Goal: Task Accomplishment & Management: Use online tool/utility

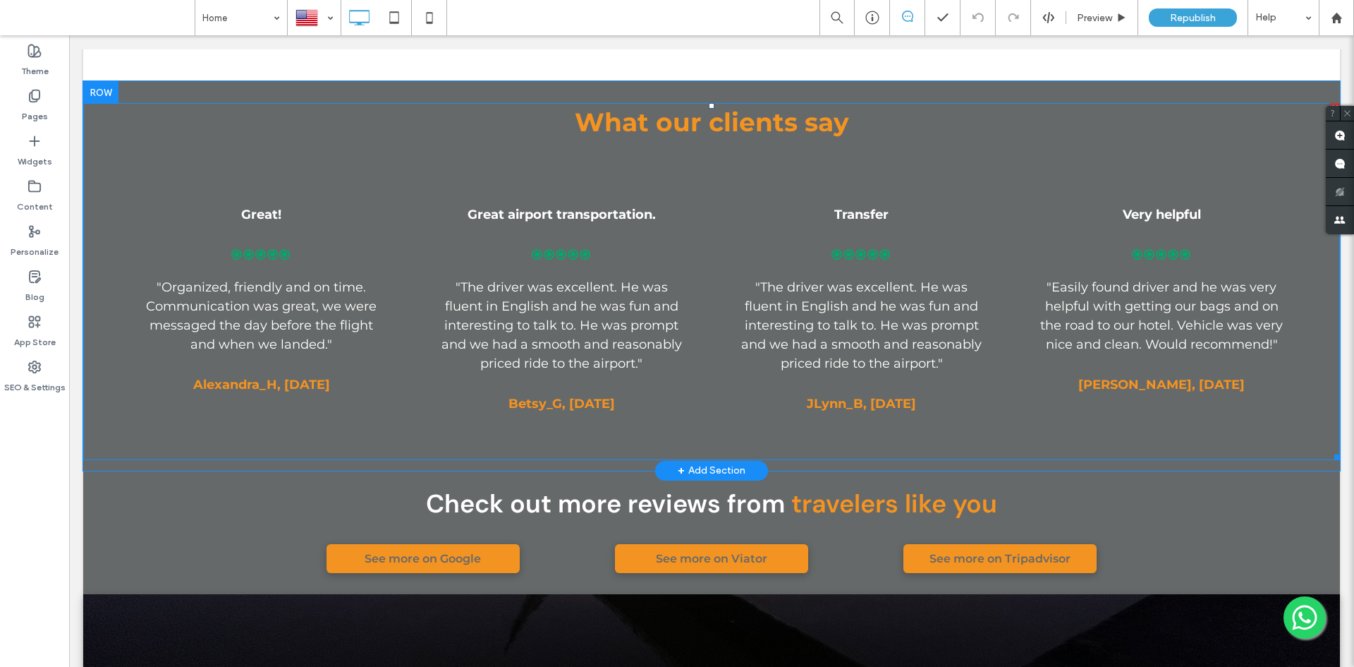
scroll to position [1693, 0]
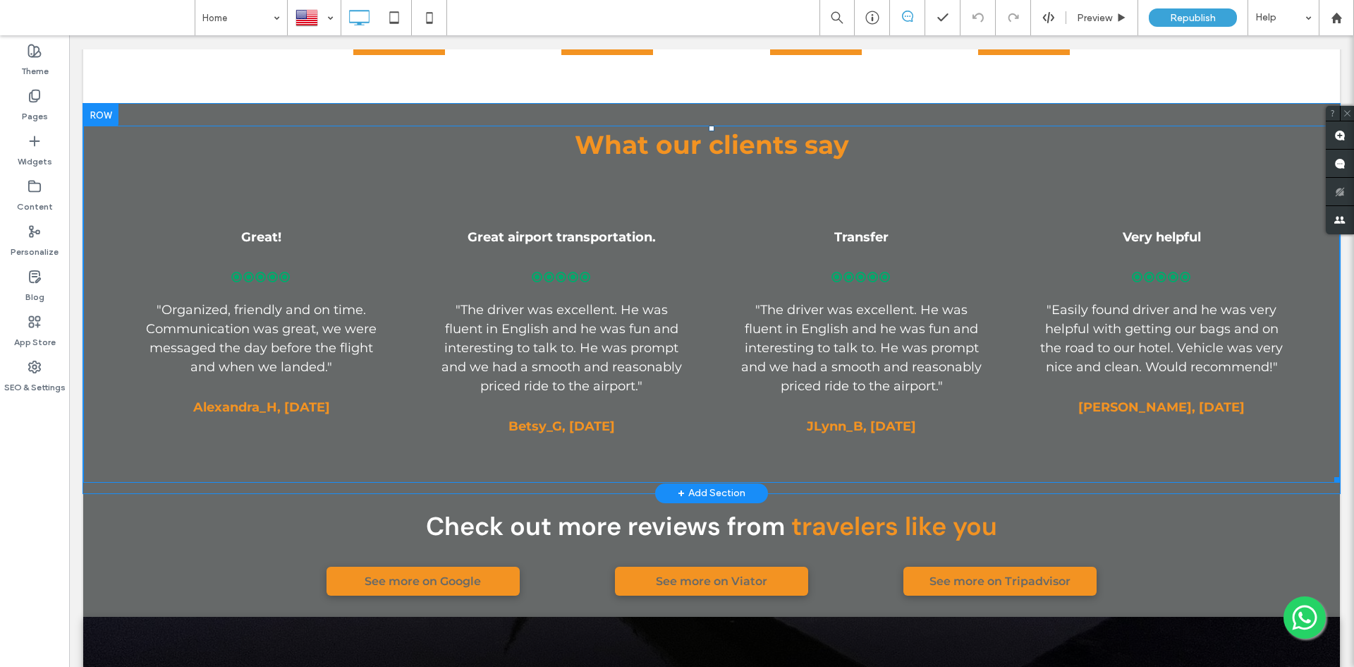
click at [1108, 126] on span at bounding box center [711, 304] width 1257 height 356
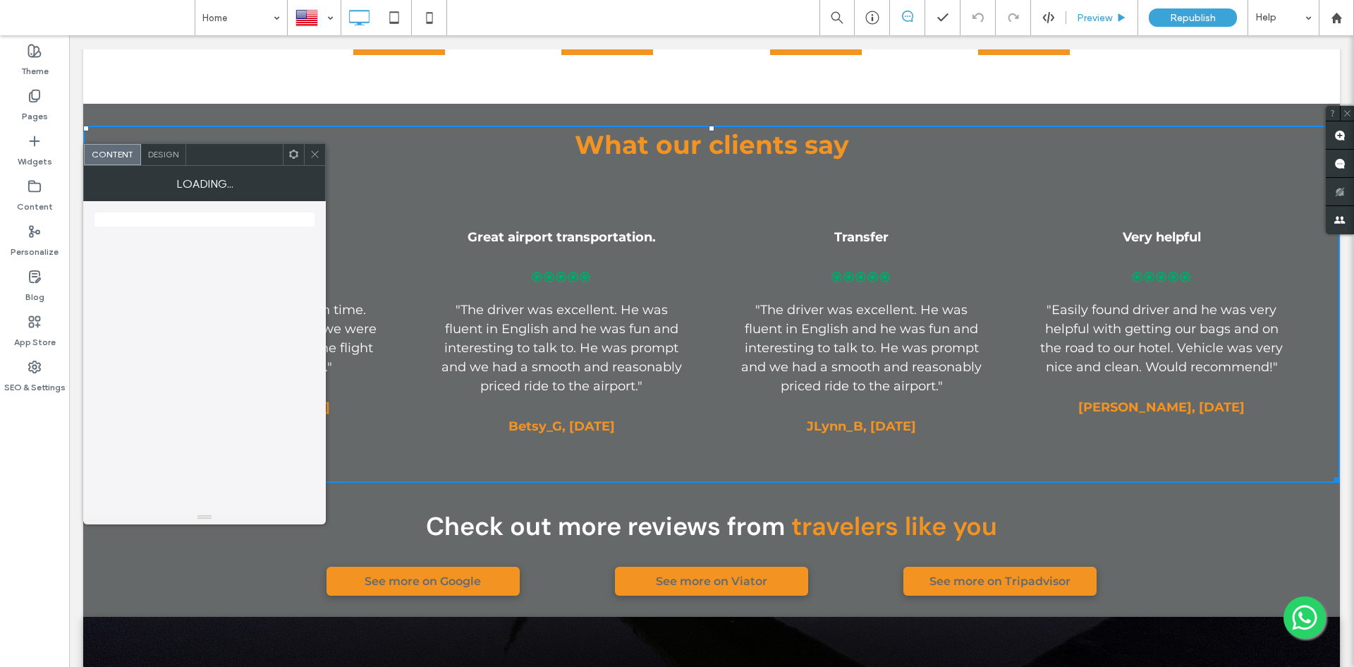
click at [1096, 33] on div "Preview" at bounding box center [1103, 17] width 72 height 35
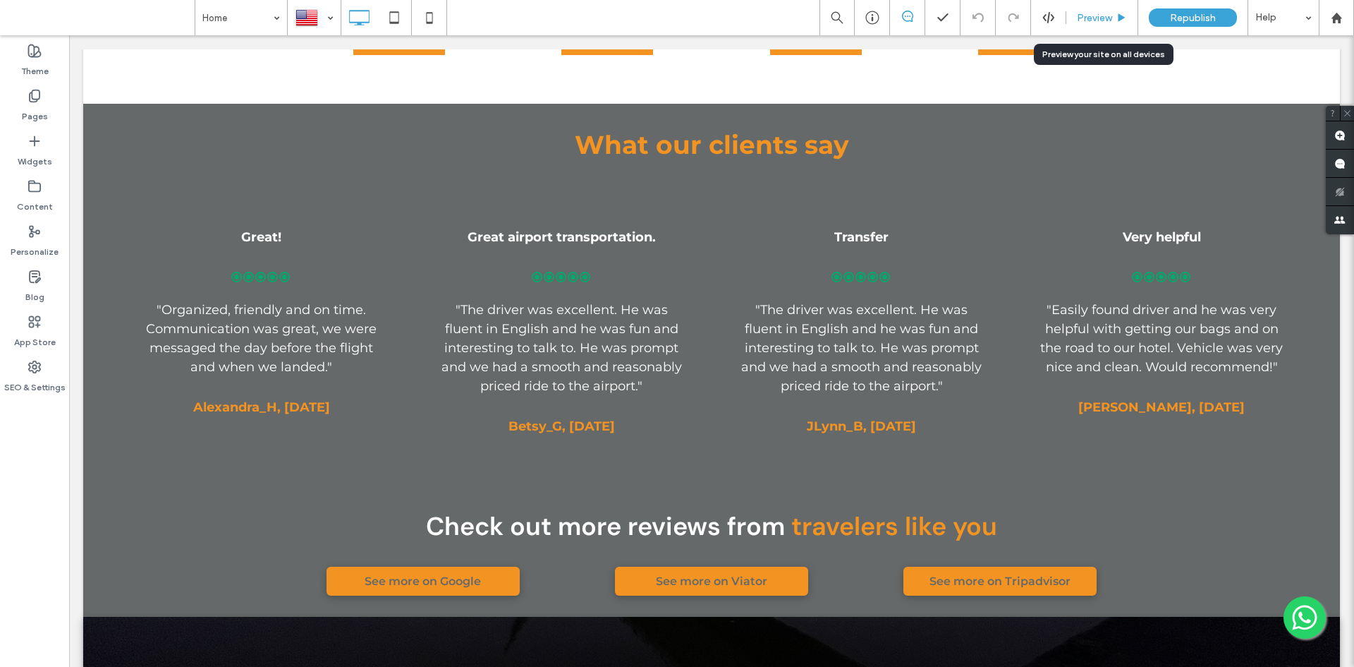
click at [1105, 12] on span "Preview" at bounding box center [1094, 18] width 35 height 12
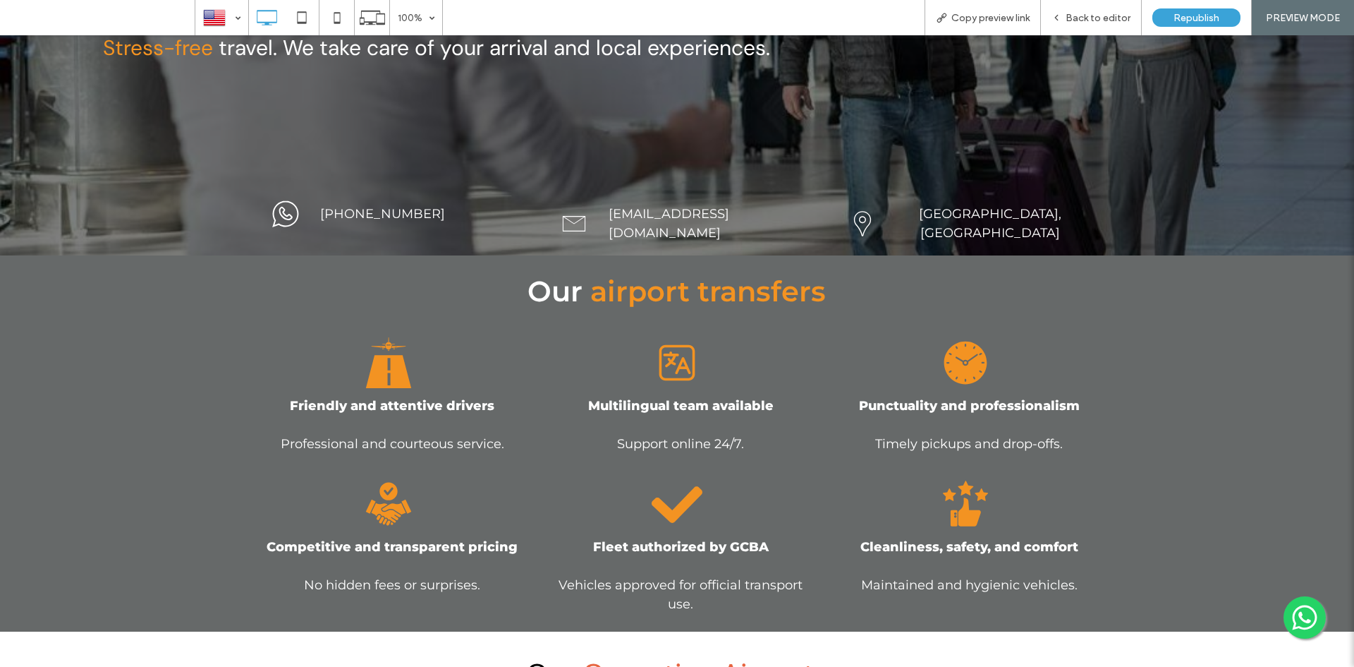
scroll to position [705, 0]
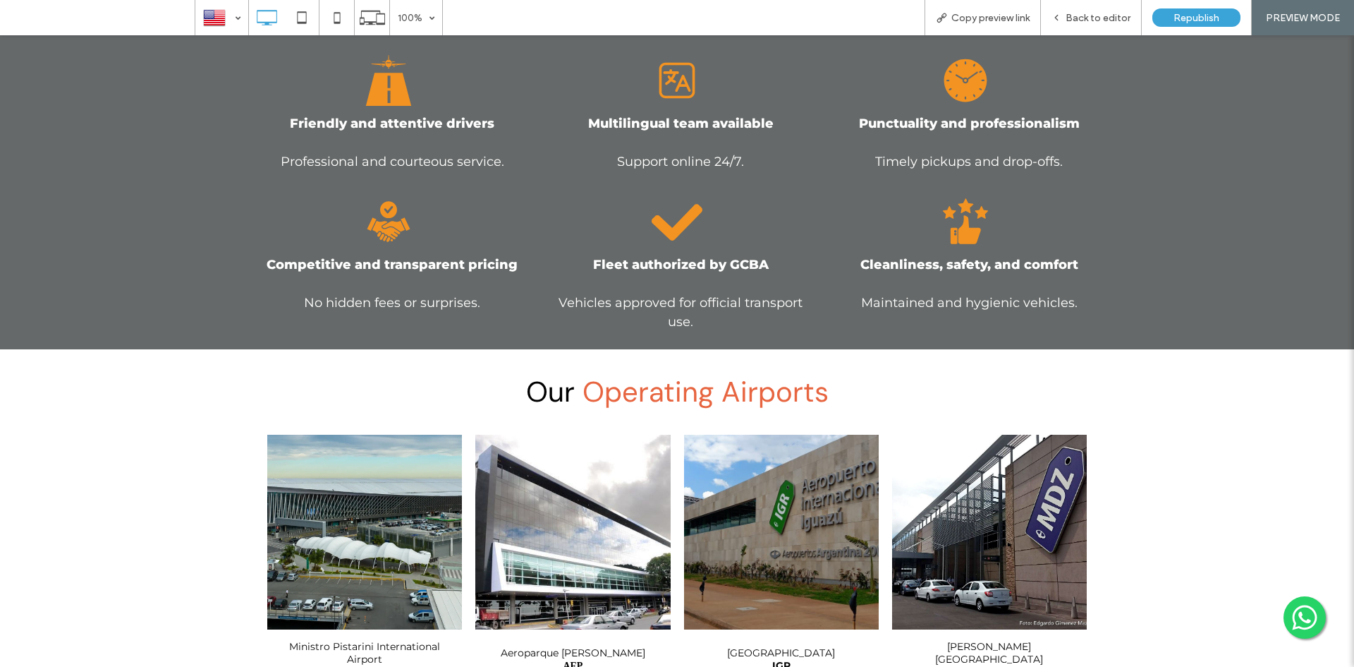
click at [392, 437] on link at bounding box center [364, 532] width 195 height 195
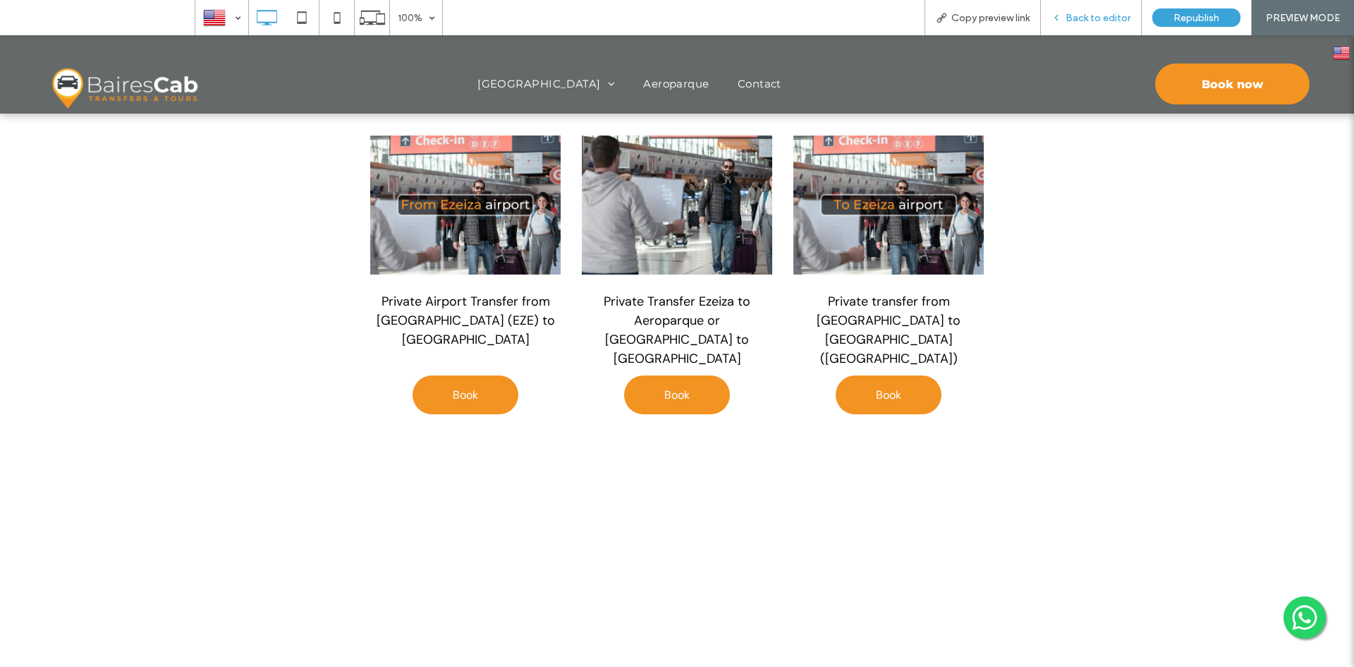
click at [1087, 23] on span "Back to editor" at bounding box center [1098, 18] width 65 height 12
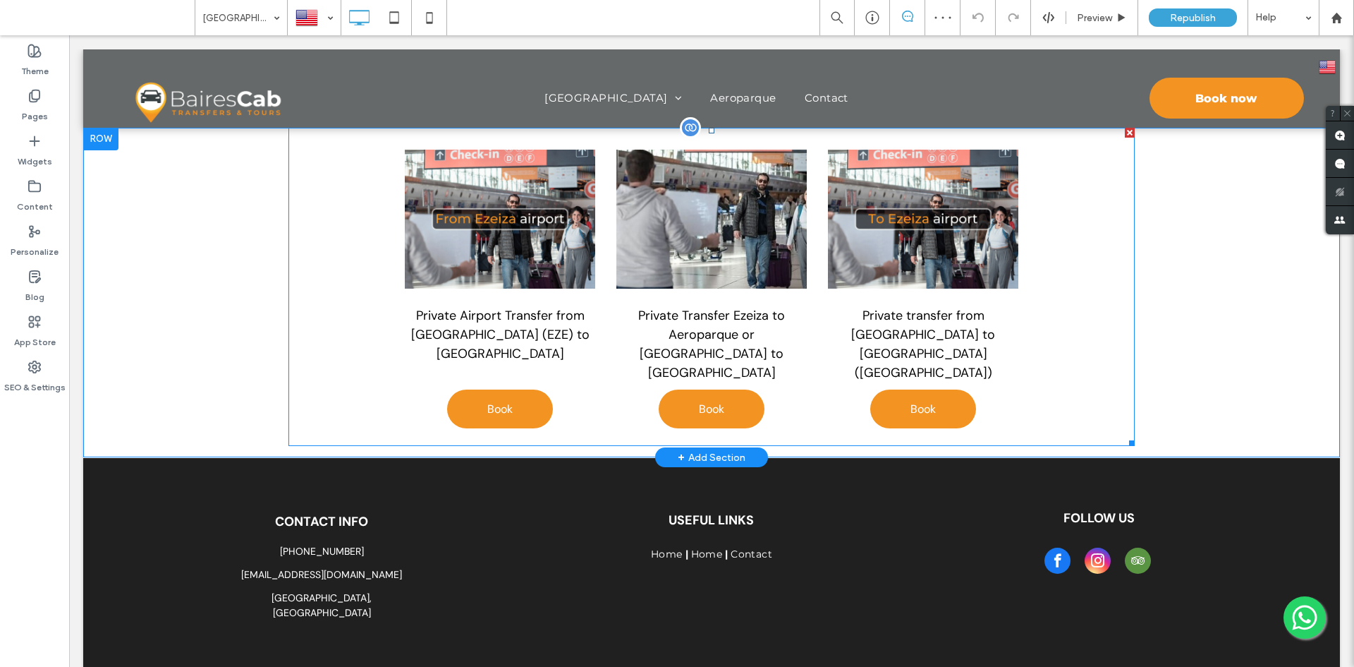
click at [609, 249] on span at bounding box center [712, 287] width 846 height 318
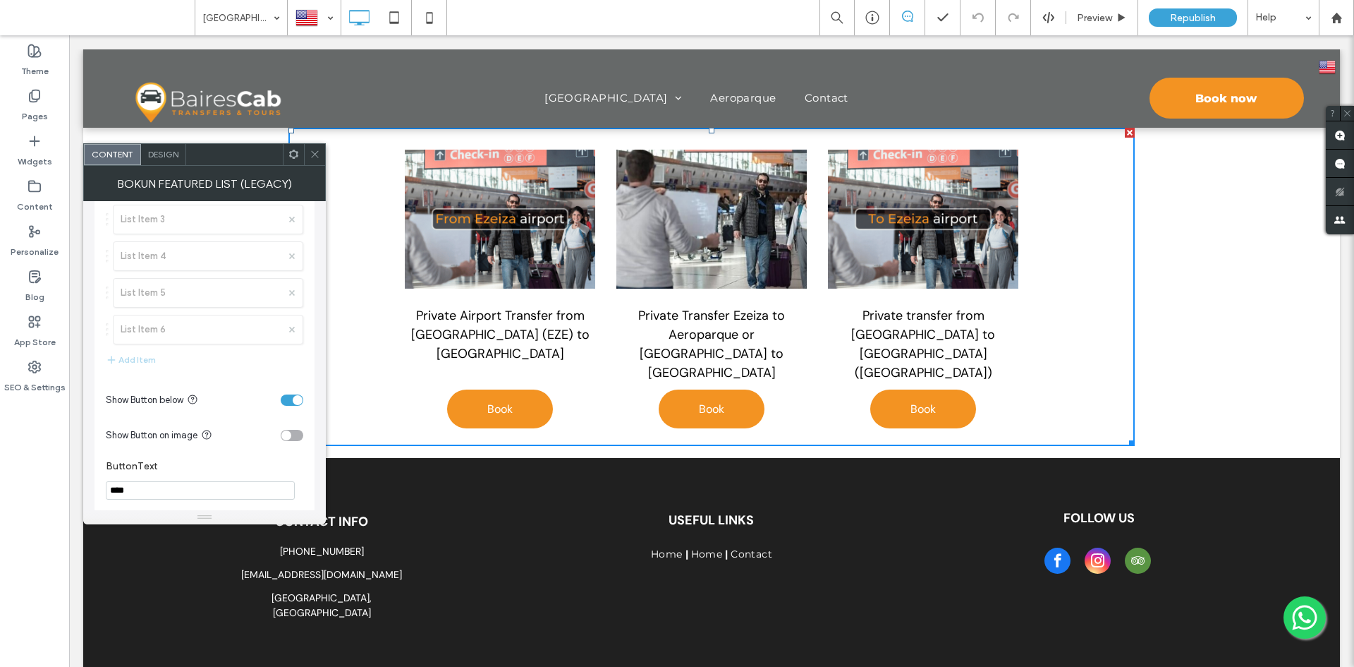
scroll to position [322, 0]
click at [165, 150] on span "Design" at bounding box center [163, 154] width 30 height 11
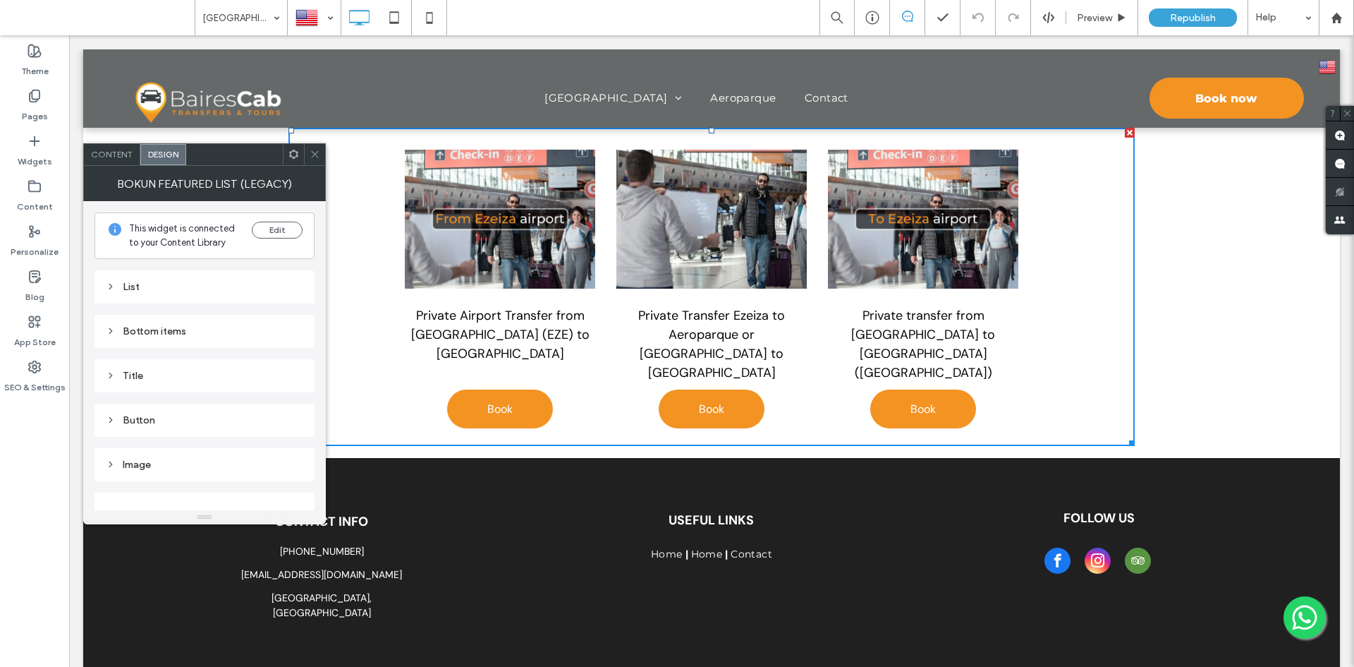
click at [294, 157] on icon at bounding box center [294, 154] width 11 height 11
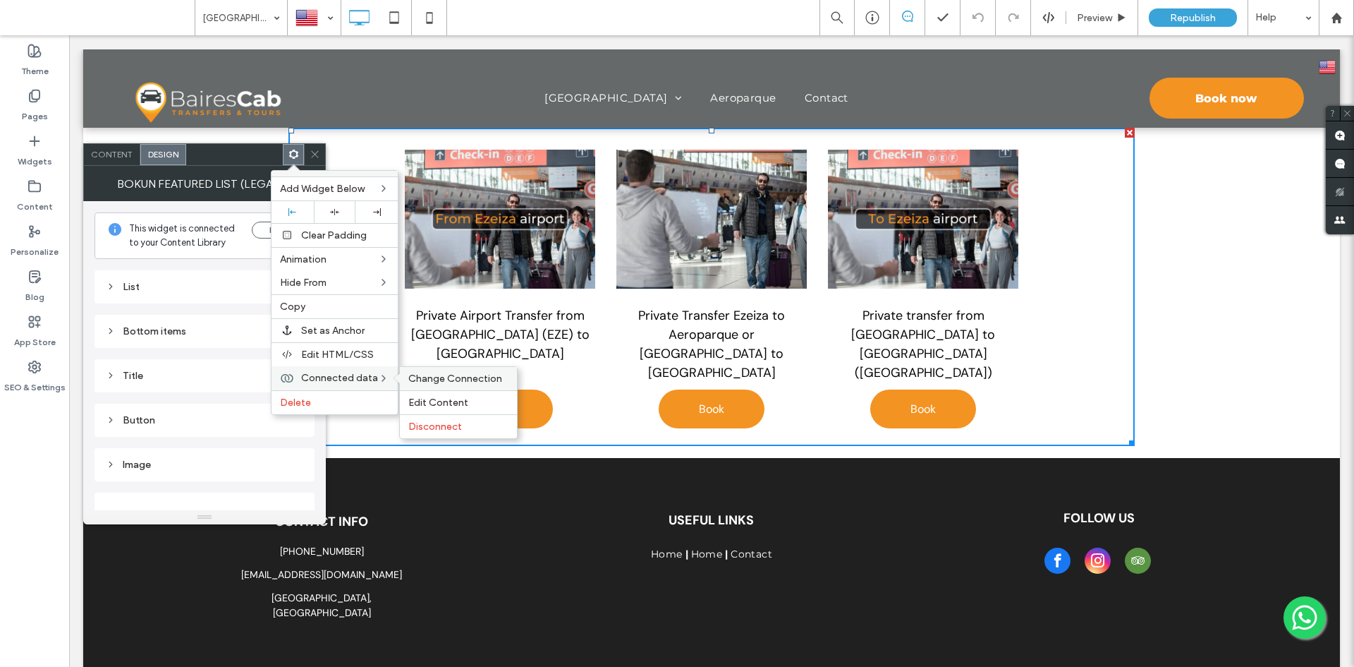
click at [429, 377] on span "Change Connection" at bounding box center [455, 378] width 94 height 12
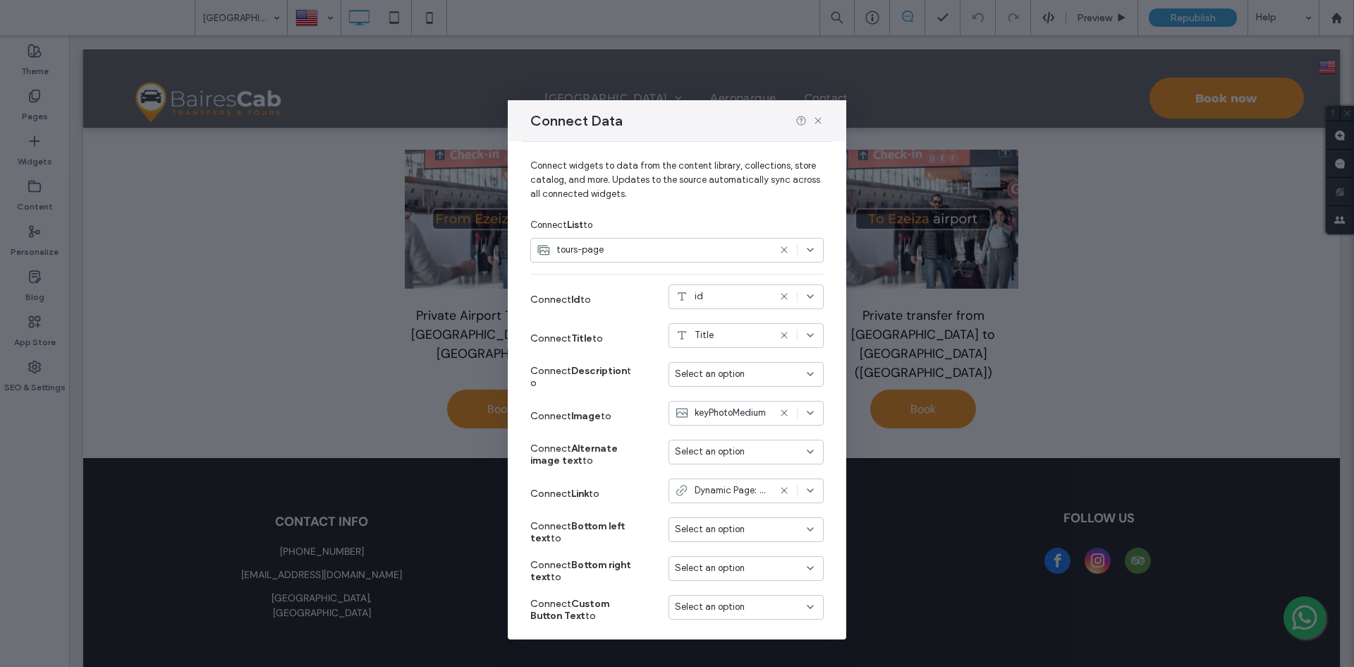
scroll to position [71, 0]
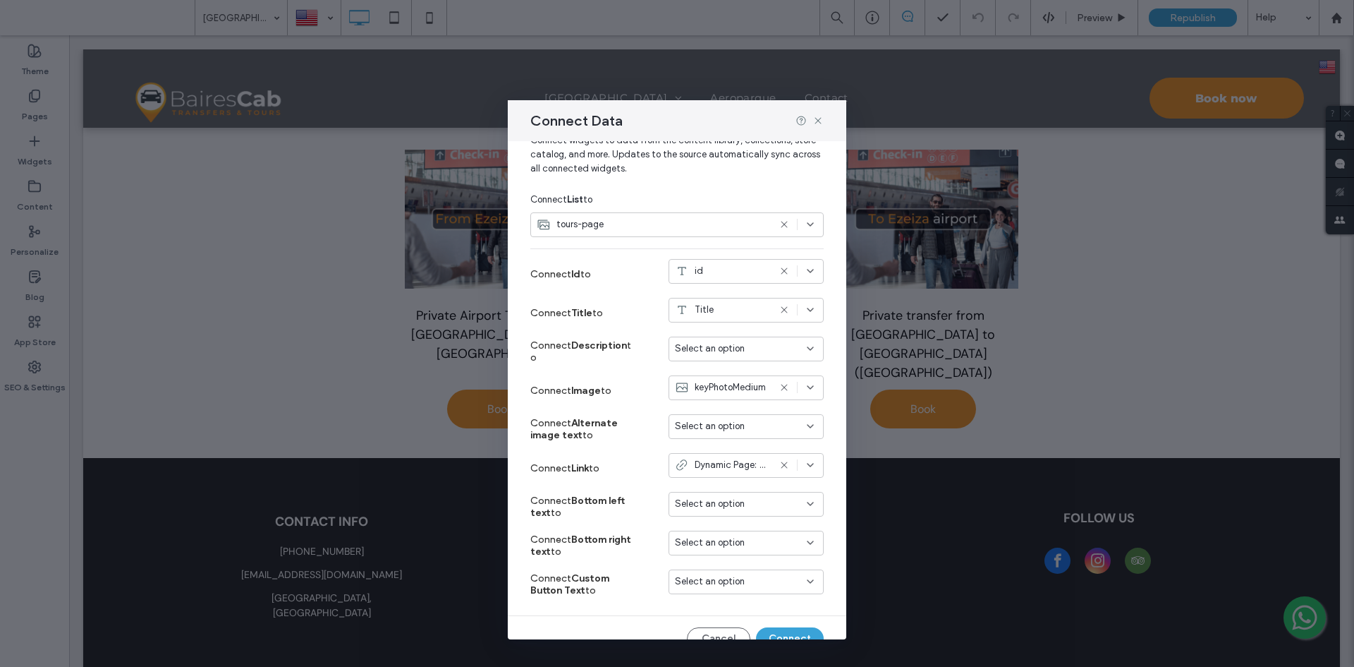
click at [718, 464] on span "Dynamic Page: Tour" at bounding box center [732, 465] width 74 height 14
click at [819, 121] on use at bounding box center [818, 120] width 6 height 6
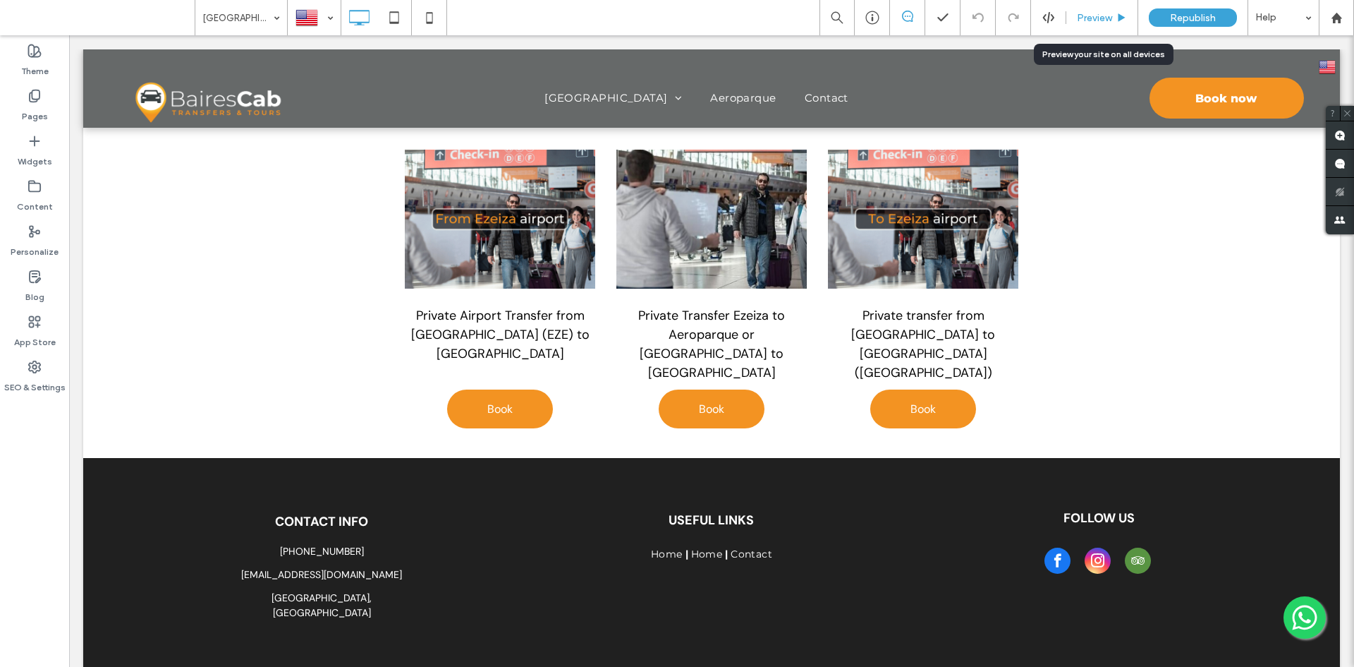
drag, startPoint x: 1083, startPoint y: 17, endPoint x: 997, endPoint y: 16, distance: 86.8
click at [1083, 17] on span "Preview" at bounding box center [1094, 18] width 35 height 12
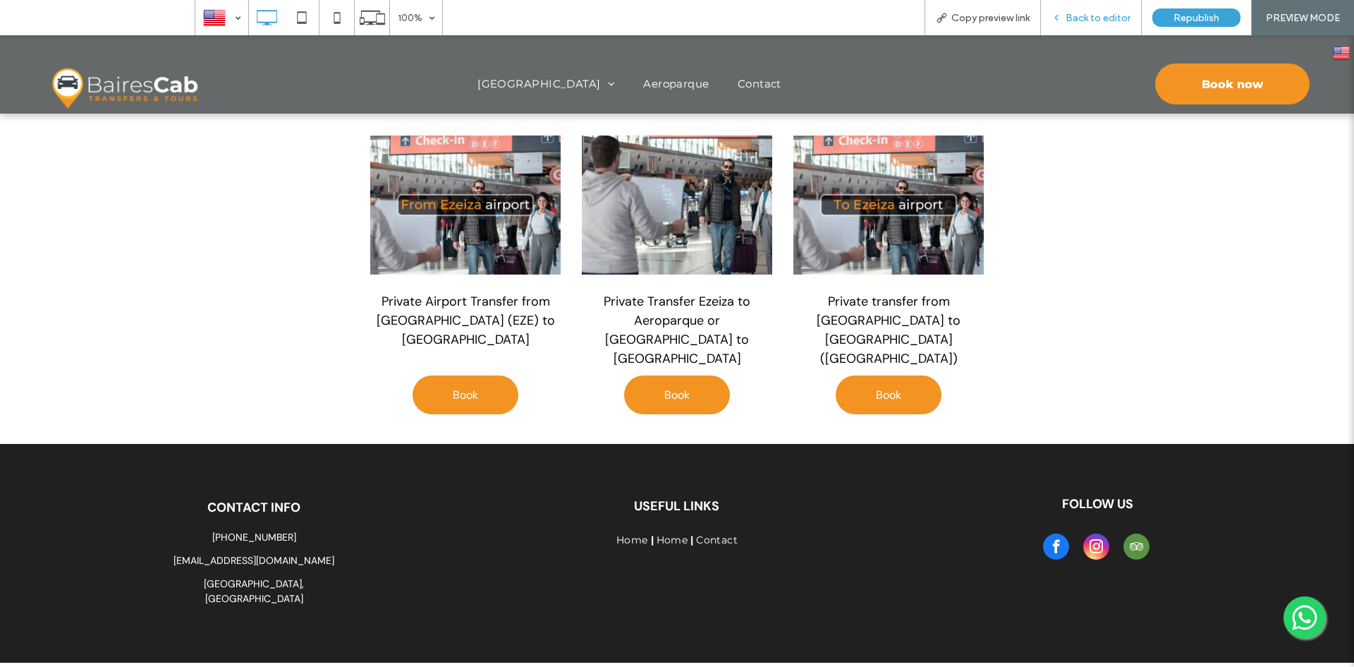
drag, startPoint x: 1045, startPoint y: 33, endPoint x: 1093, endPoint y: 16, distance: 50.2
click at [1093, 16] on span "Back to editor" at bounding box center [1098, 18] width 65 height 12
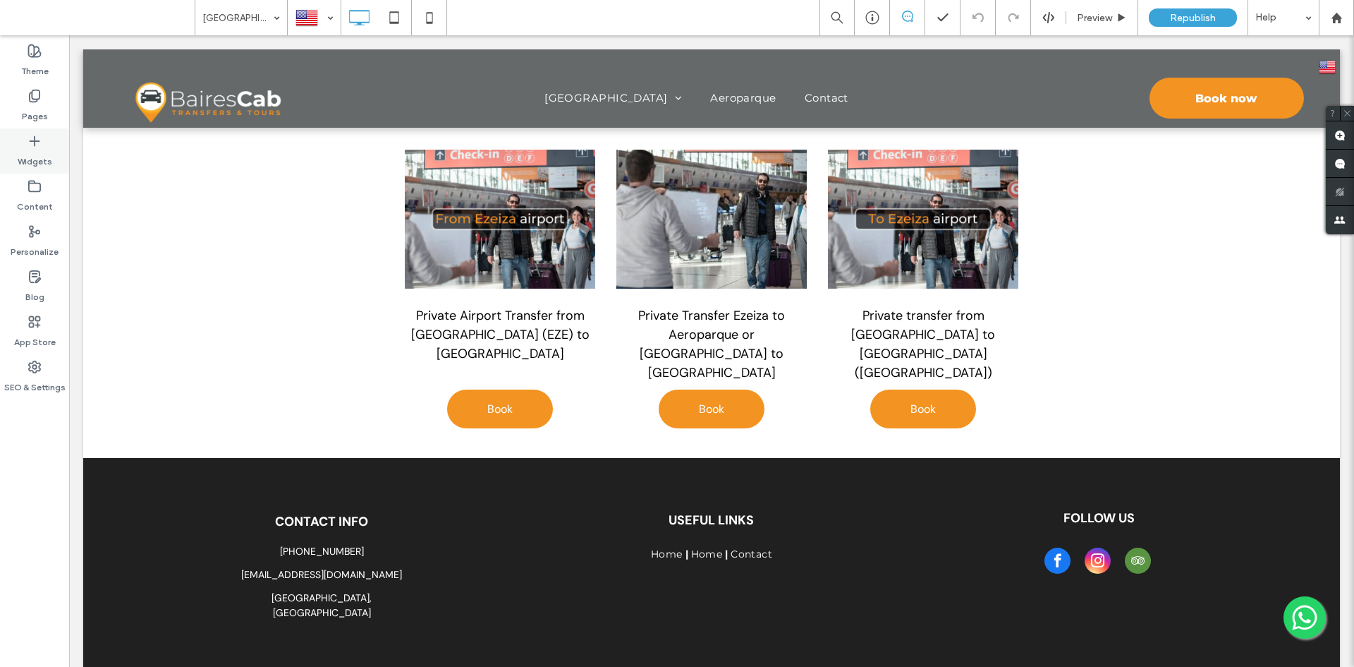
click at [34, 159] on label "Widgets" at bounding box center [35, 158] width 35 height 20
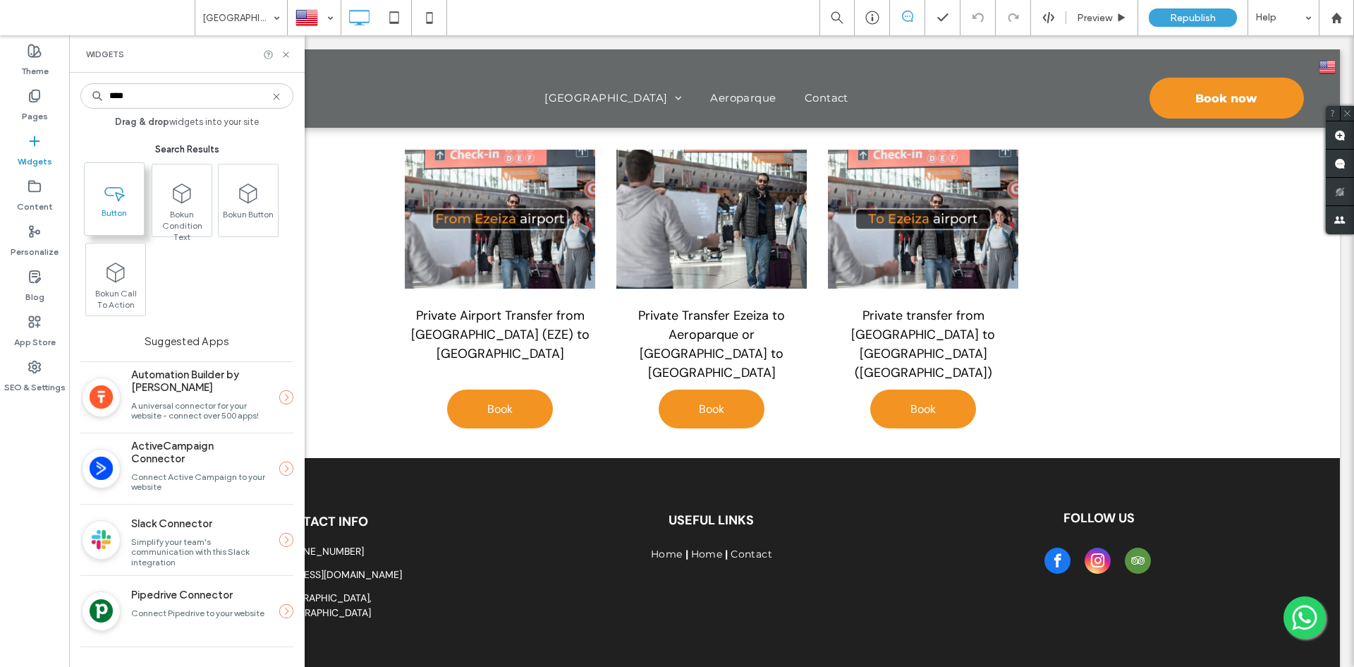
type input "****"
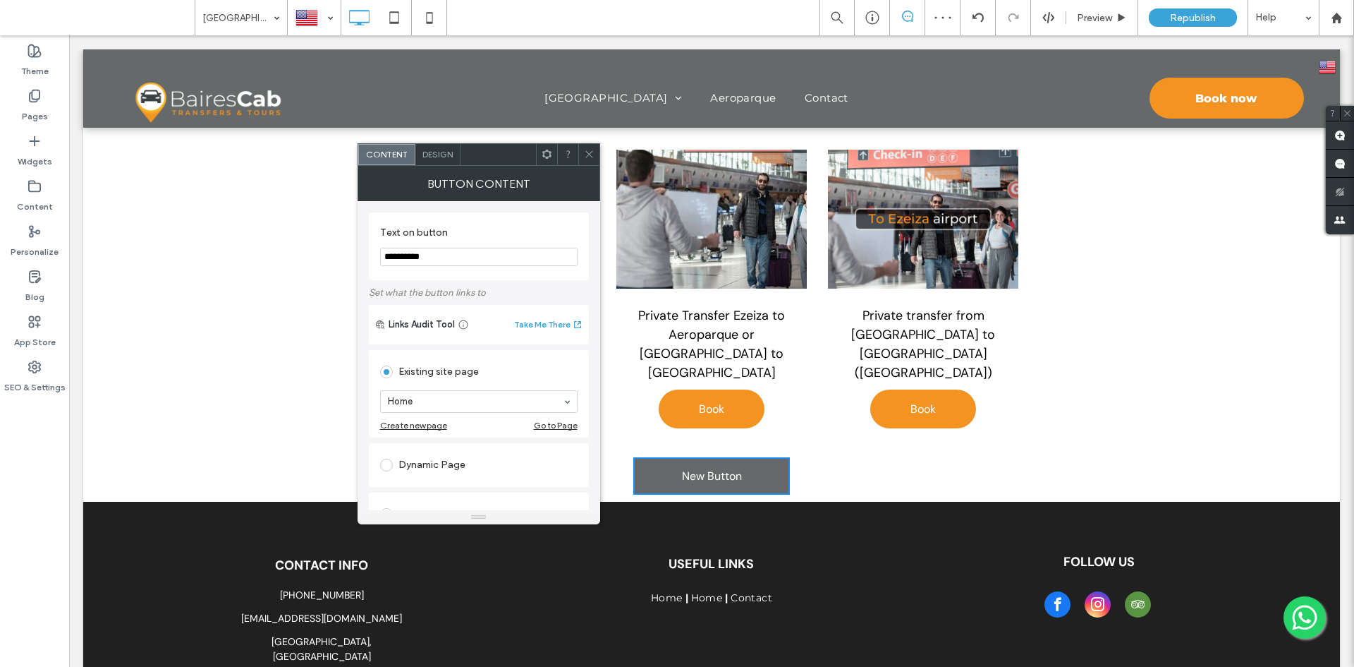
drag, startPoint x: 595, startPoint y: 147, endPoint x: 572, endPoint y: 149, distance: 23.4
click at [595, 147] on div at bounding box center [588, 154] width 21 height 21
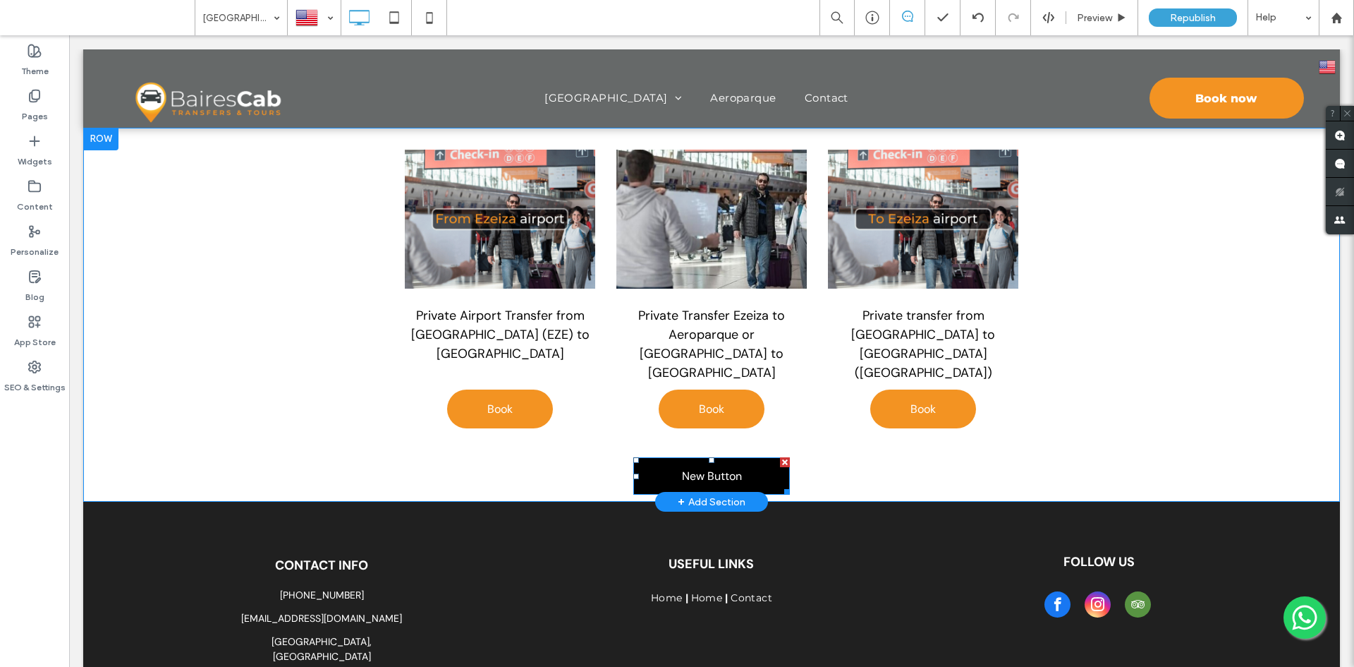
click at [671, 458] on link "New Button" at bounding box center [711, 475] width 157 height 37
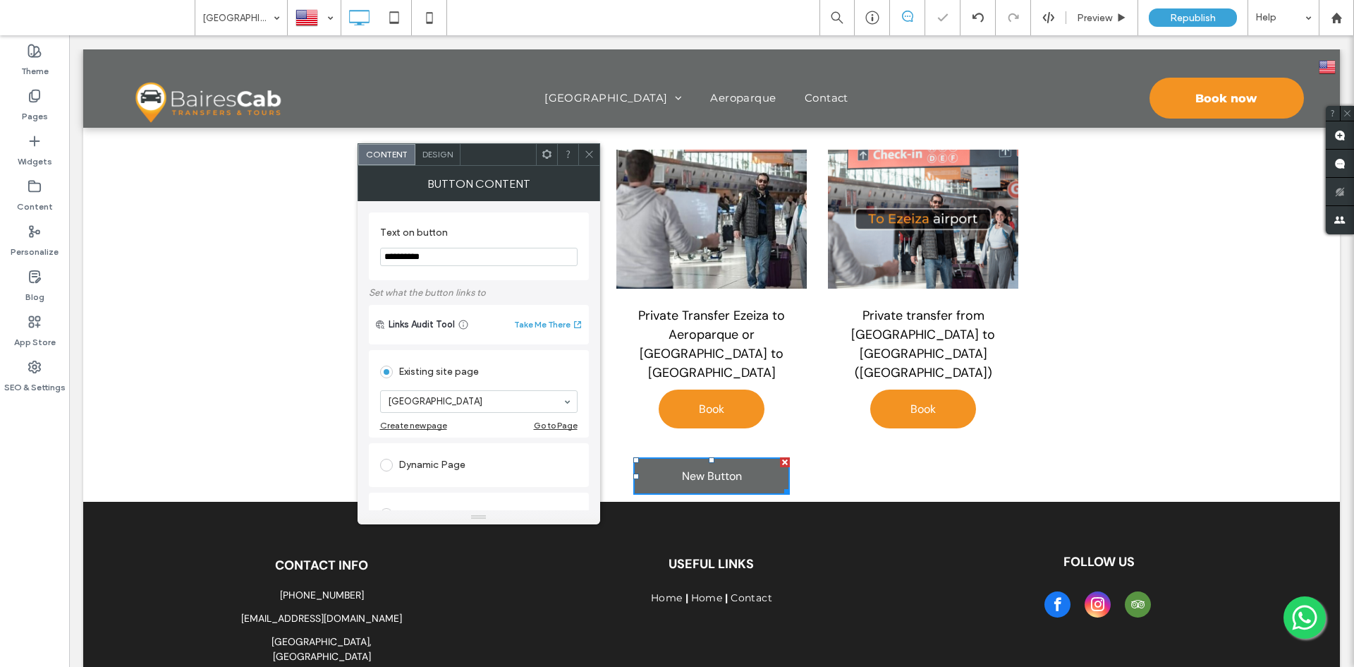
click at [486, 399] on input at bounding box center [475, 401] width 175 height 10
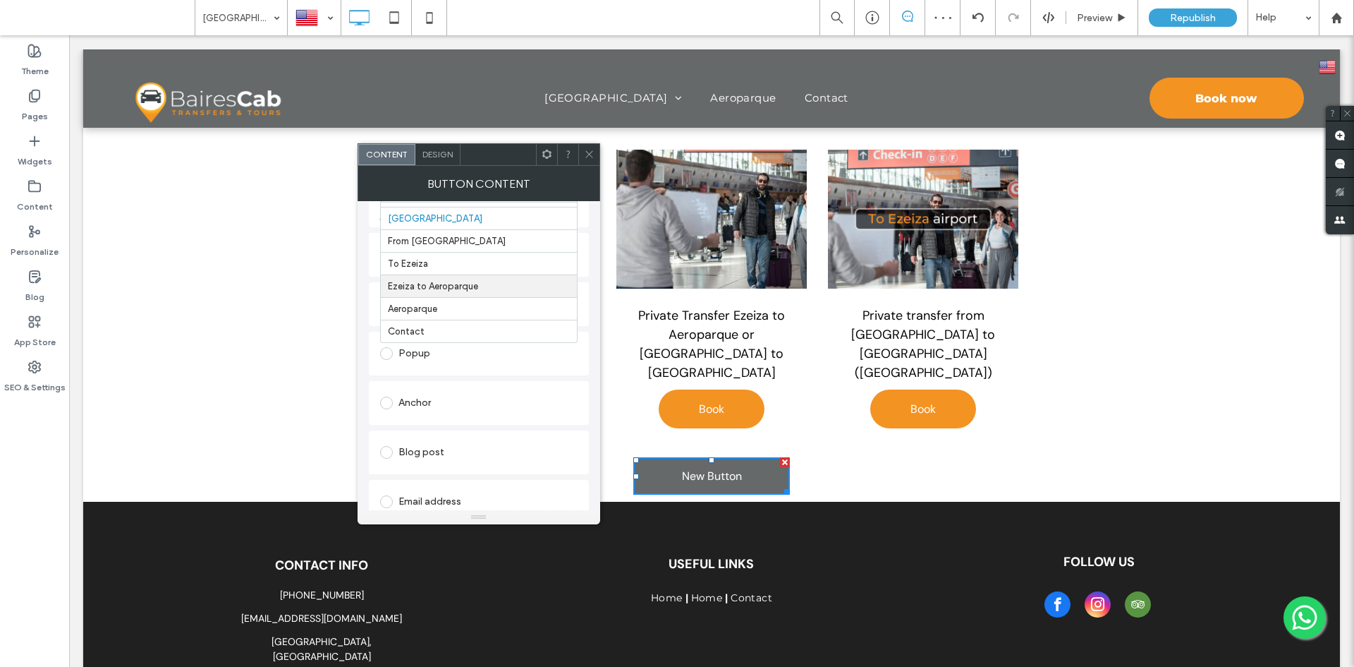
scroll to position [212, 0]
click at [590, 151] on icon at bounding box center [589, 154] width 11 height 11
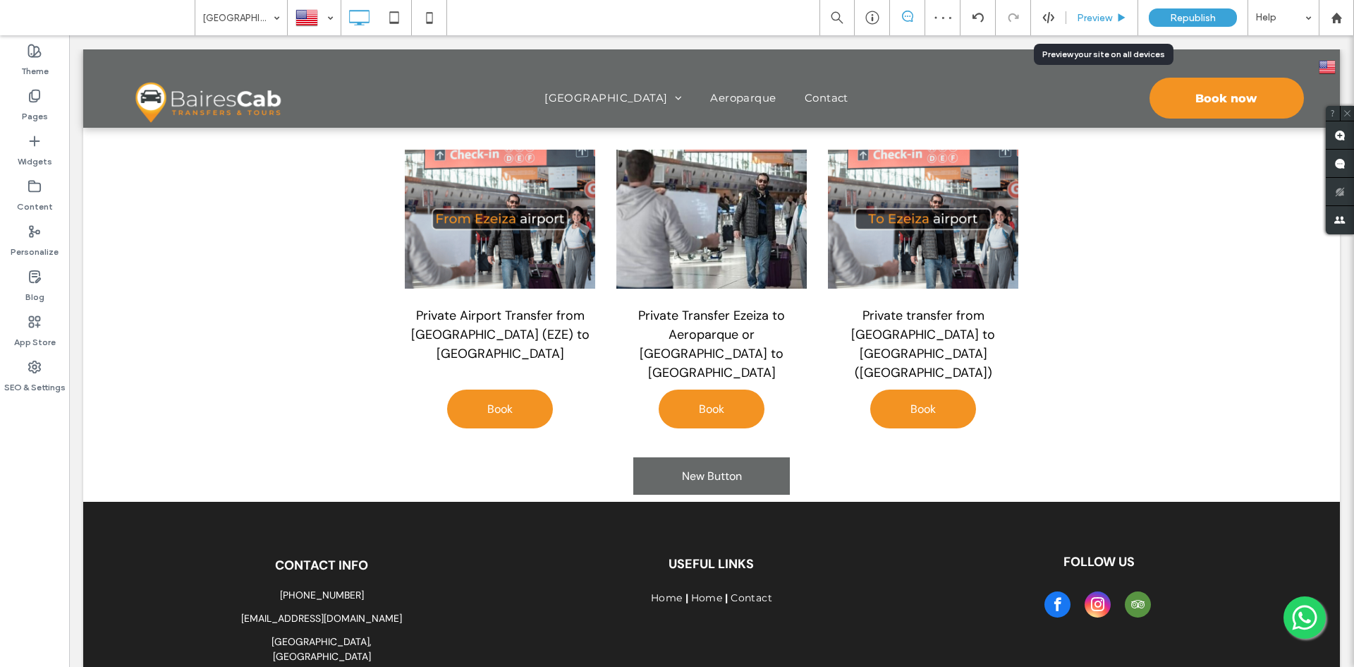
drag, startPoint x: 1076, startPoint y: 19, endPoint x: 992, endPoint y: 21, distance: 84.7
click at [1077, 19] on span "Preview" at bounding box center [1094, 18] width 35 height 12
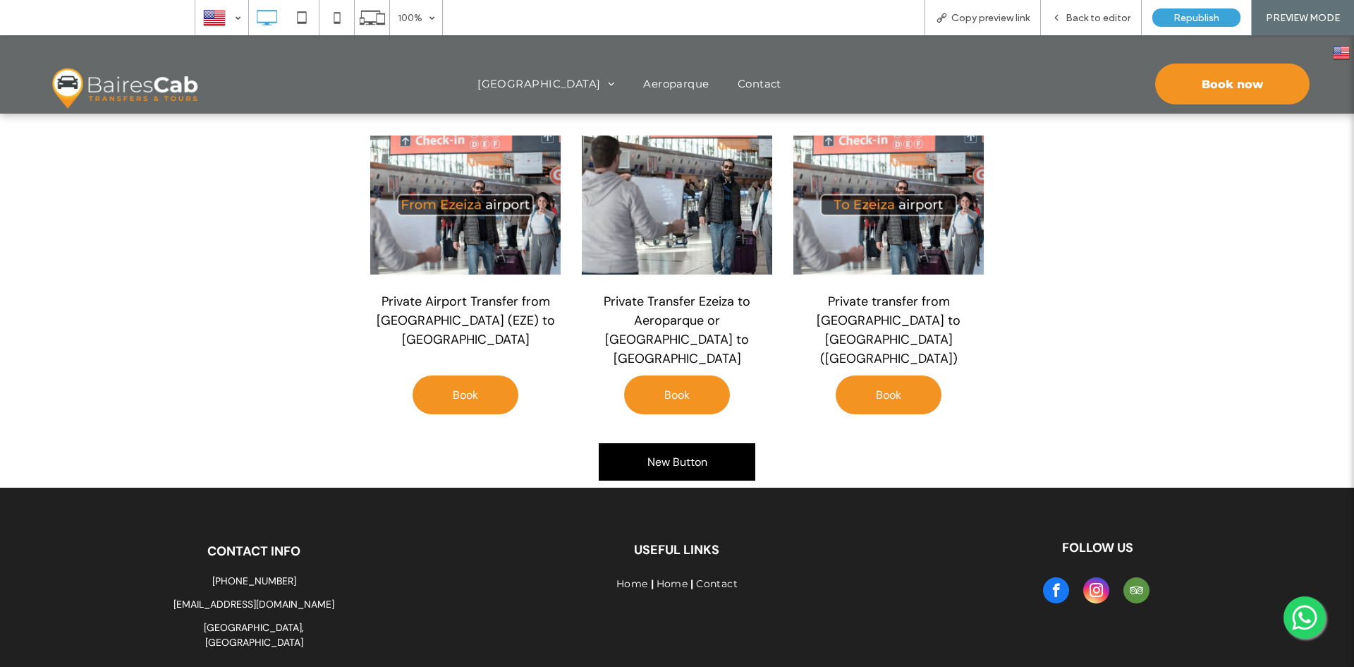
click at [685, 454] on span "New Button" at bounding box center [678, 461] width 60 height 15
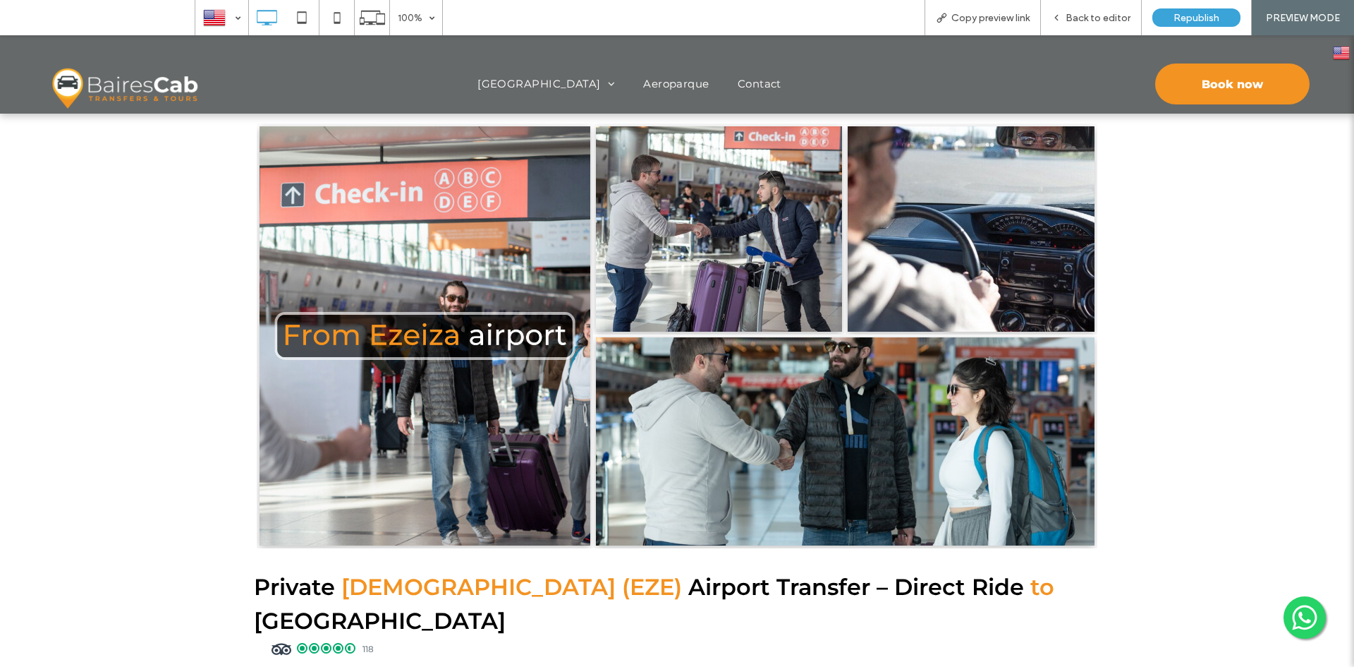
click at [140, 95] on img at bounding box center [123, 88] width 153 height 50
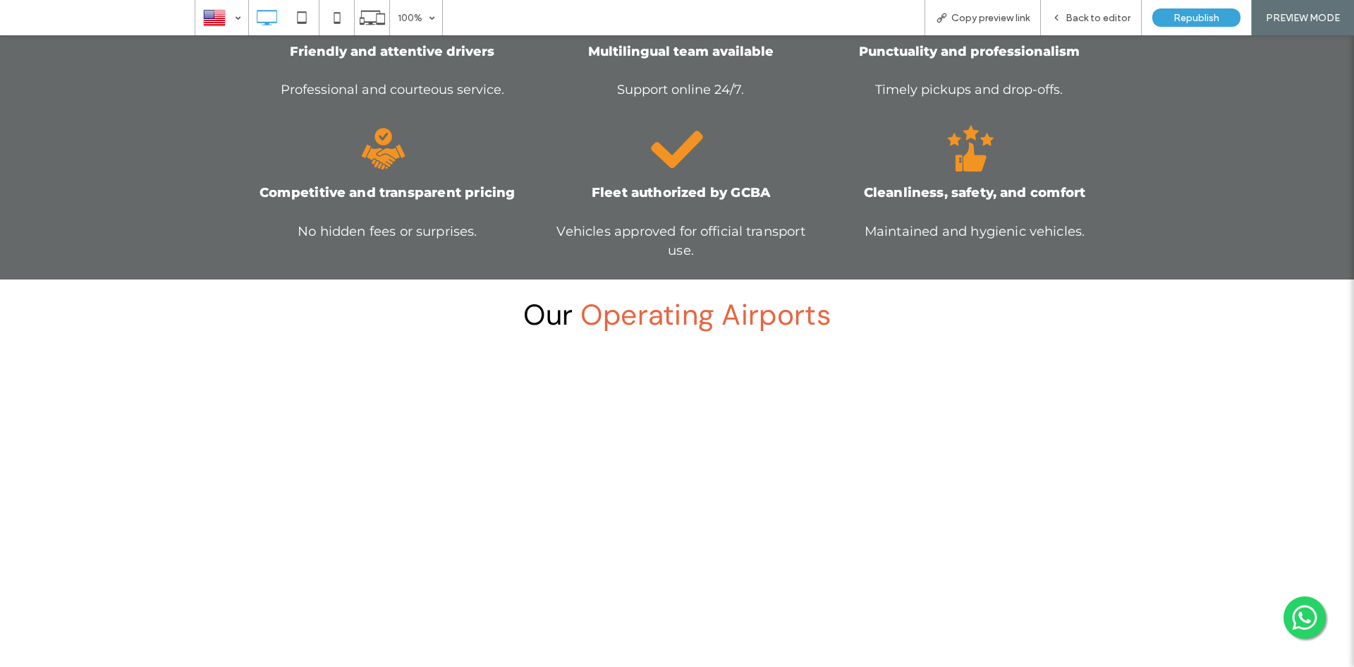
scroll to position [1058, 0]
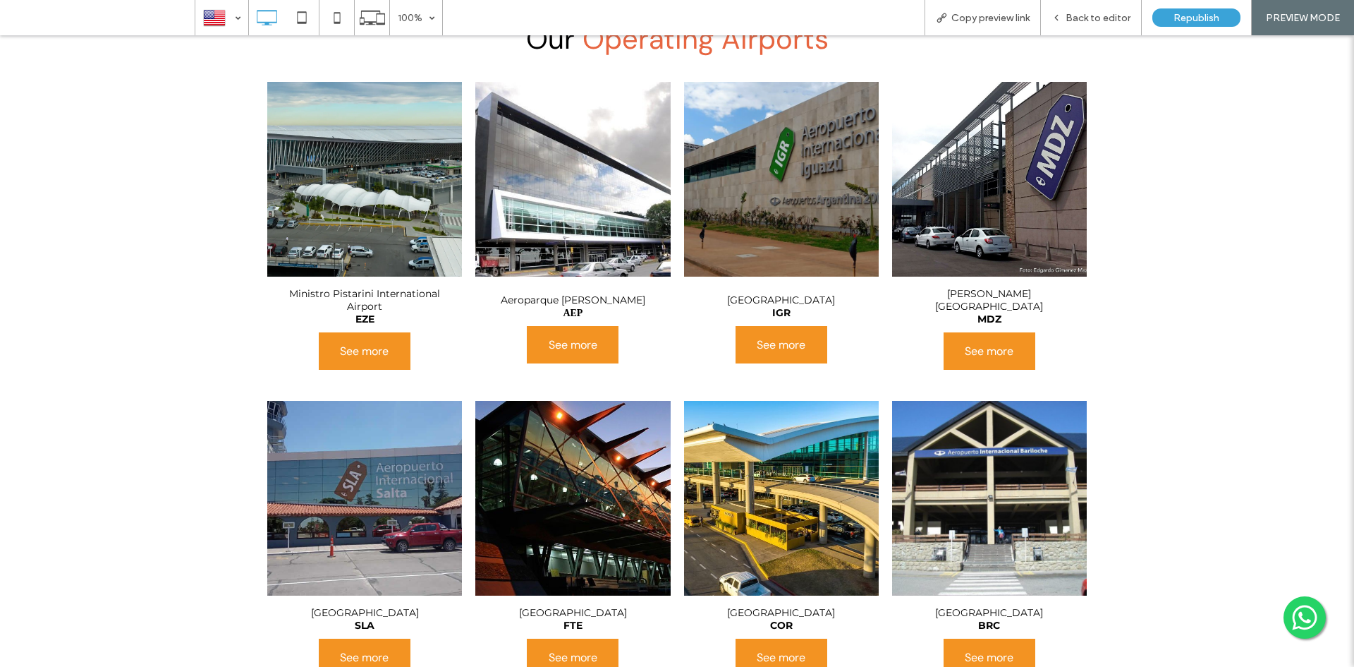
click at [327, 170] on link at bounding box center [364, 179] width 195 height 195
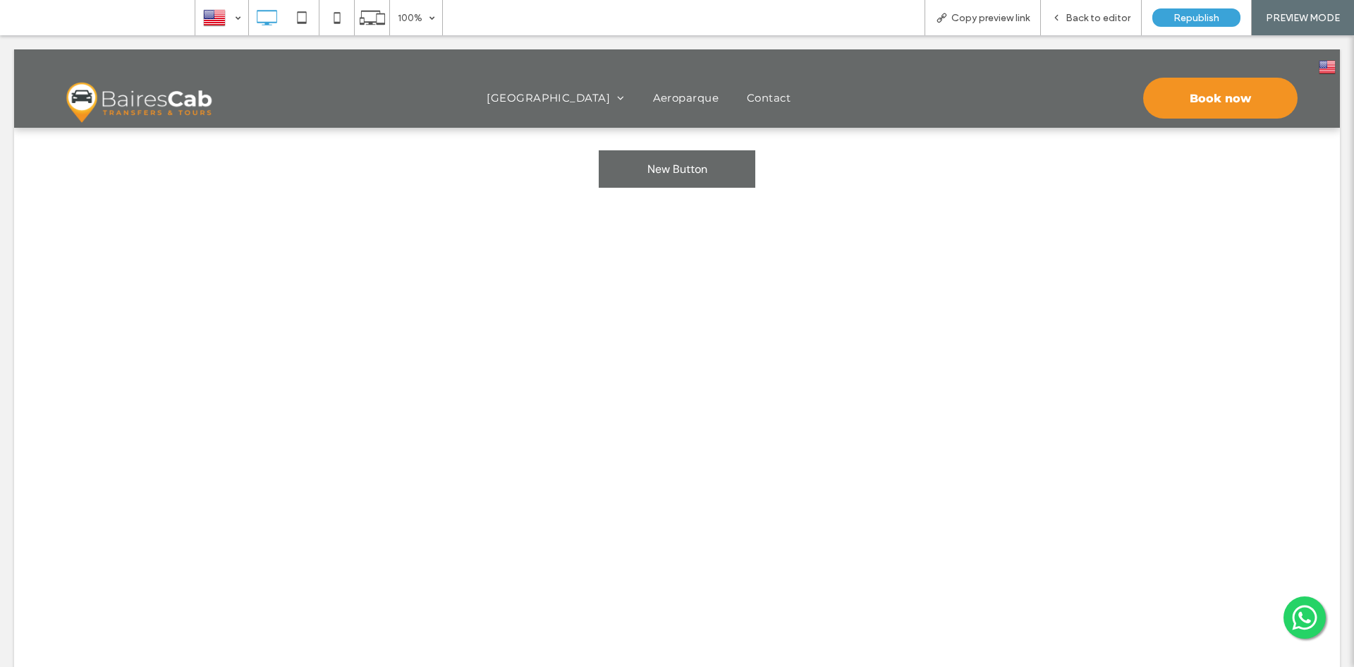
scroll to position [0, 0]
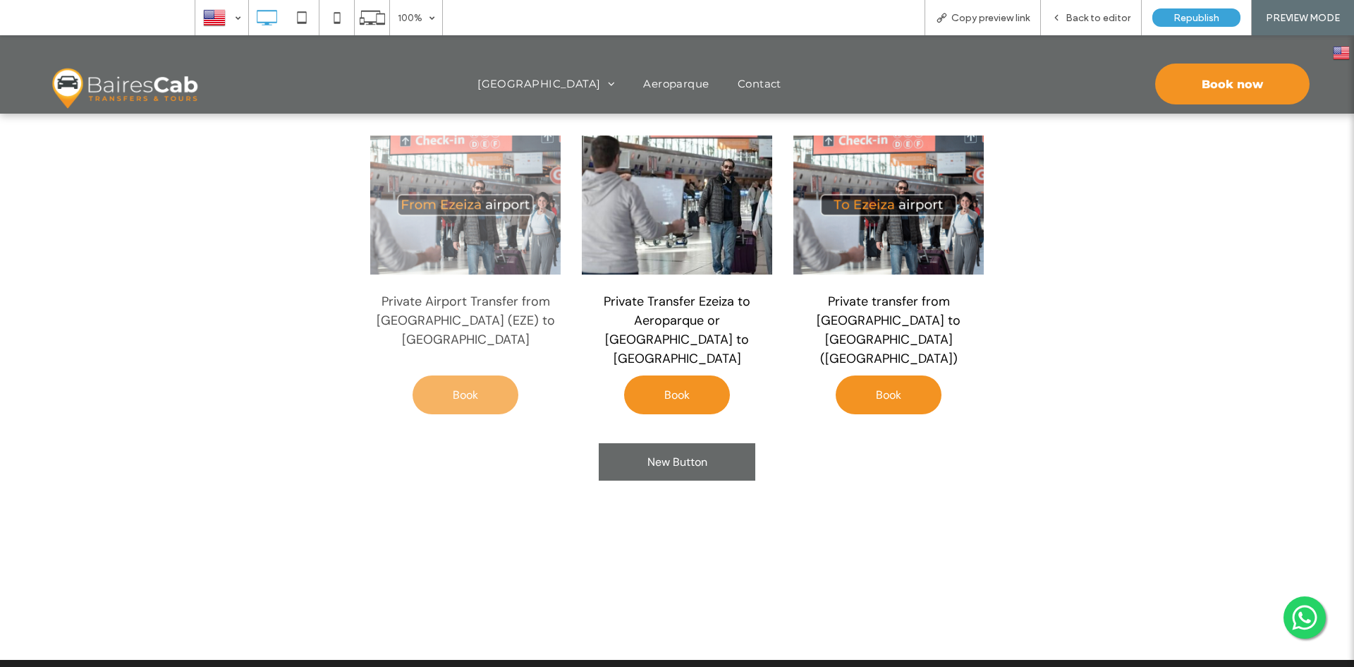
click at [463, 376] on span "Book" at bounding box center [465, 394] width 25 height 37
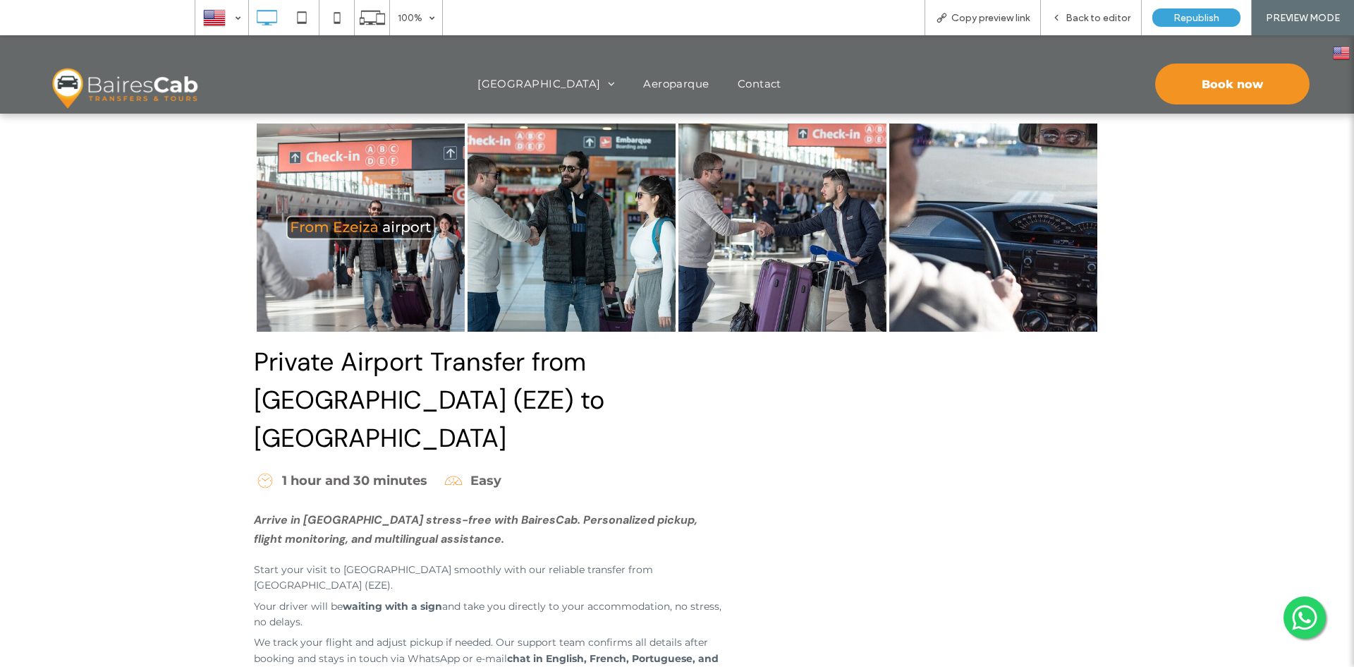
click at [135, 79] on img at bounding box center [123, 88] width 153 height 50
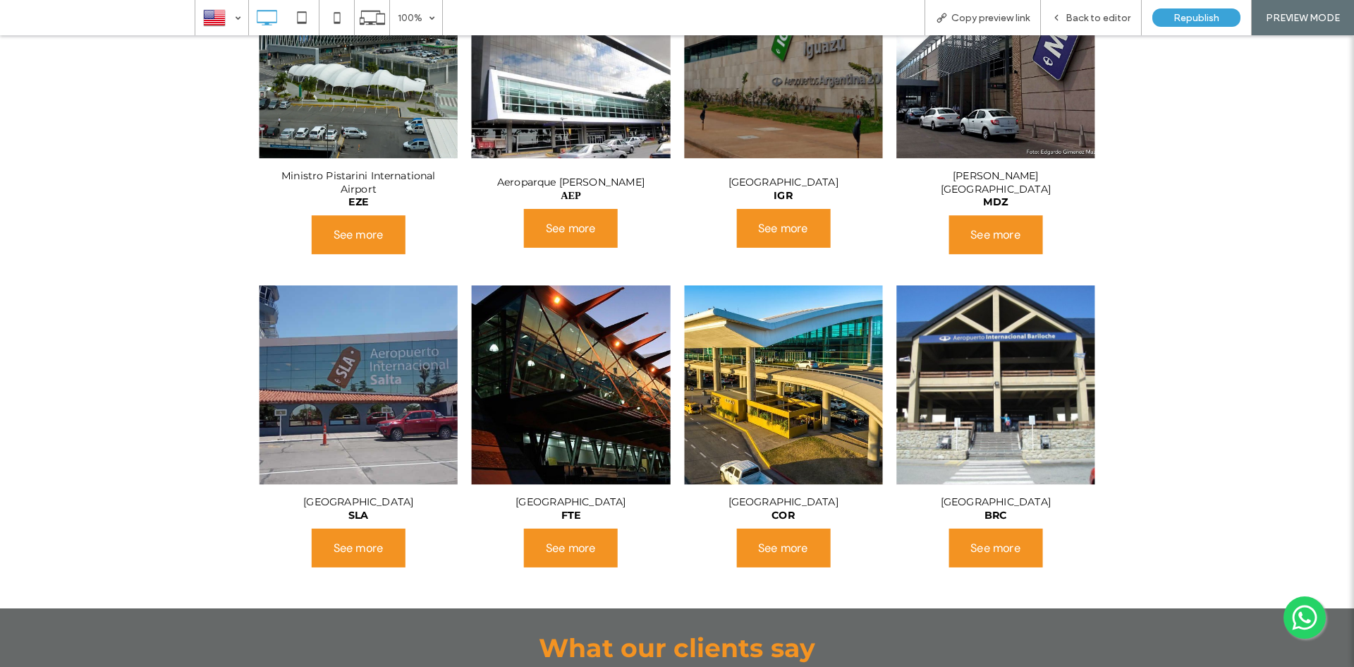
scroll to position [1199, 0]
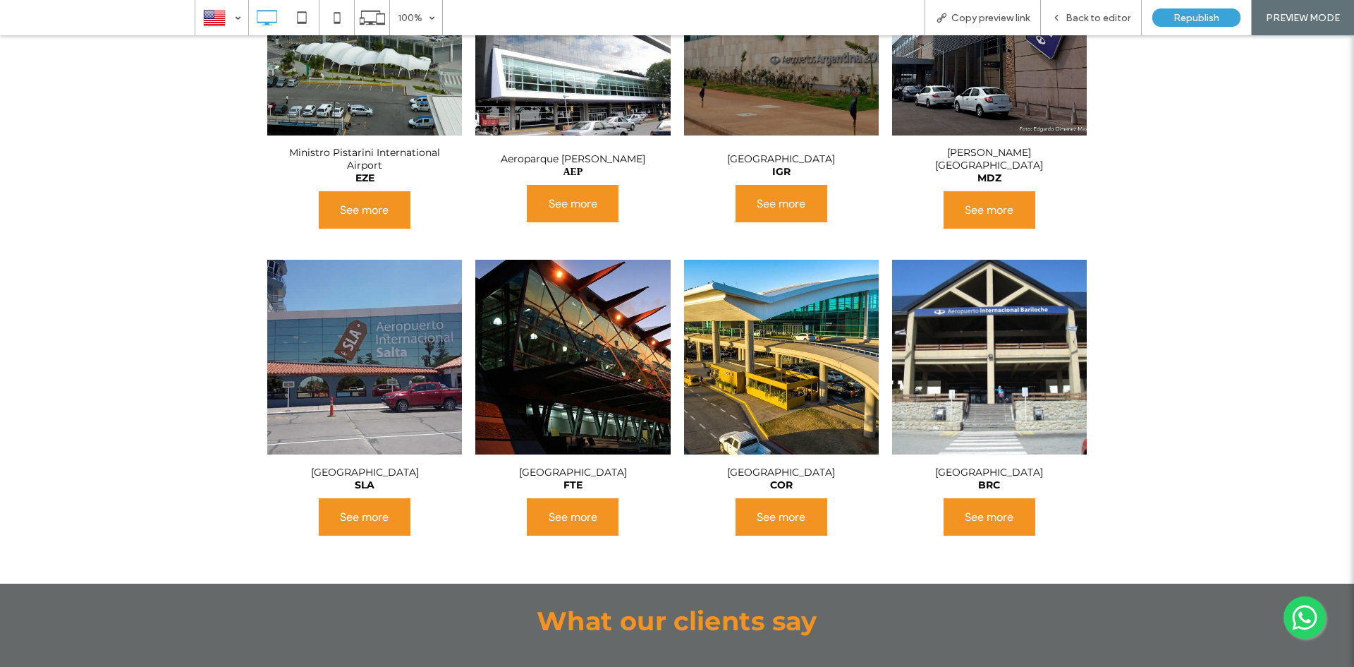
click at [375, 146] on p "Ministro Pistarini International" at bounding box center [364, 152] width 151 height 13
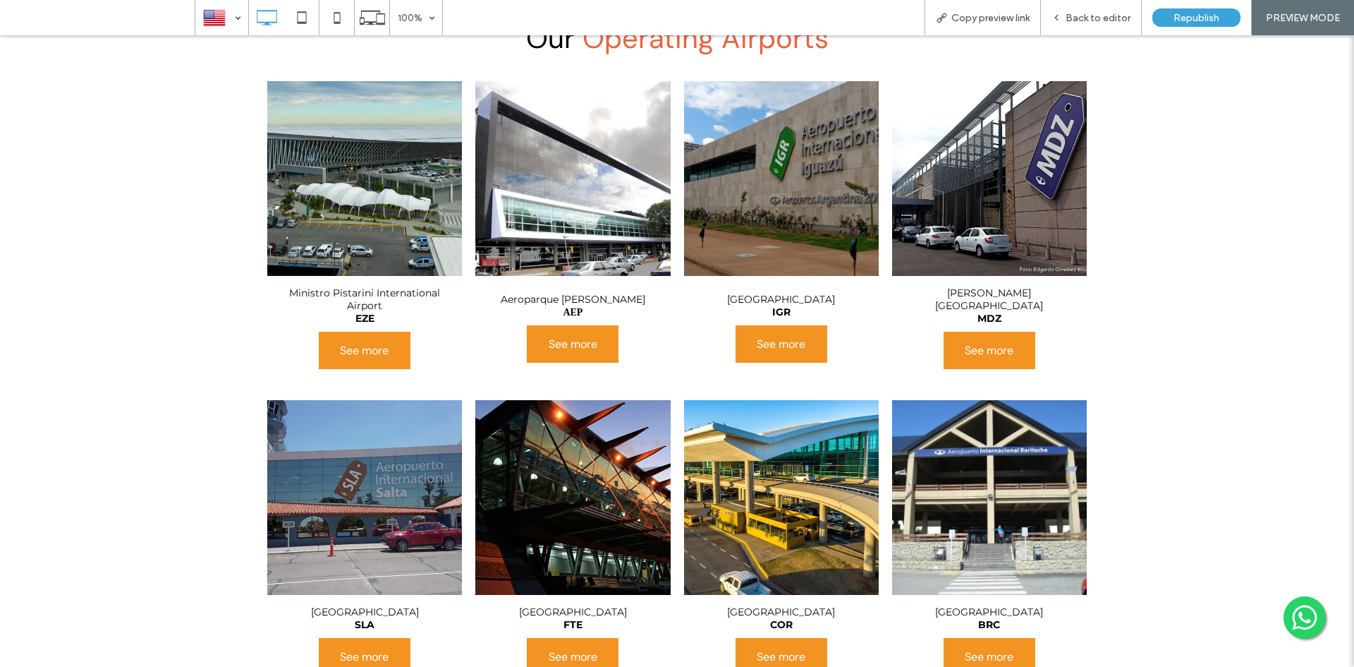
scroll to position [1058, 0]
click at [372, 135] on link at bounding box center [364, 179] width 195 height 195
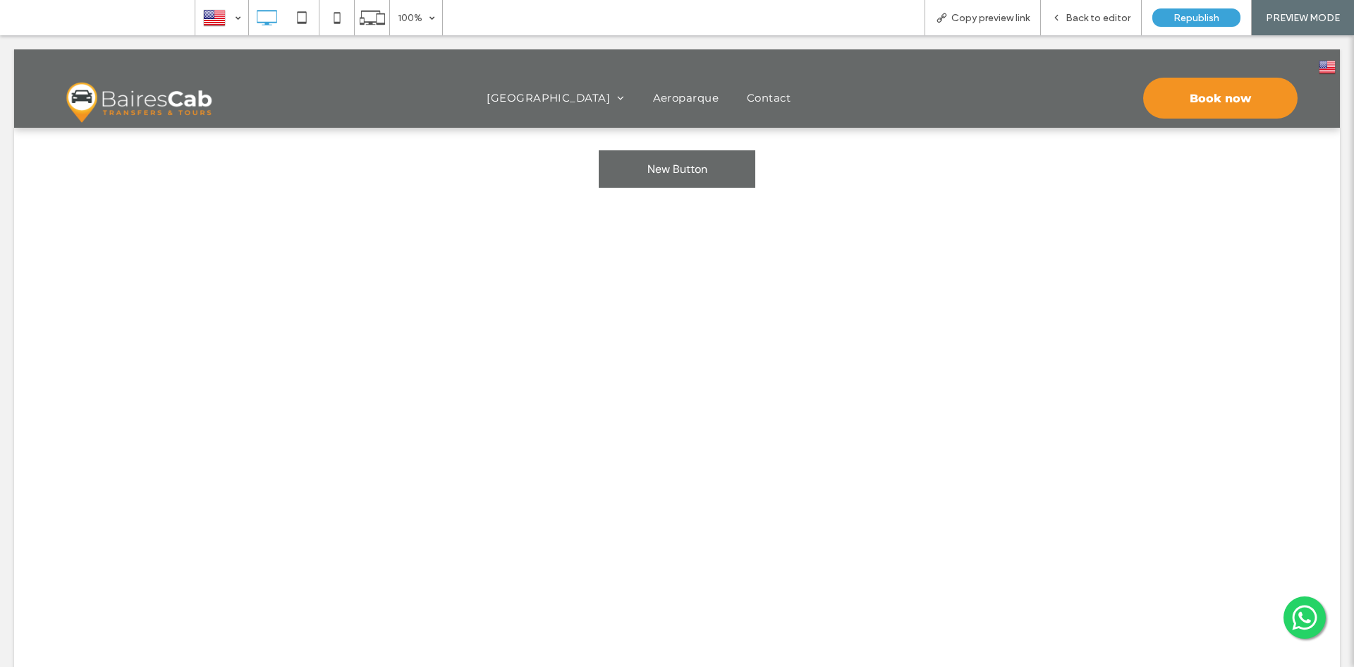
scroll to position [0, 0]
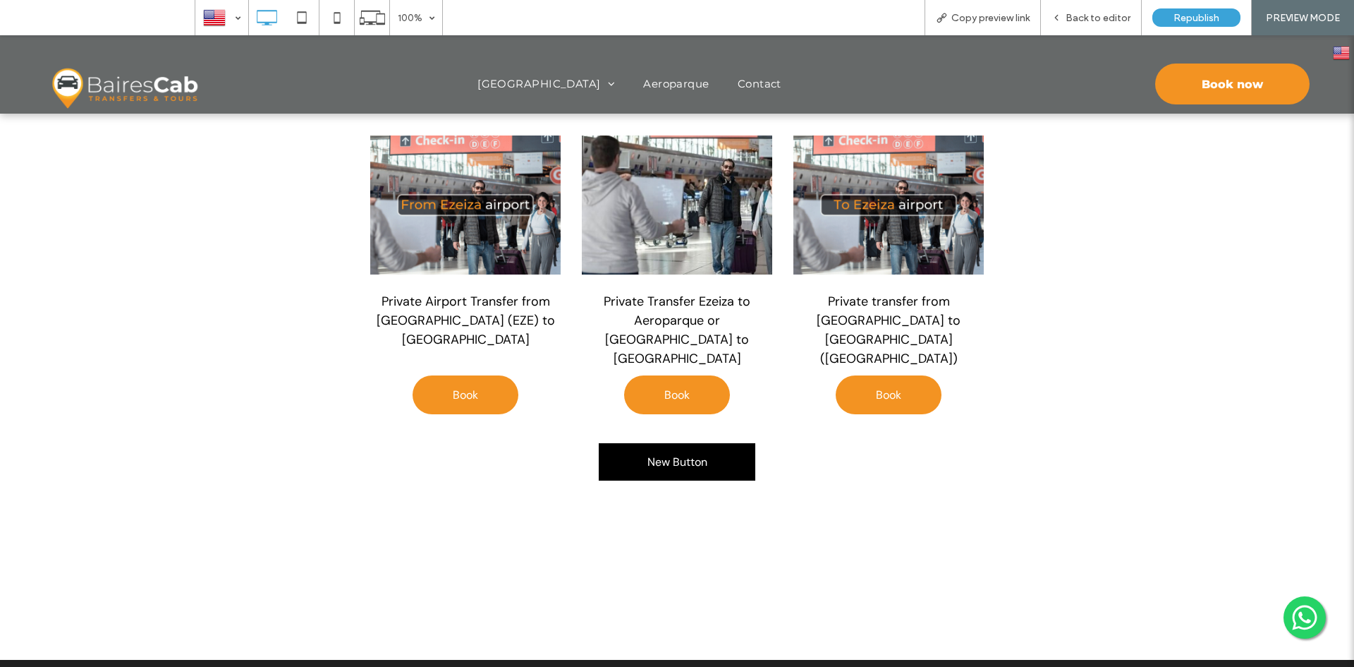
click at [662, 459] on link "New Button" at bounding box center [677, 461] width 157 height 37
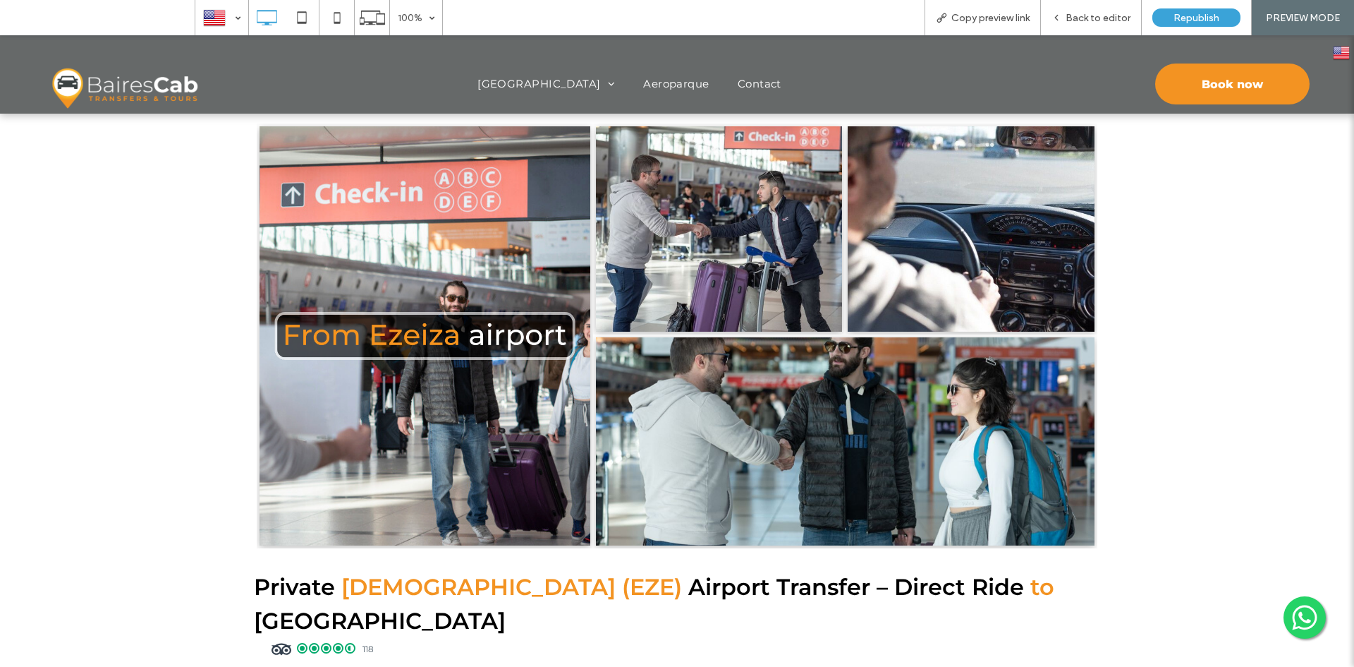
click at [157, 77] on img at bounding box center [123, 88] width 153 height 50
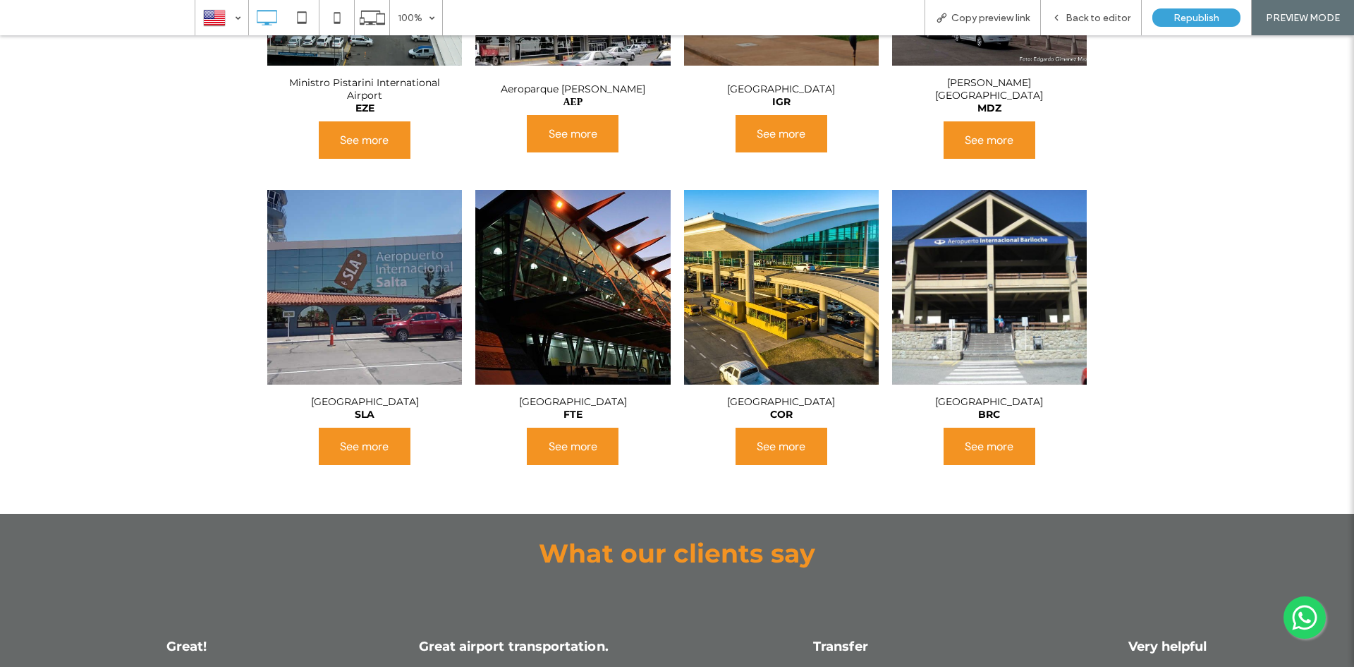
drag, startPoint x: 389, startPoint y: 317, endPoint x: 393, endPoint y: 310, distance: 7.3
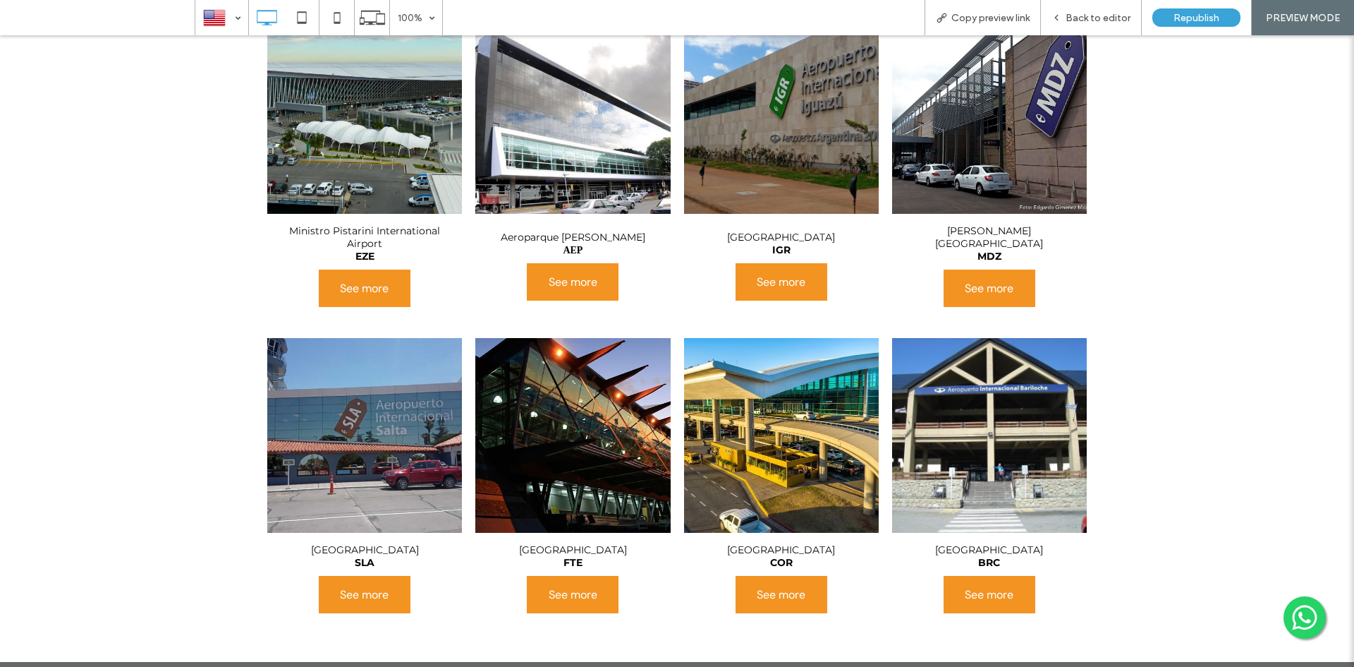
scroll to position [1060, 0]
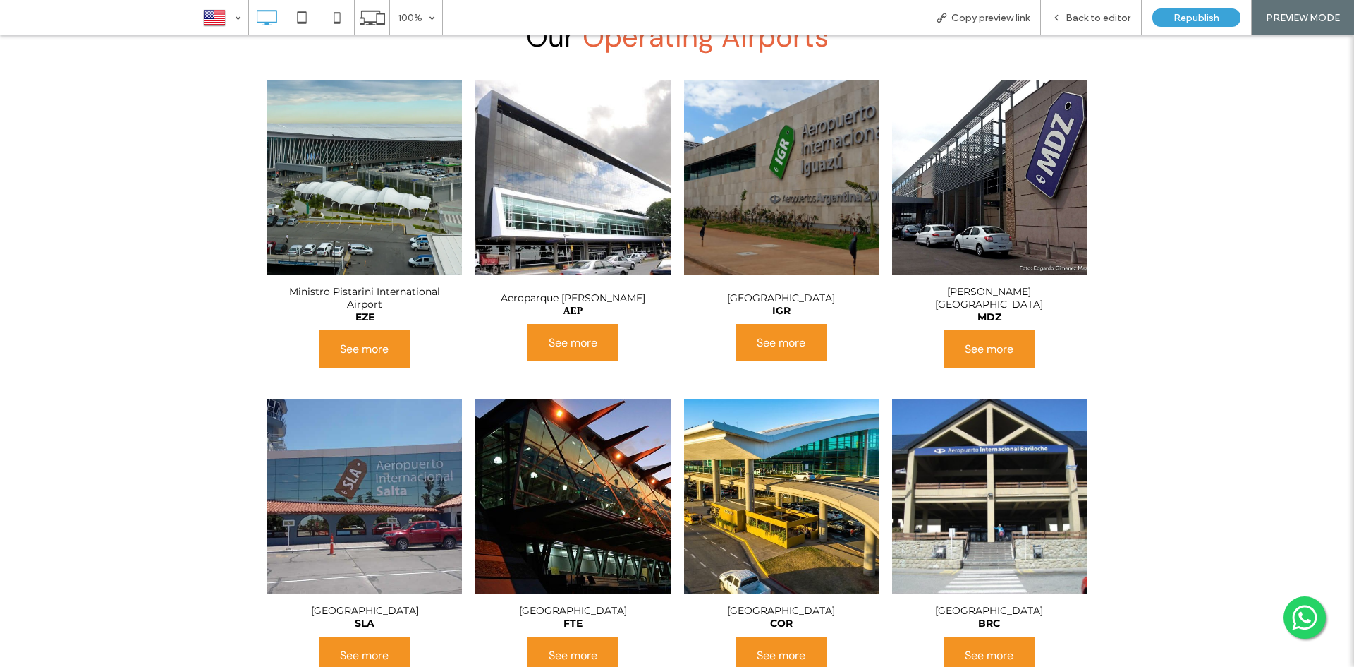
click at [367, 285] on p "Ministro Pistarini International" at bounding box center [364, 291] width 151 height 13
click at [358, 186] on link at bounding box center [364, 177] width 195 height 195
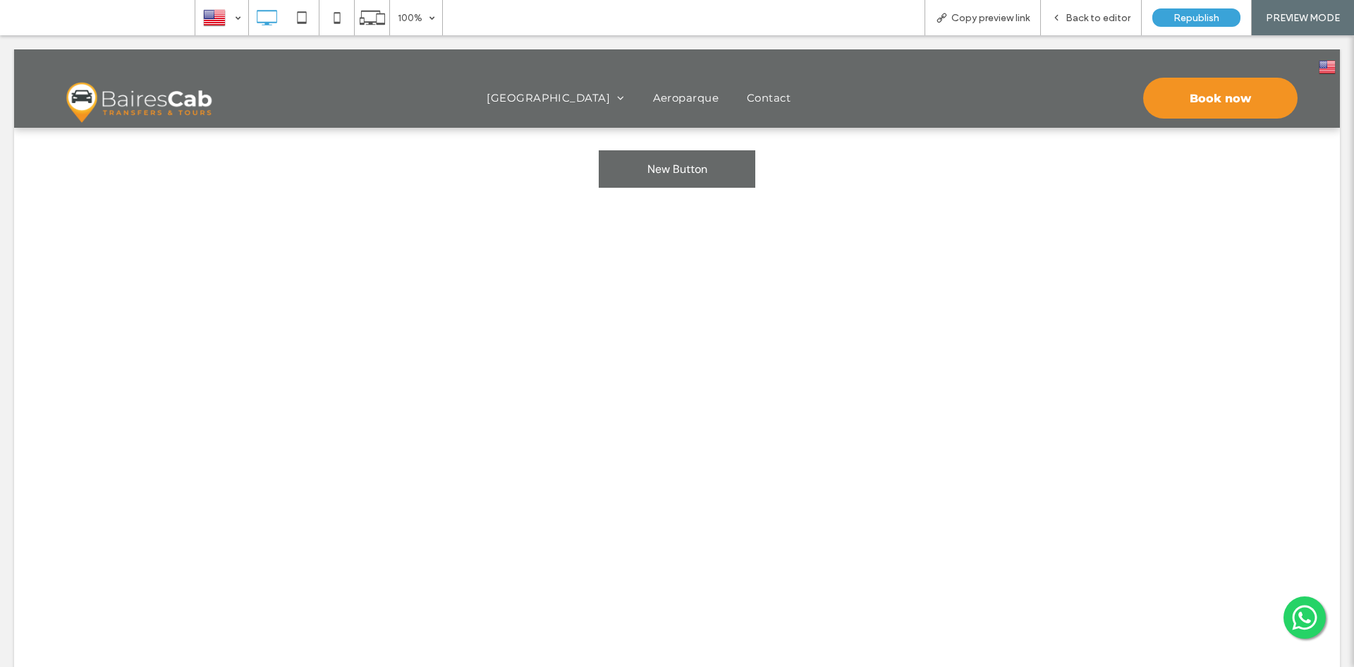
scroll to position [0, 0]
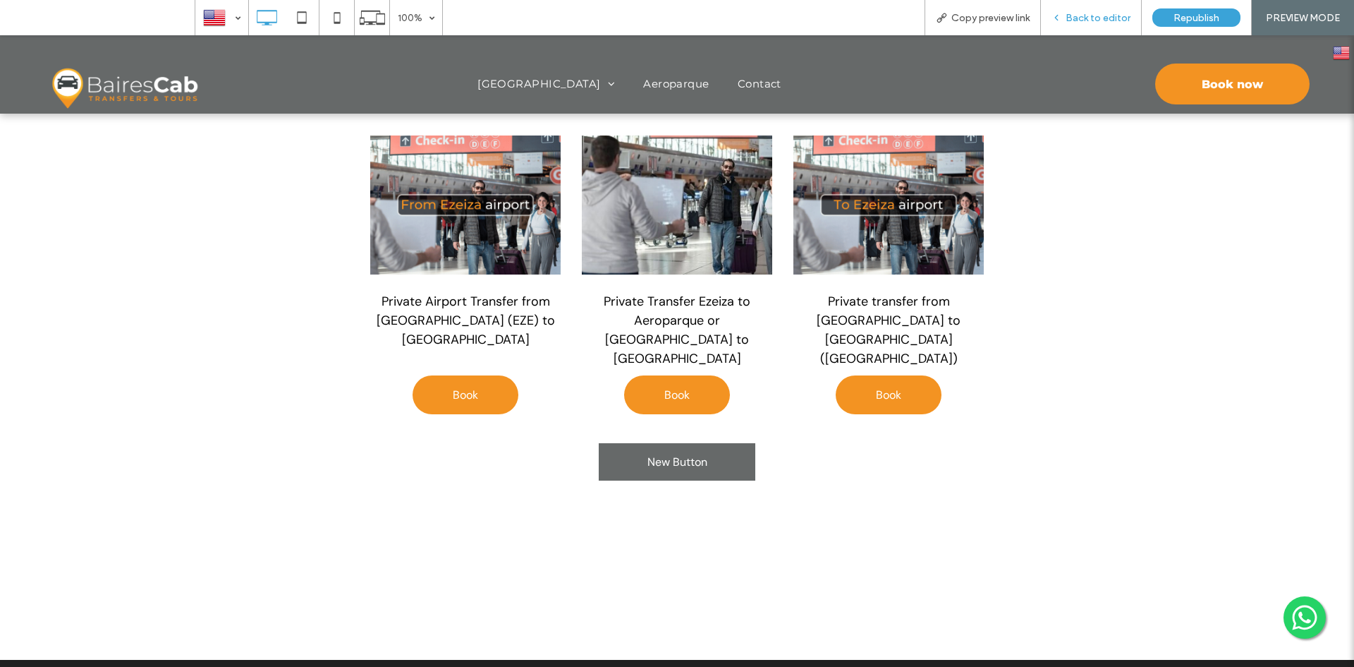
click at [1139, 12] on div "Back to editor" at bounding box center [1091, 18] width 100 height 12
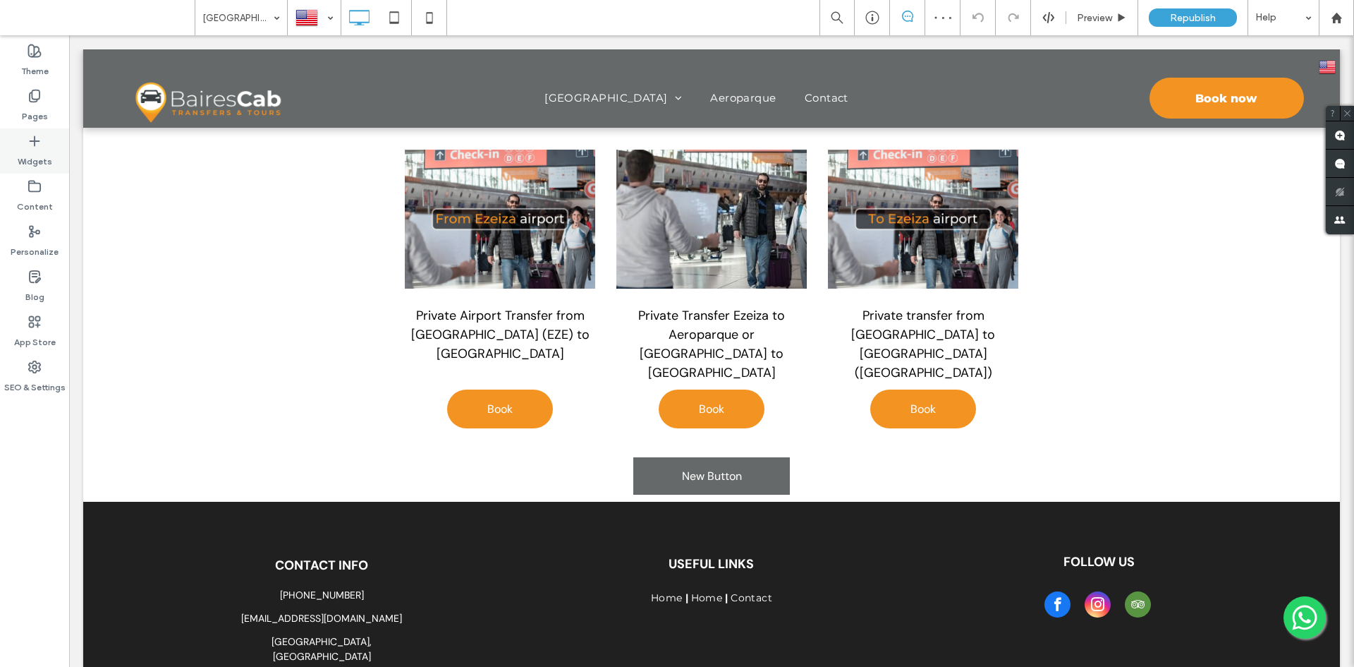
click at [24, 166] on label "Widgets" at bounding box center [35, 158] width 35 height 20
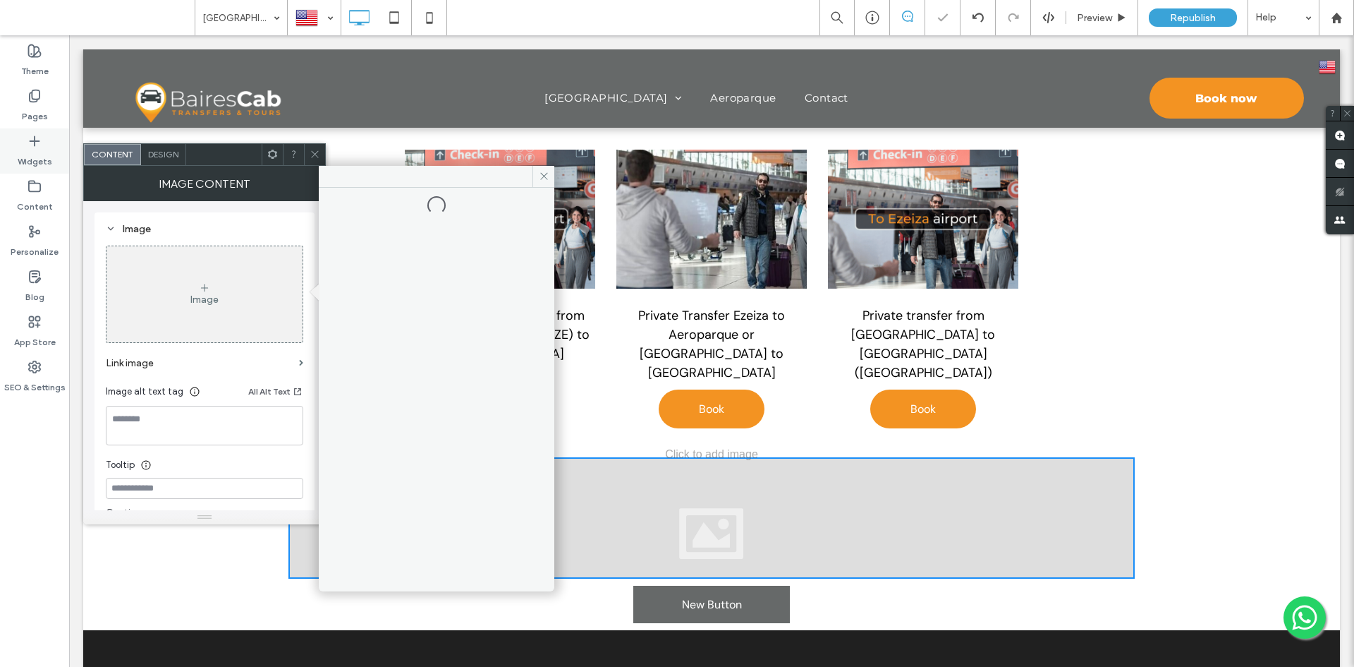
click at [37, 146] on icon at bounding box center [35, 141] width 14 height 14
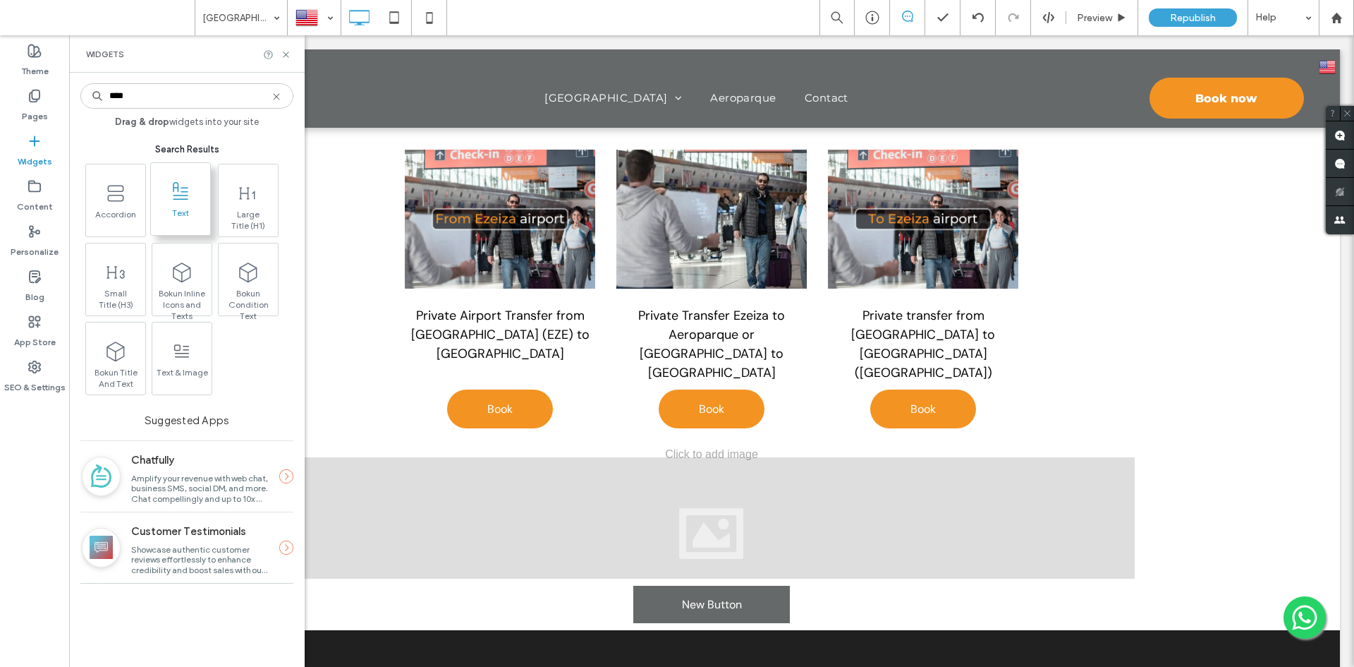
type input "****"
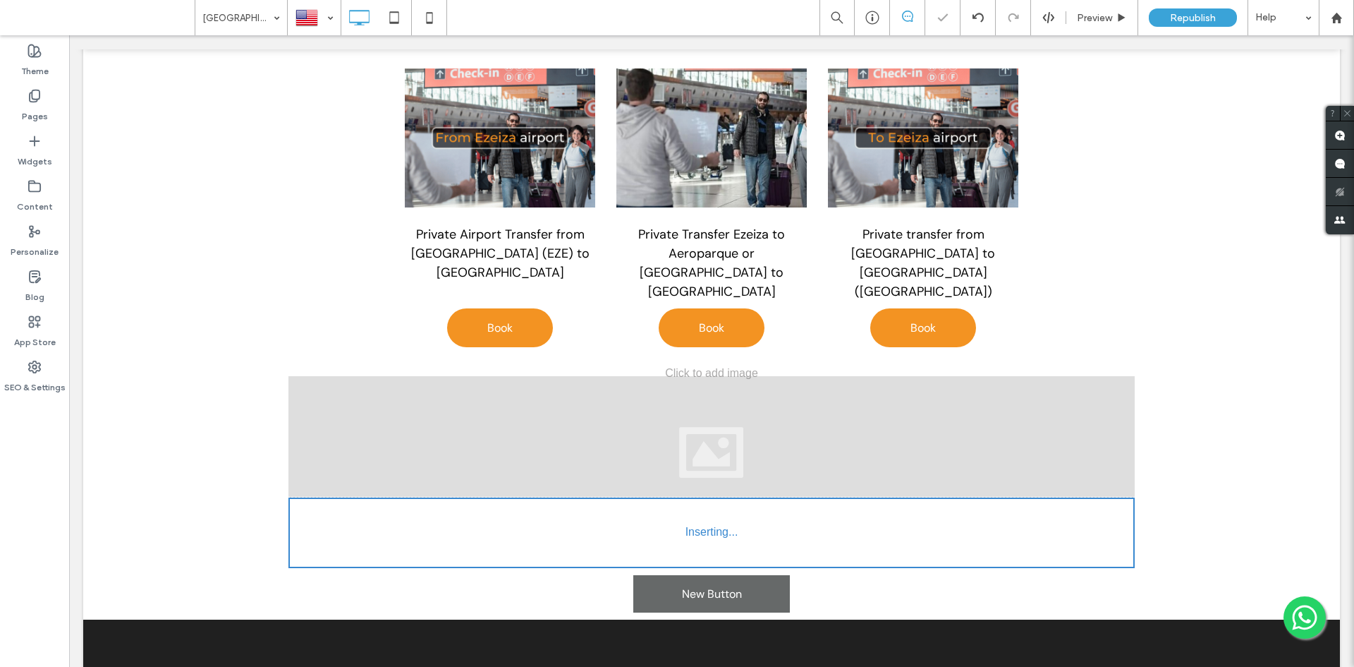
scroll to position [85, 0]
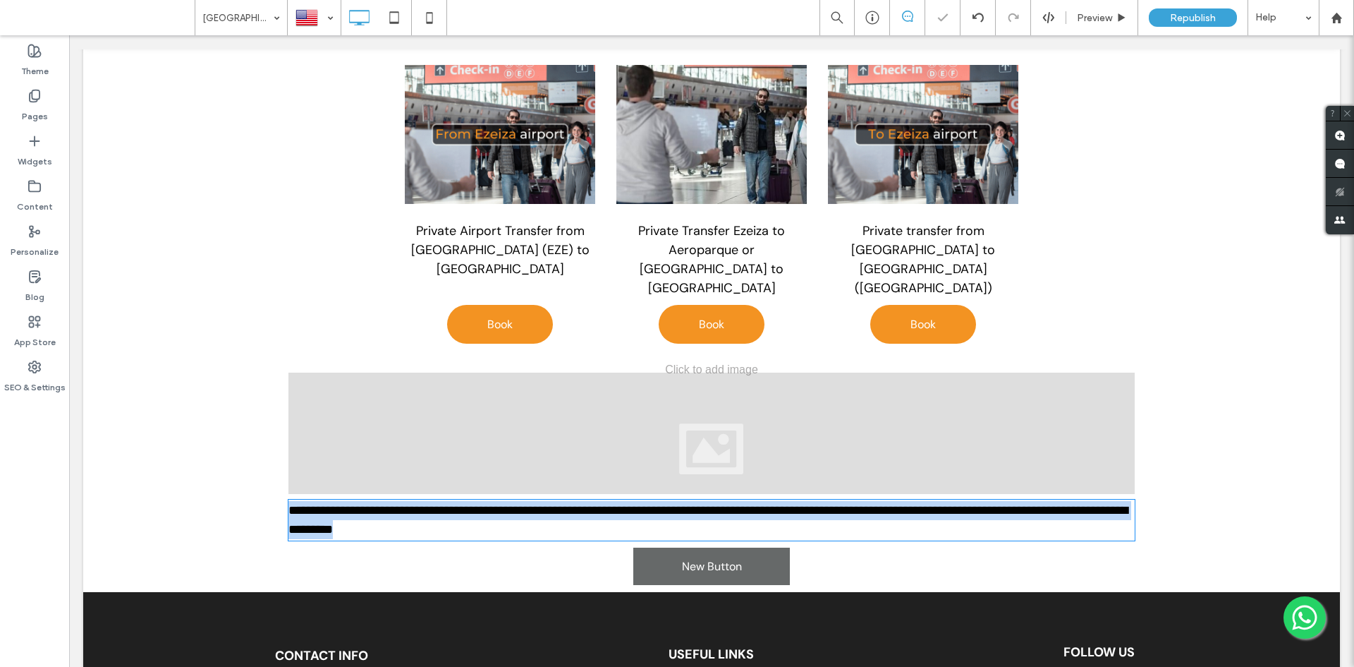
type input "**********"
type input "**"
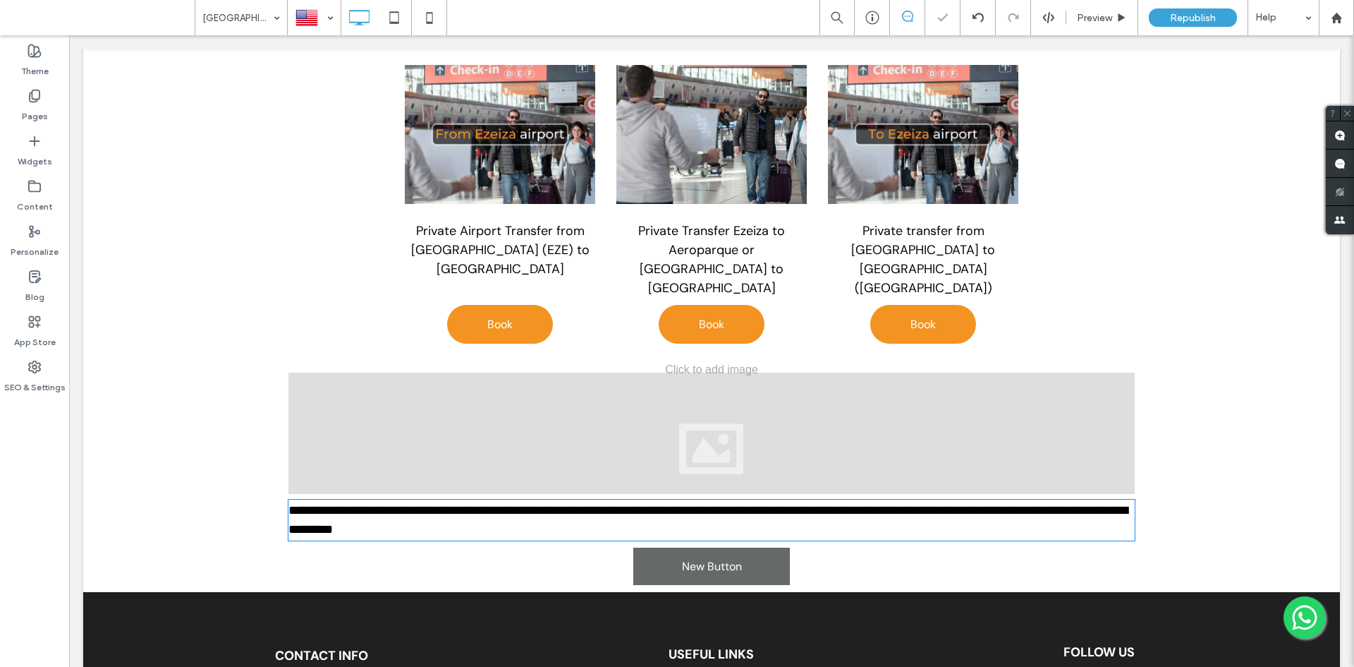
click at [679, 403] on div at bounding box center [712, 432] width 846 height 121
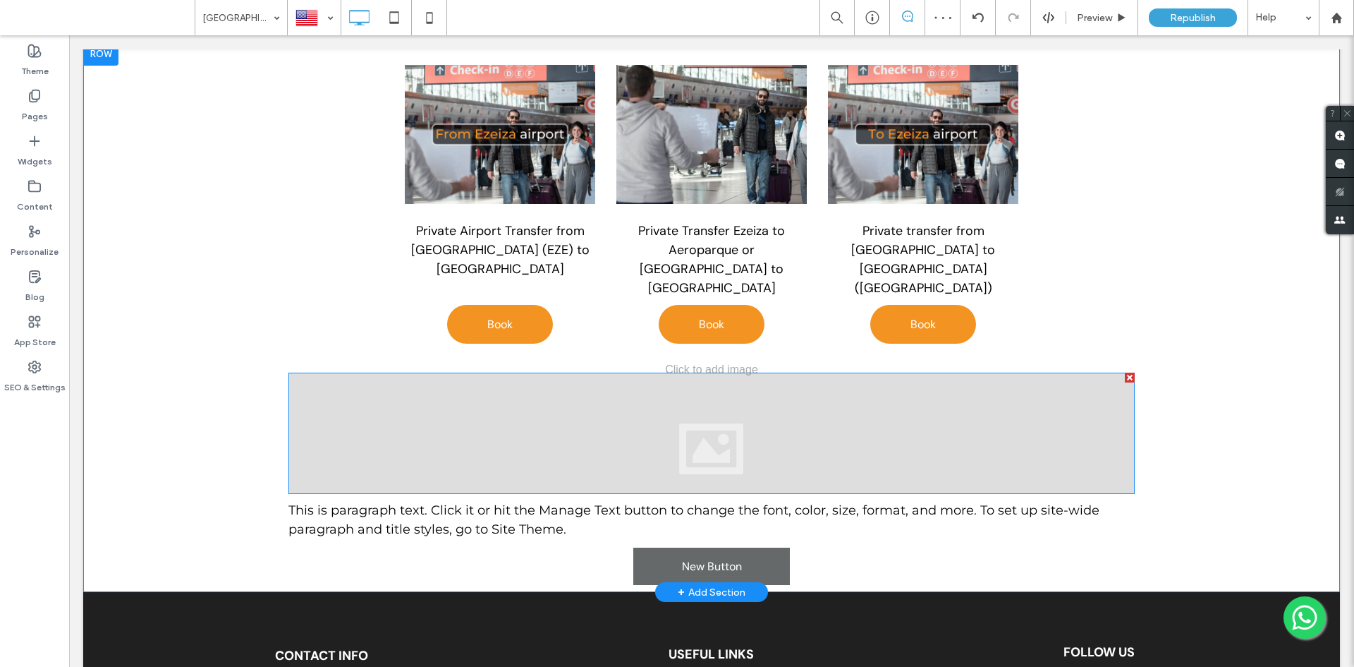
click at [640, 399] on div at bounding box center [712, 432] width 846 height 121
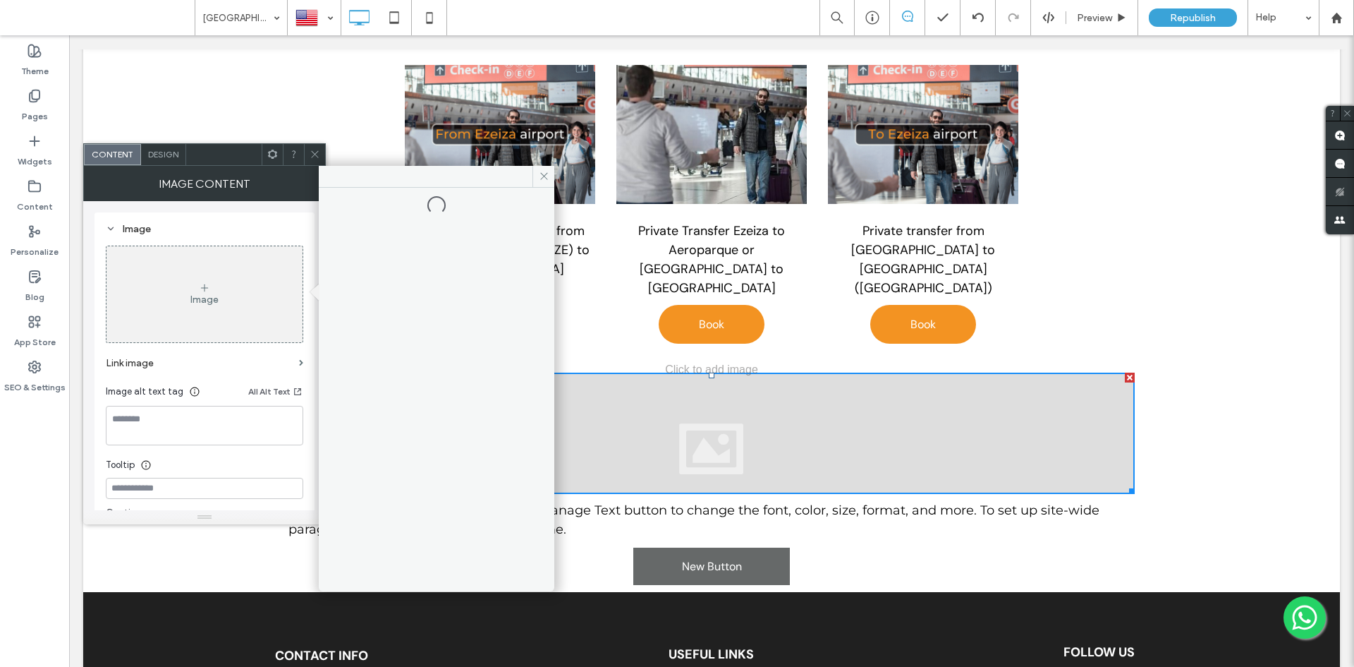
click at [164, 335] on div "Image" at bounding box center [205, 294] width 196 height 93
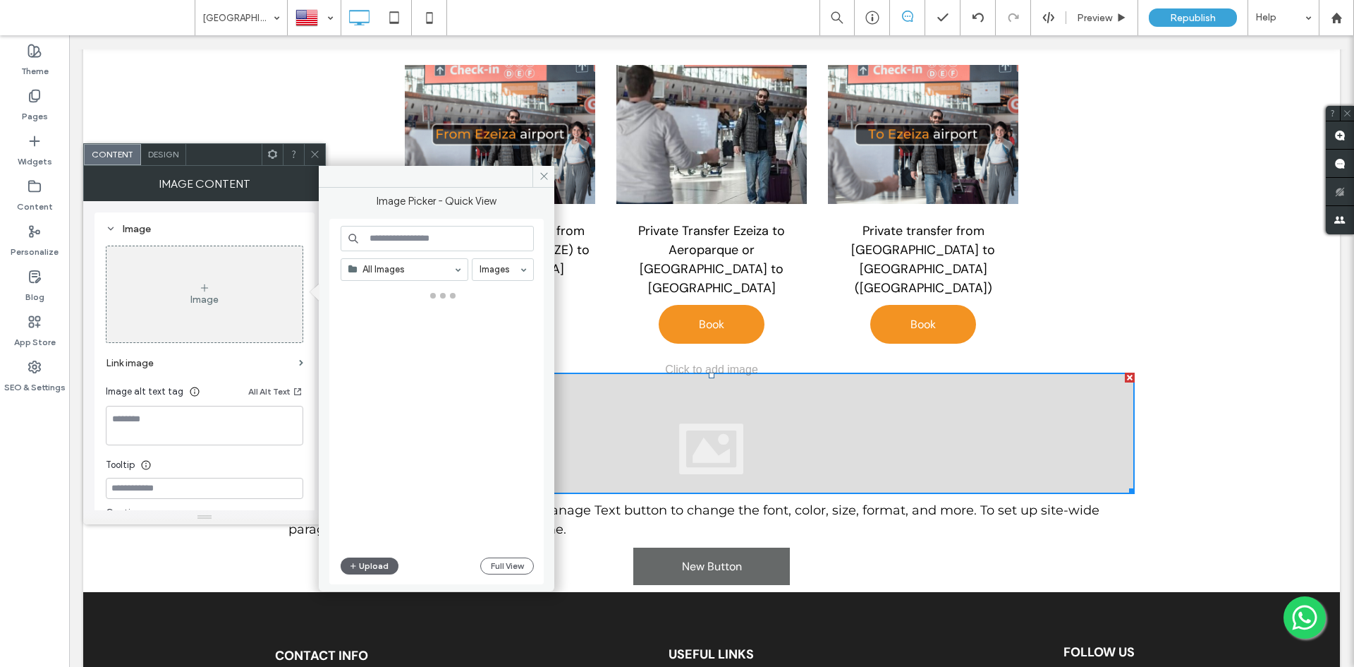
click at [180, 329] on div "Image" at bounding box center [205, 294] width 196 height 93
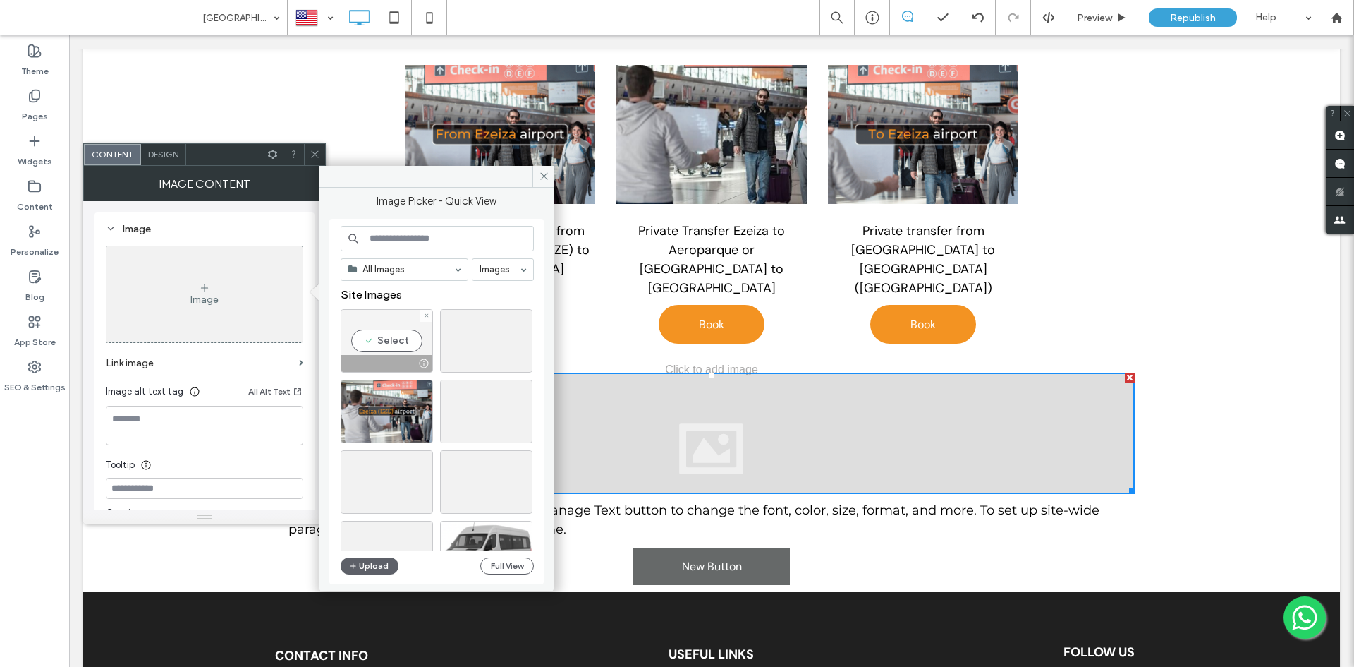
click at [406, 342] on div "Select" at bounding box center [387, 340] width 92 height 63
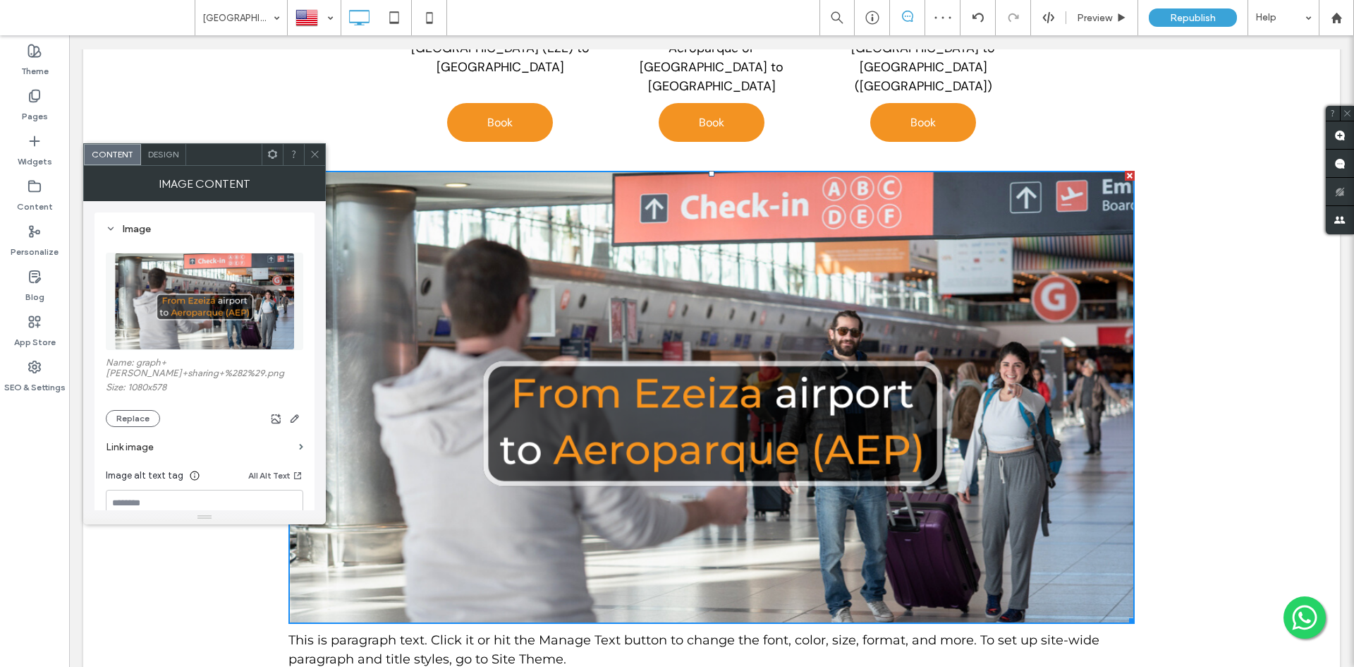
scroll to position [508, 0]
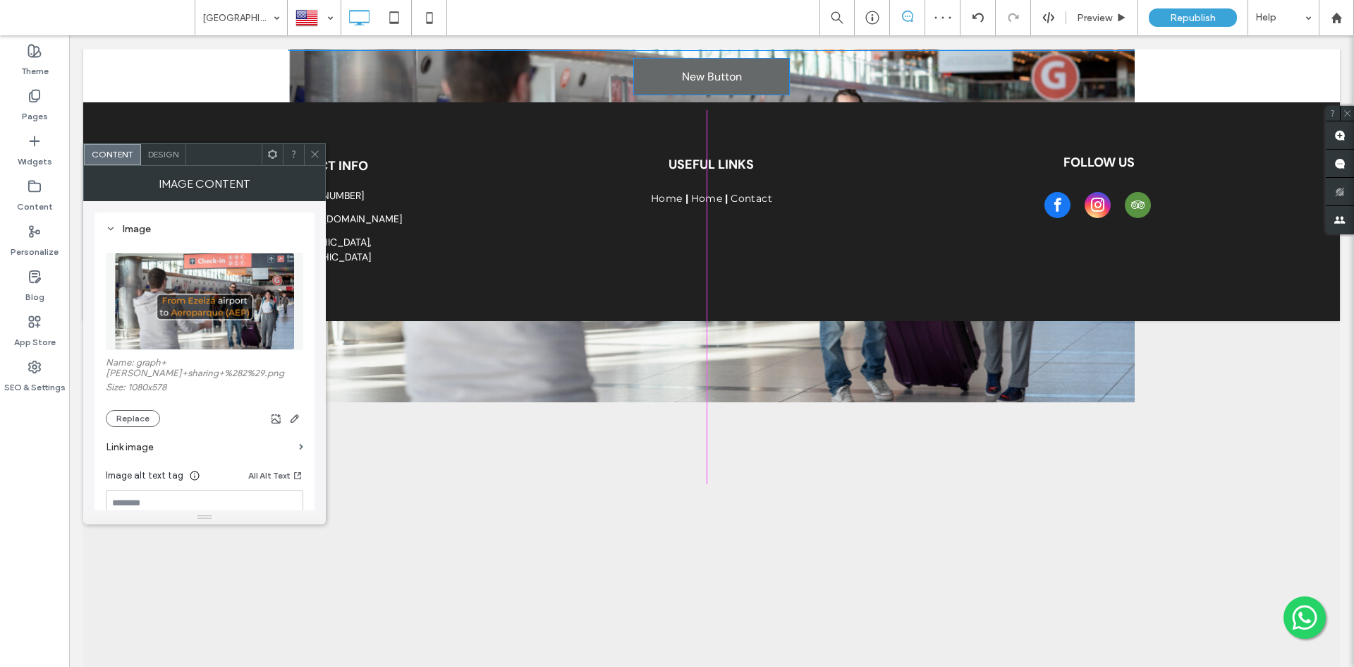
drag, startPoint x: 1128, startPoint y: 379, endPoint x: 756, endPoint y: 286, distance: 383.4
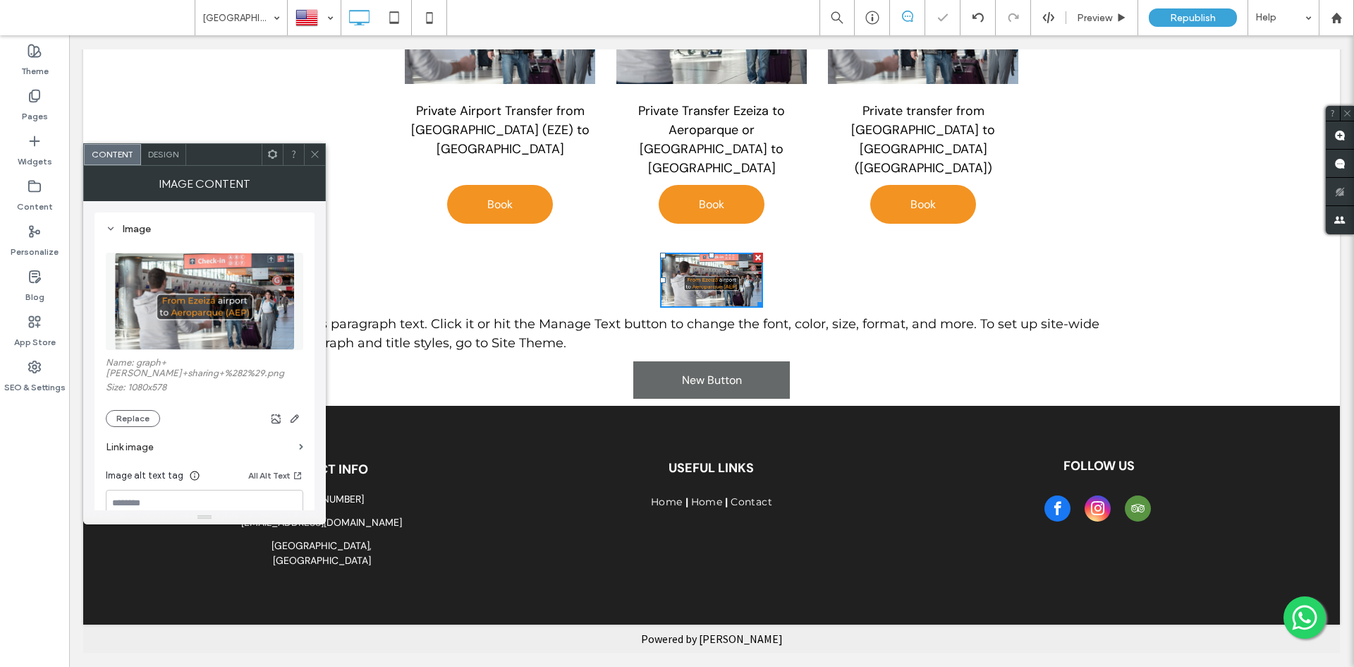
scroll to position [186, 0]
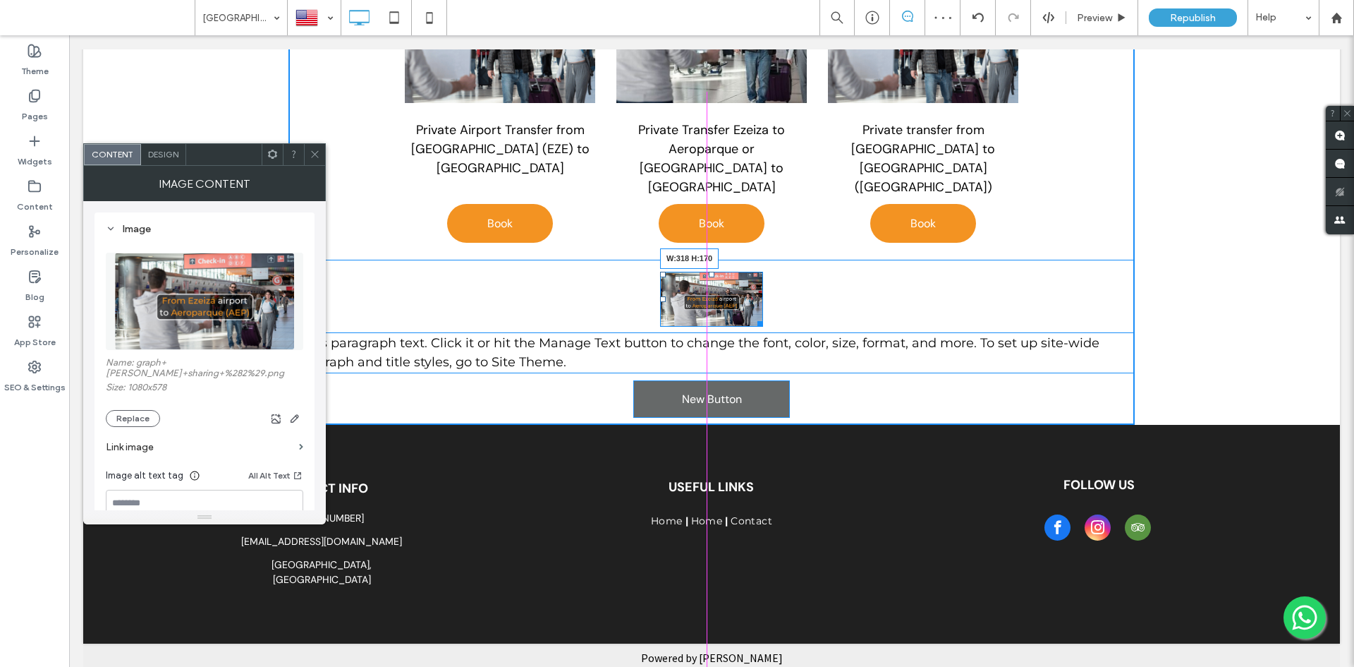
drag, startPoint x: 755, startPoint y: 305, endPoint x: 507, endPoint y: 347, distance: 251.9
click at [763, 327] on div "W:318 H:170" at bounding box center [711, 299] width 103 height 55
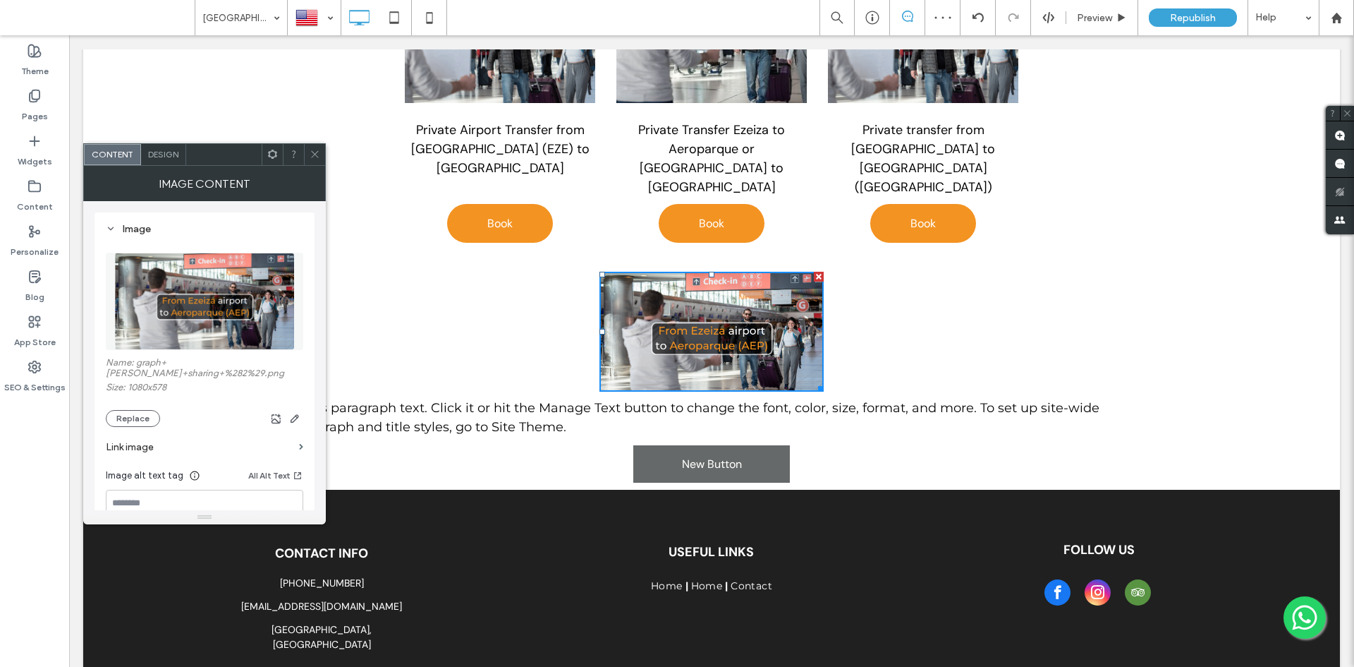
click at [274, 161] on span at bounding box center [272, 154] width 11 height 21
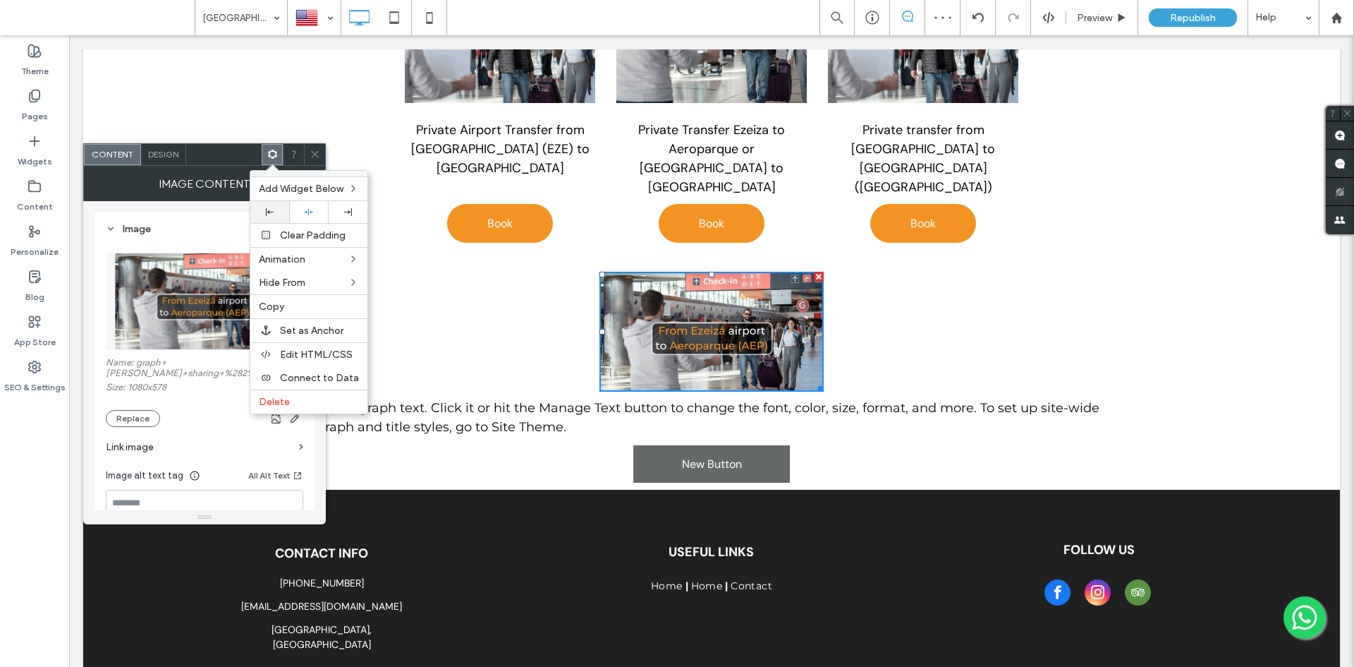
click at [271, 213] on icon at bounding box center [270, 212] width 8 height 8
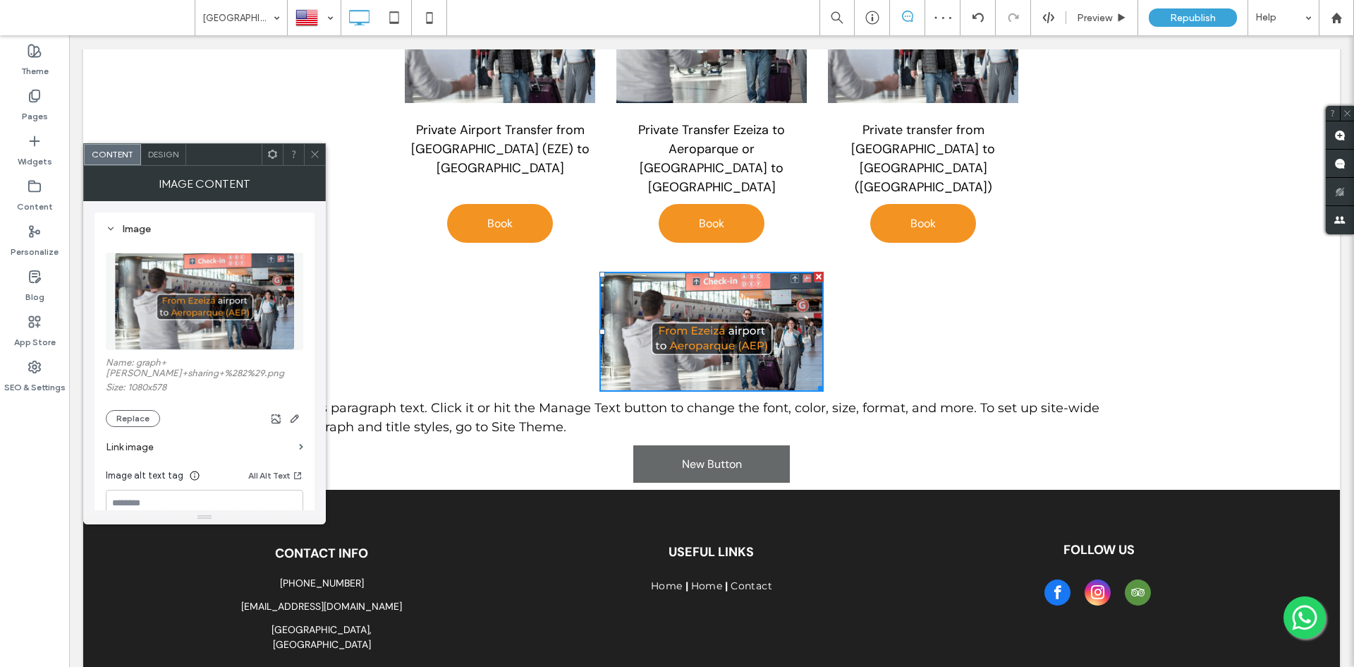
click at [523, 400] on span "This is paragraph text. Click it or hit the Manage Text button to change the fo…" at bounding box center [694, 417] width 811 height 35
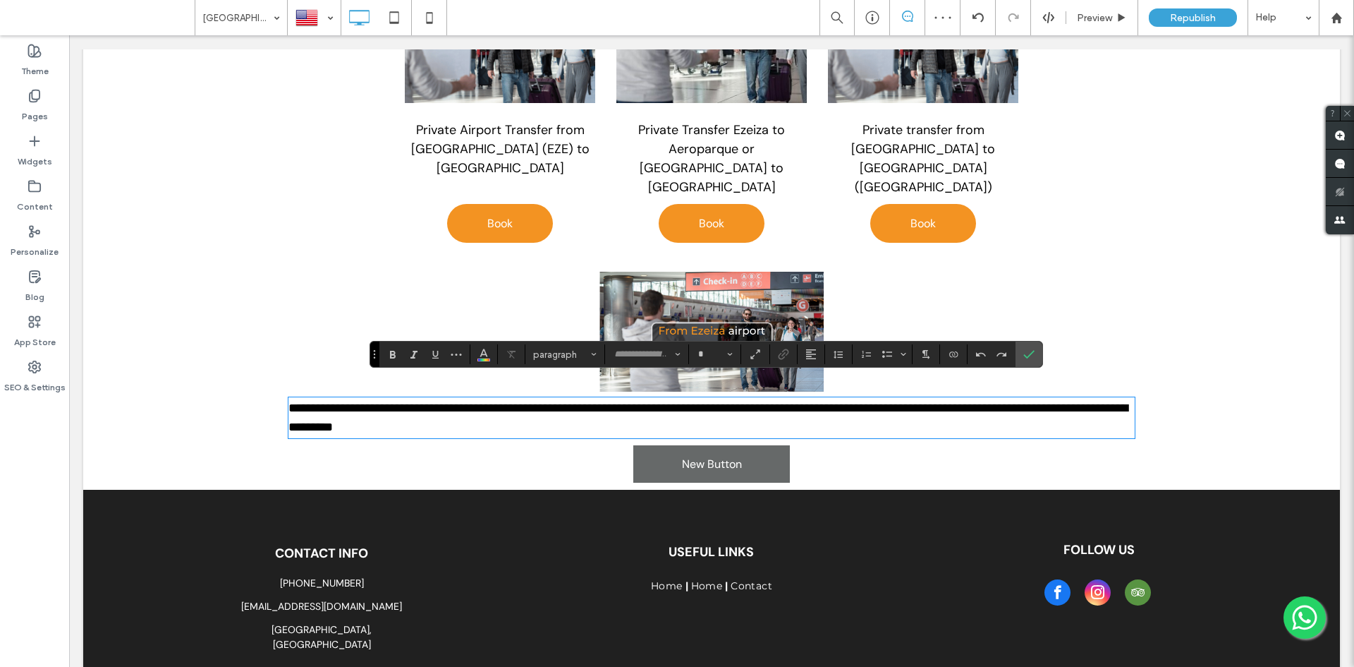
type input "**********"
type input "**"
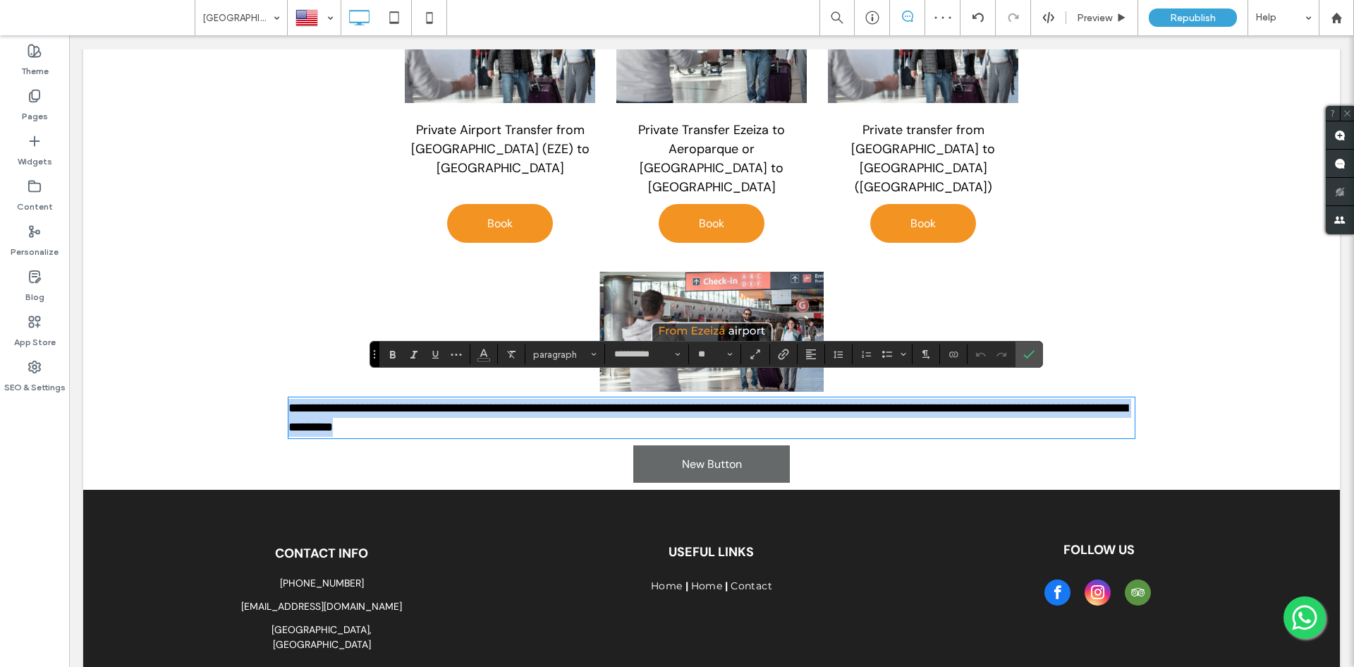
click at [523, 401] on span "**********" at bounding box center [708, 417] width 839 height 32
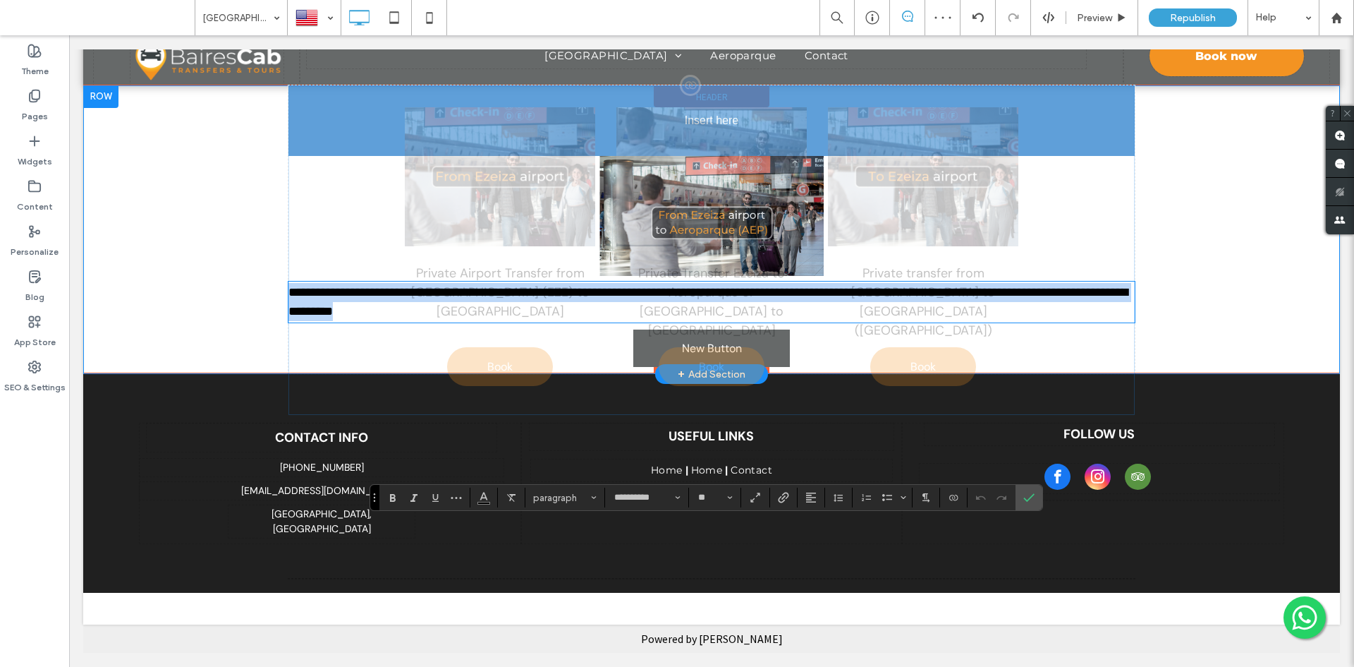
scroll to position [42, 0]
drag, startPoint x: 423, startPoint y: 156, endPoint x: 447, endPoint y: 166, distance: 25.6
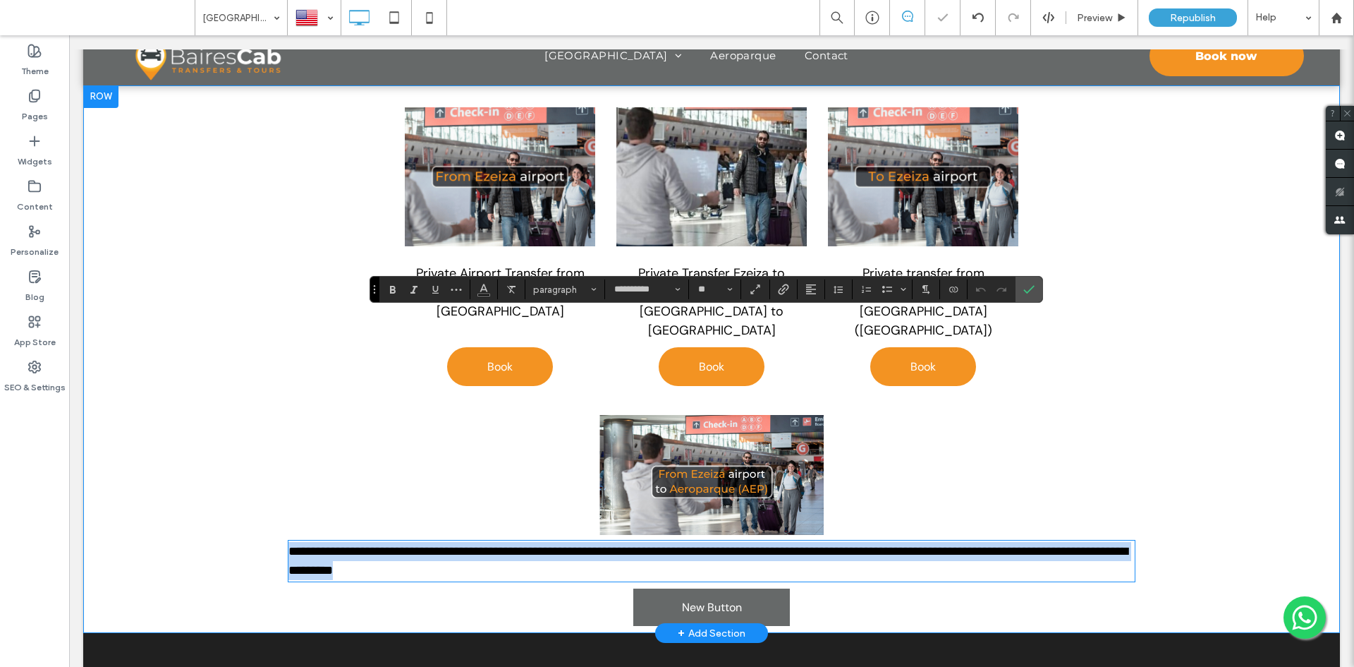
scroll to position [250, 0]
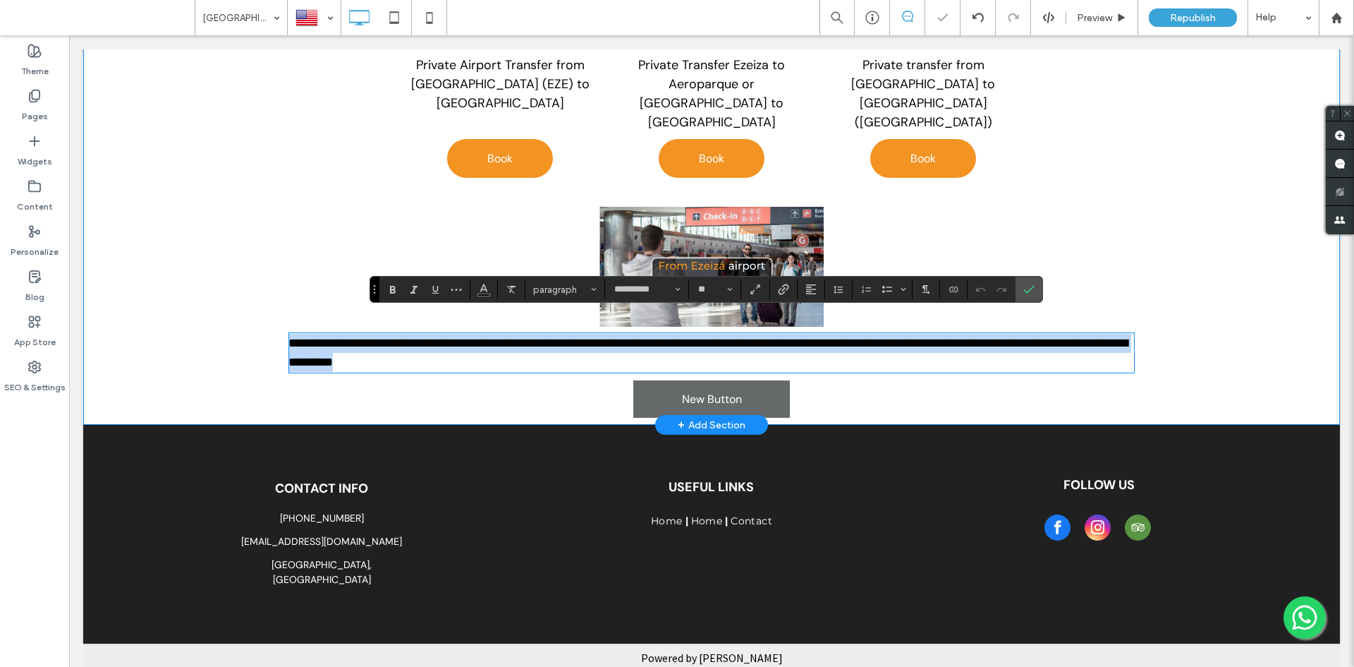
click at [470, 339] on span "**********" at bounding box center [708, 352] width 839 height 32
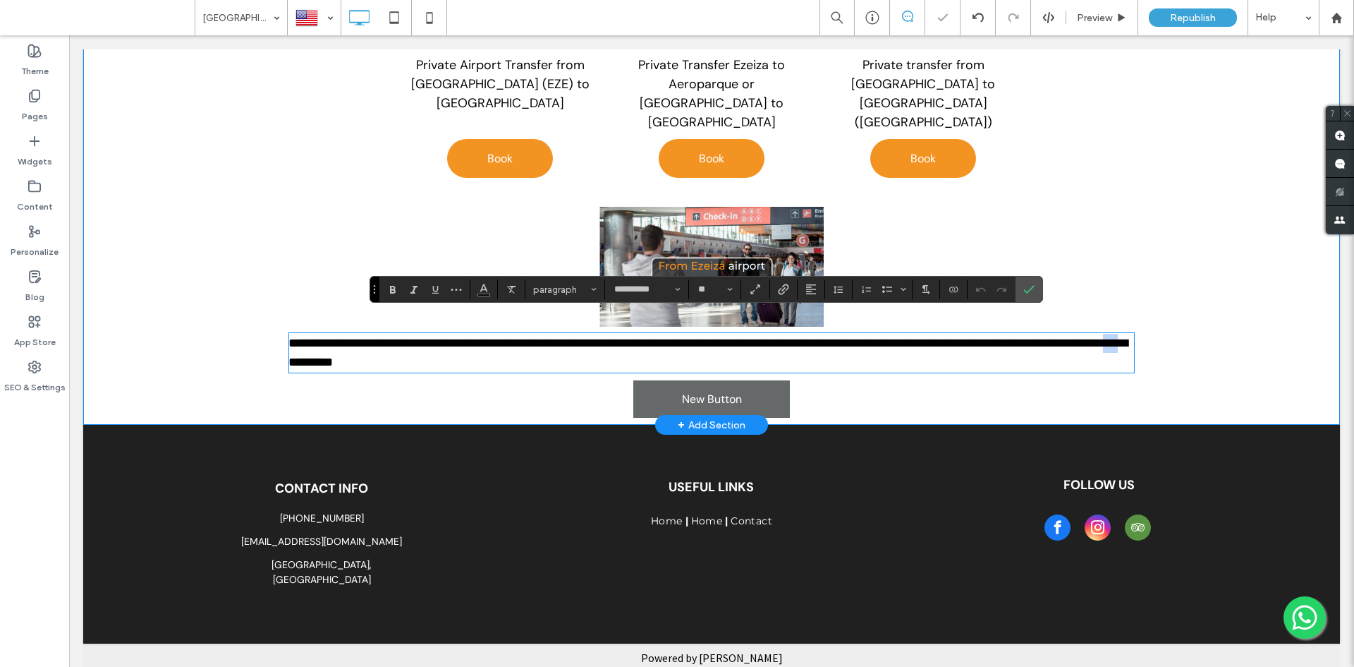
click at [470, 339] on span "**********" at bounding box center [708, 352] width 839 height 32
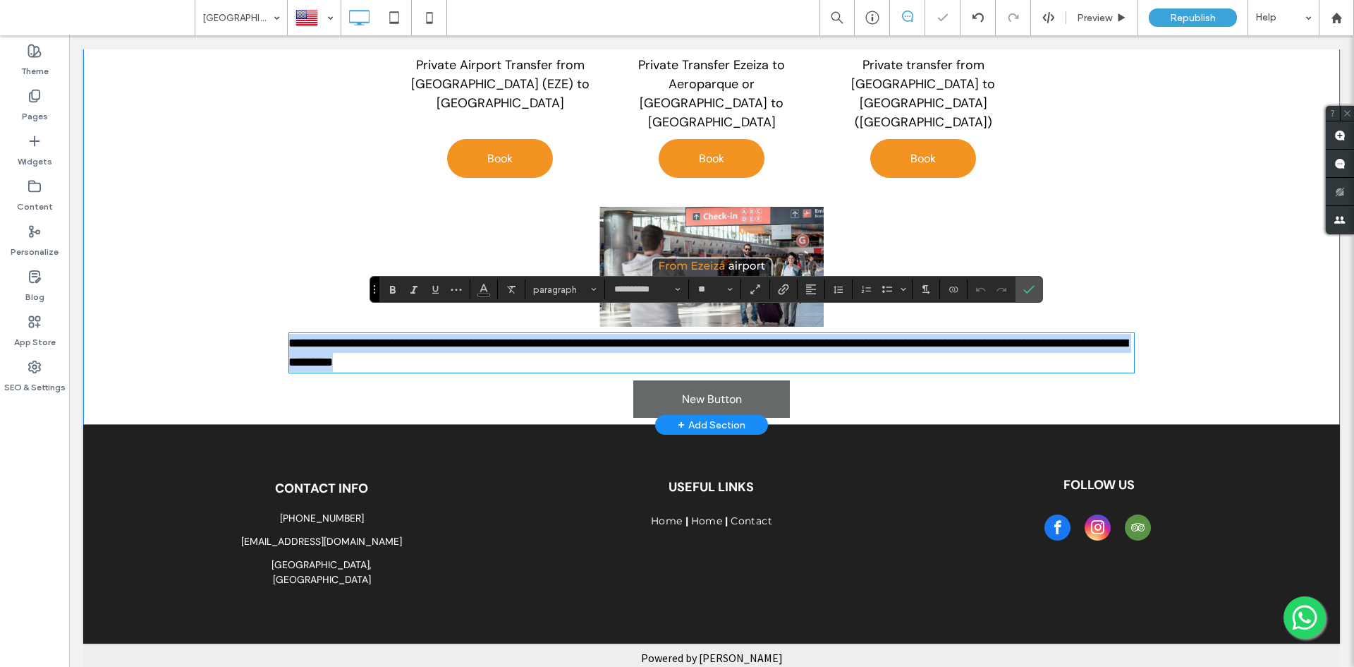
click at [470, 339] on span "**********" at bounding box center [708, 352] width 839 height 32
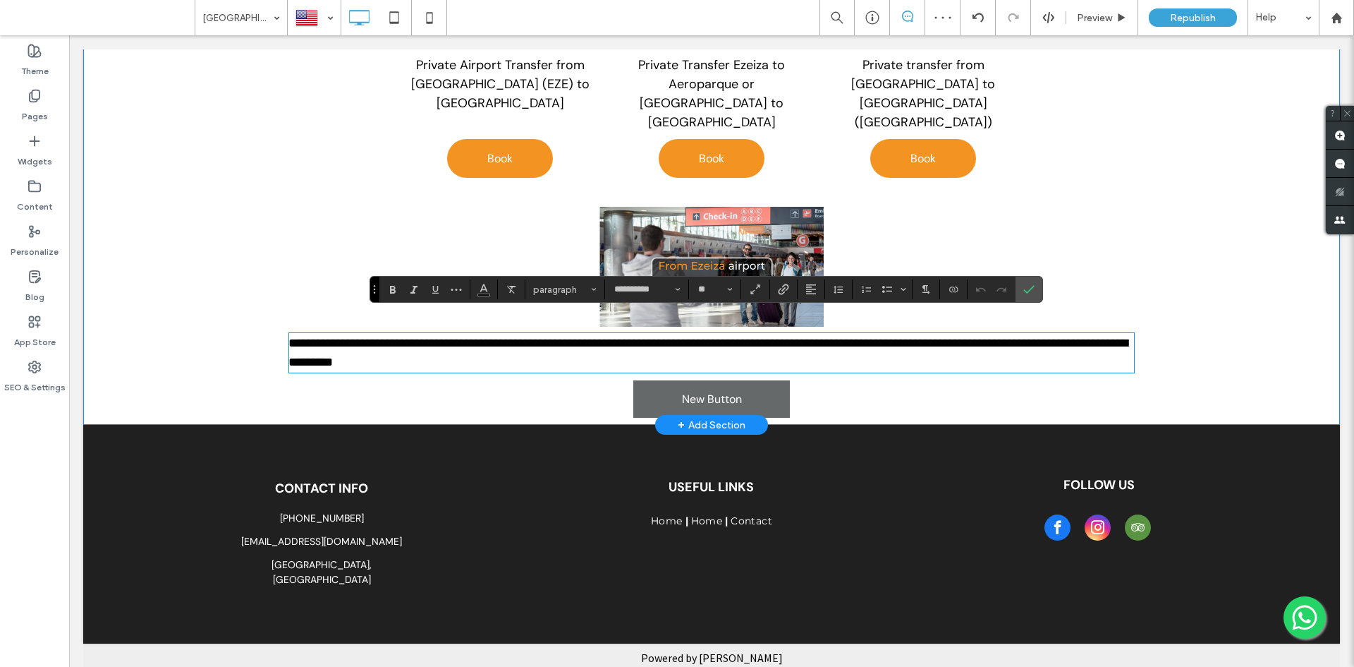
scroll to position [231, 0]
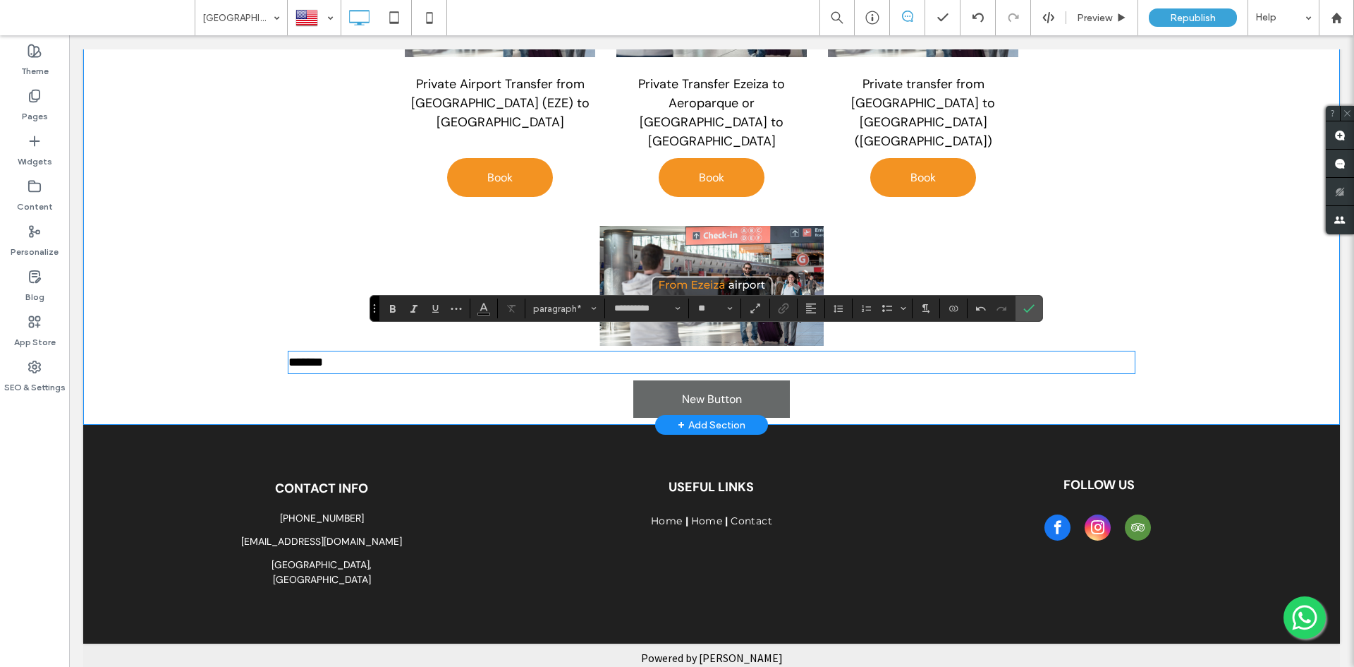
click at [506, 382] on div "Buenos Aires City Tour: Discover from South to North - Multilingual Experience …" at bounding box center [712, 160] width 846 height 528
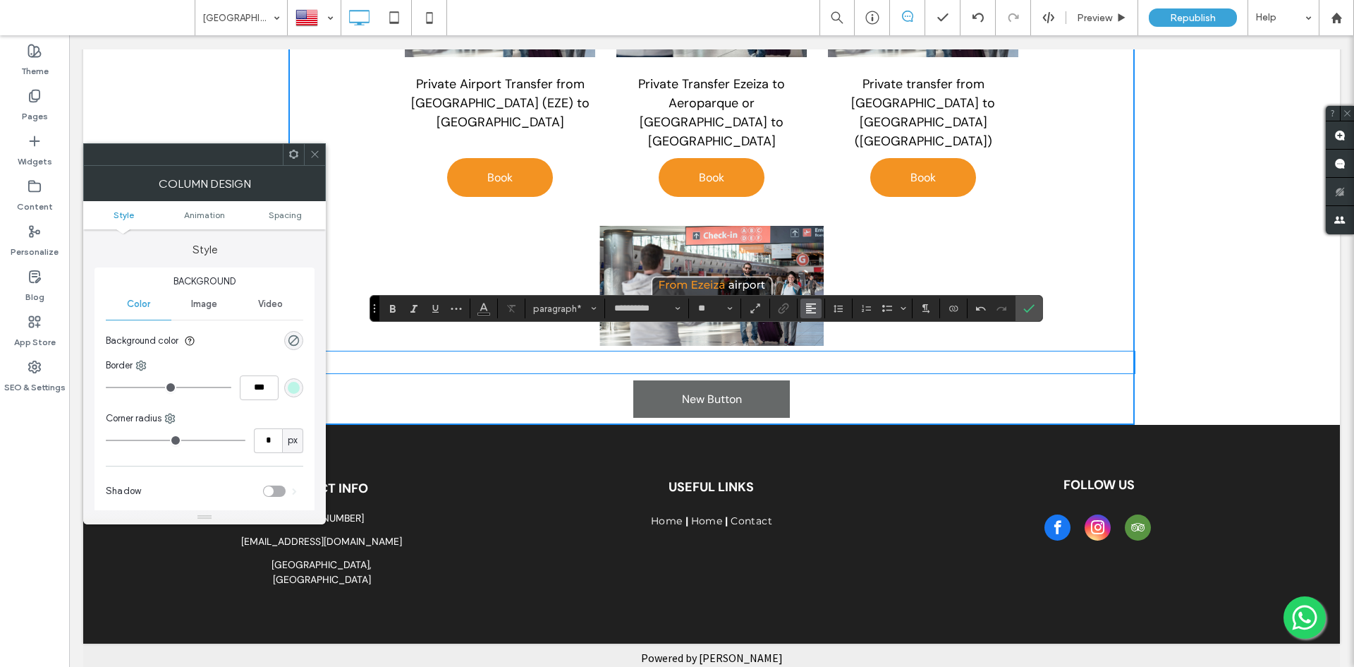
click at [820, 311] on button "Alignment" at bounding box center [811, 308] width 21 height 20
click at [827, 351] on use "ui.textEditor.alignment.center" at bounding box center [822, 352] width 10 height 10
click at [820, 372] on div "Buenos Aires City Tour: Discover from South to North - Multilingual Experience …" at bounding box center [712, 160] width 846 height 528
click at [318, 154] on icon at bounding box center [315, 154] width 11 height 11
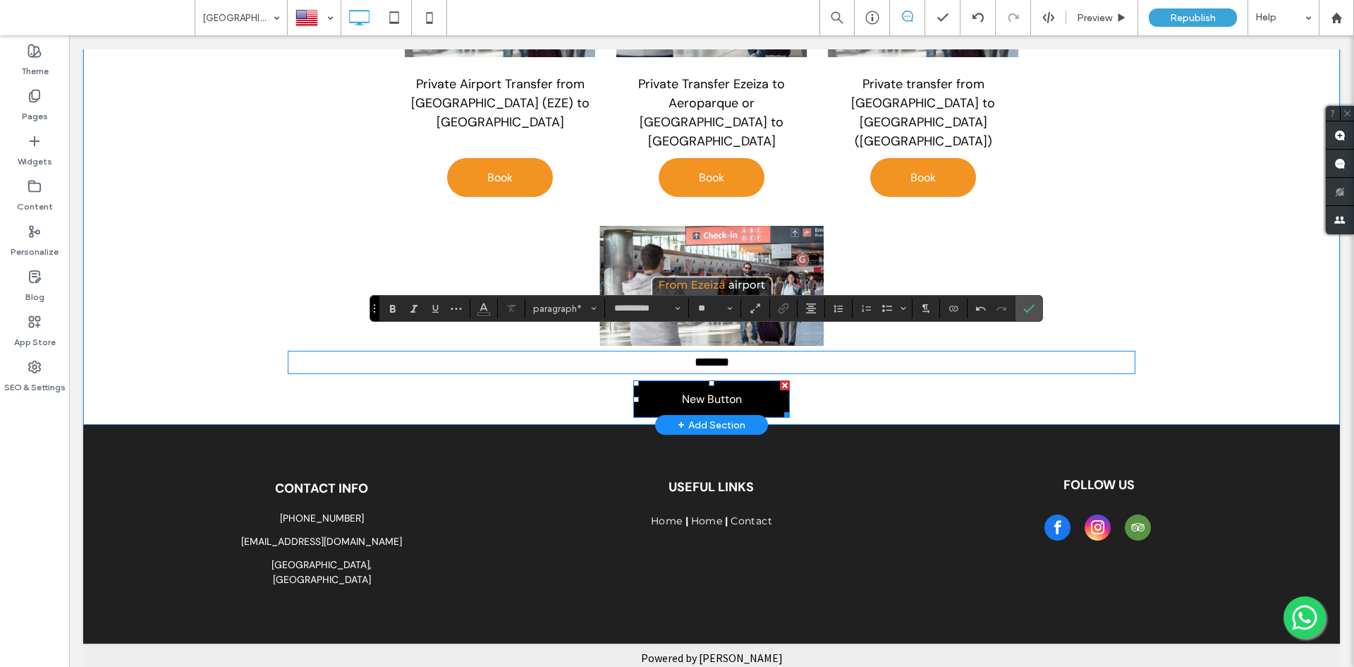
click at [688, 391] on span "New Button" at bounding box center [712, 398] width 60 height 15
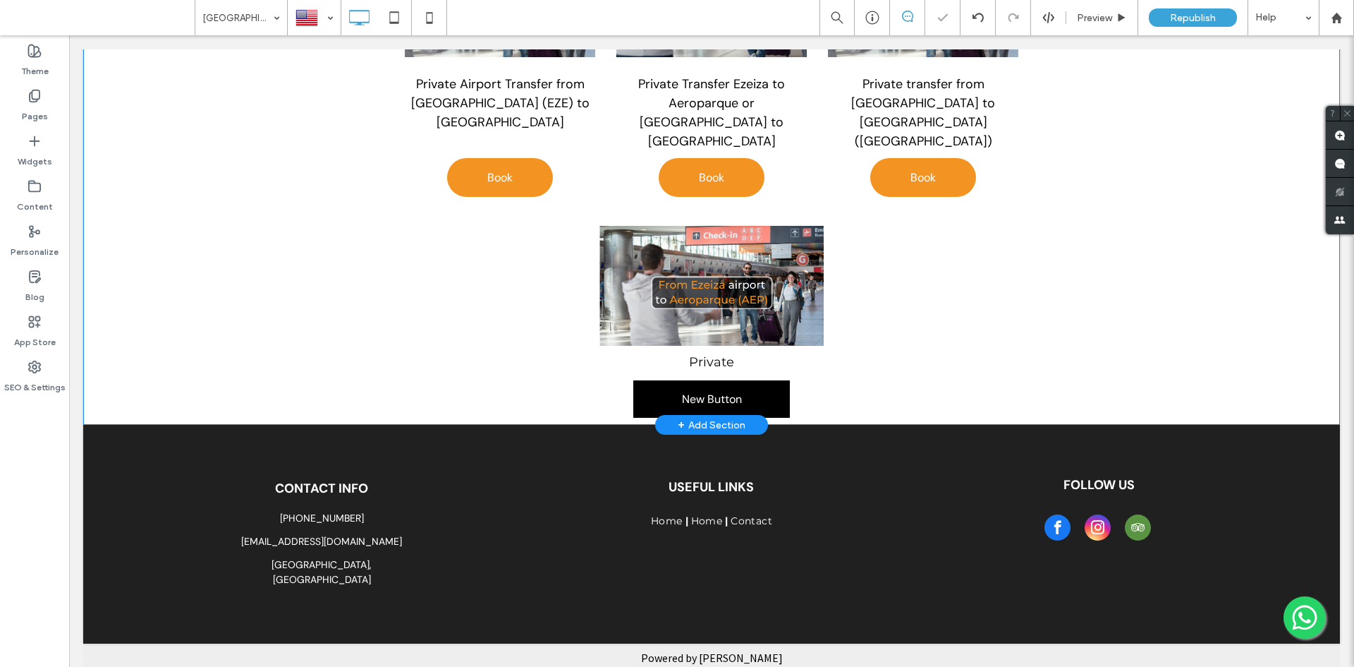
click at [667, 380] on link "New Button" at bounding box center [711, 398] width 157 height 37
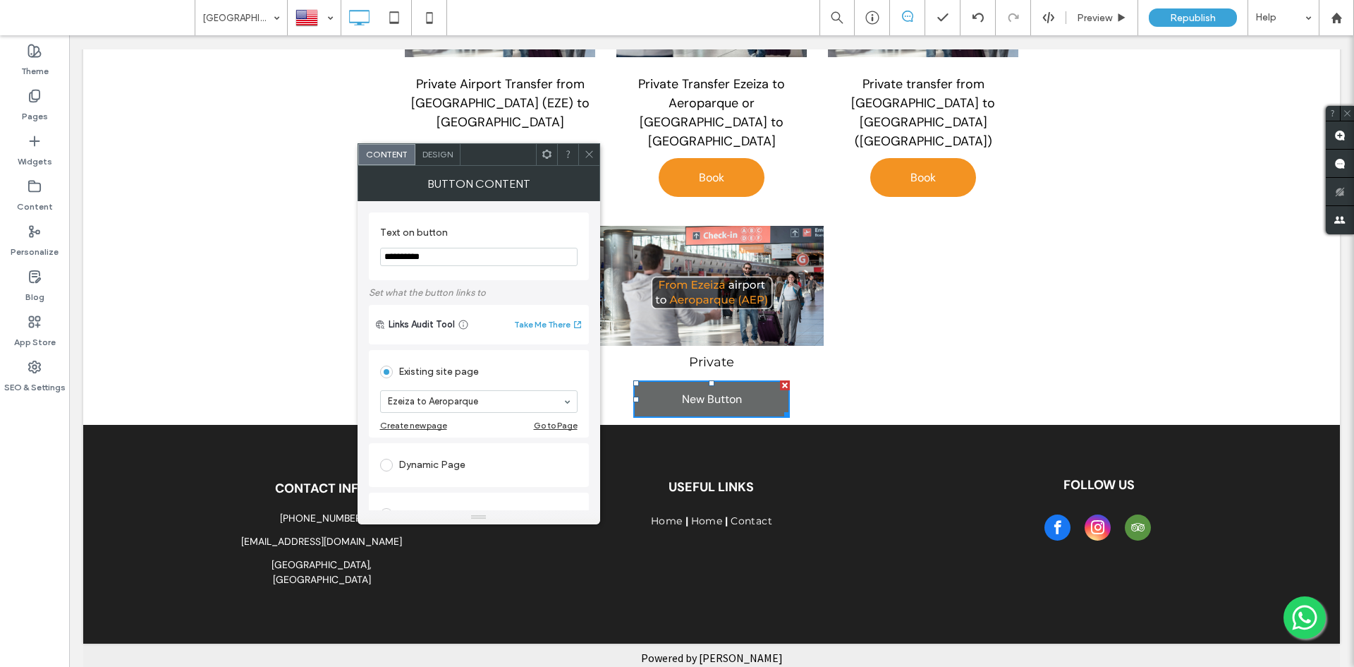
click at [583, 157] on div at bounding box center [588, 154] width 21 height 21
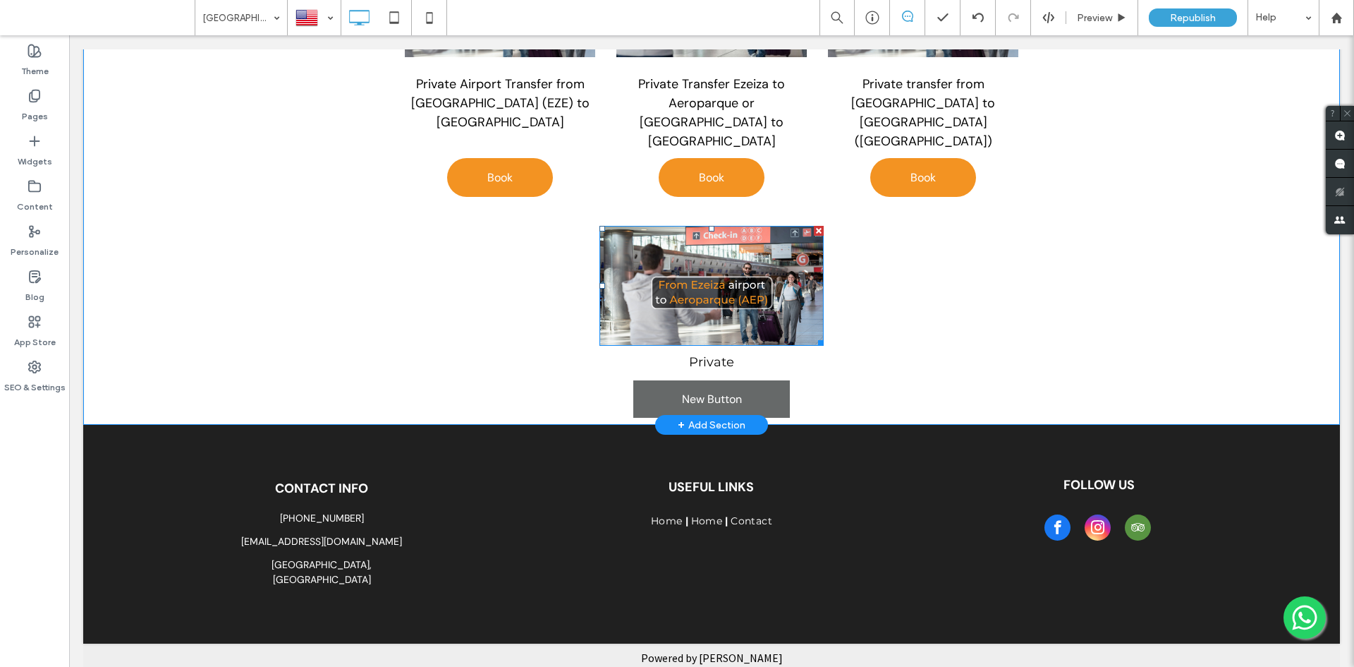
click at [814, 226] on div at bounding box center [819, 231] width 10 height 10
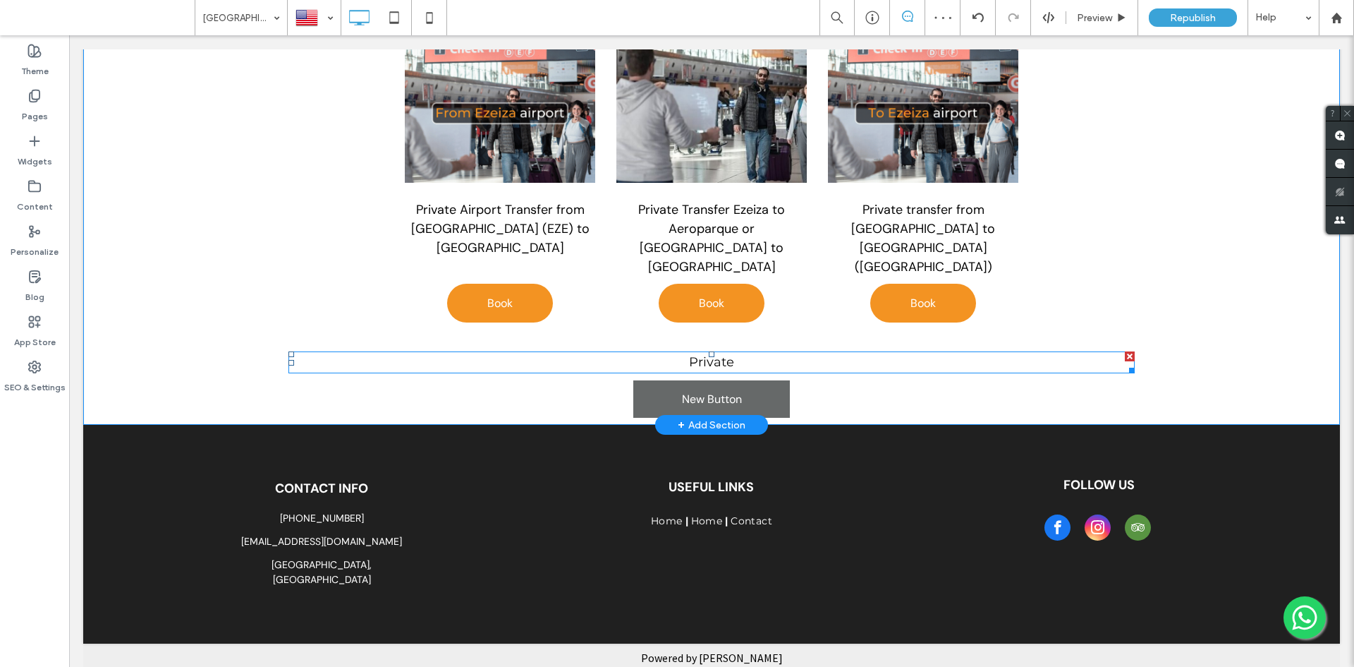
click at [1125, 351] on div at bounding box center [1130, 356] width 10 height 10
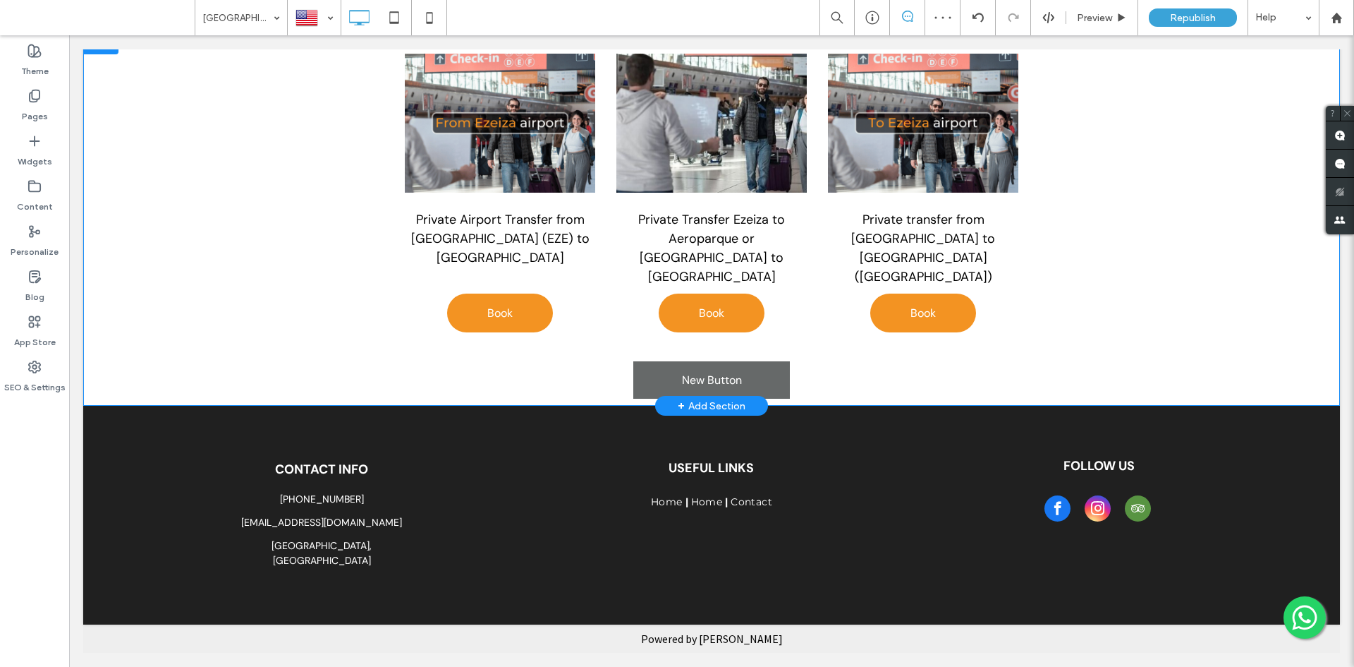
scroll to position [77, 0]
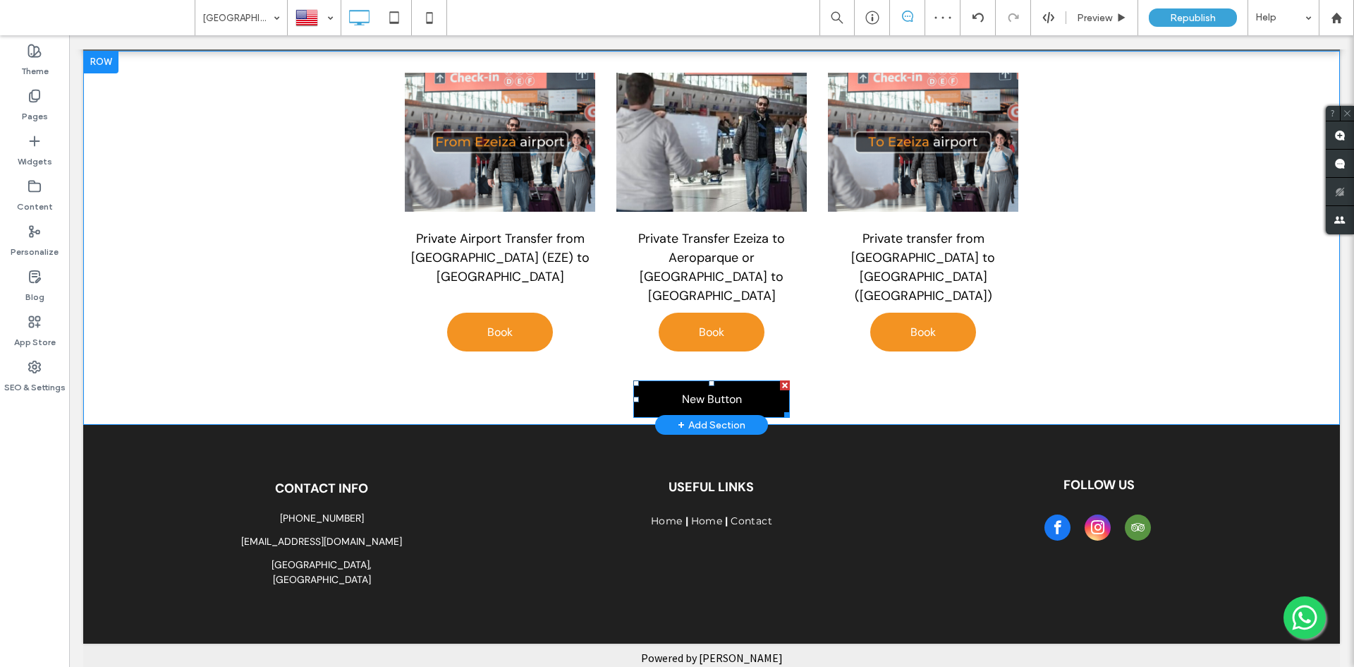
click at [780, 380] on div at bounding box center [785, 385] width 10 height 10
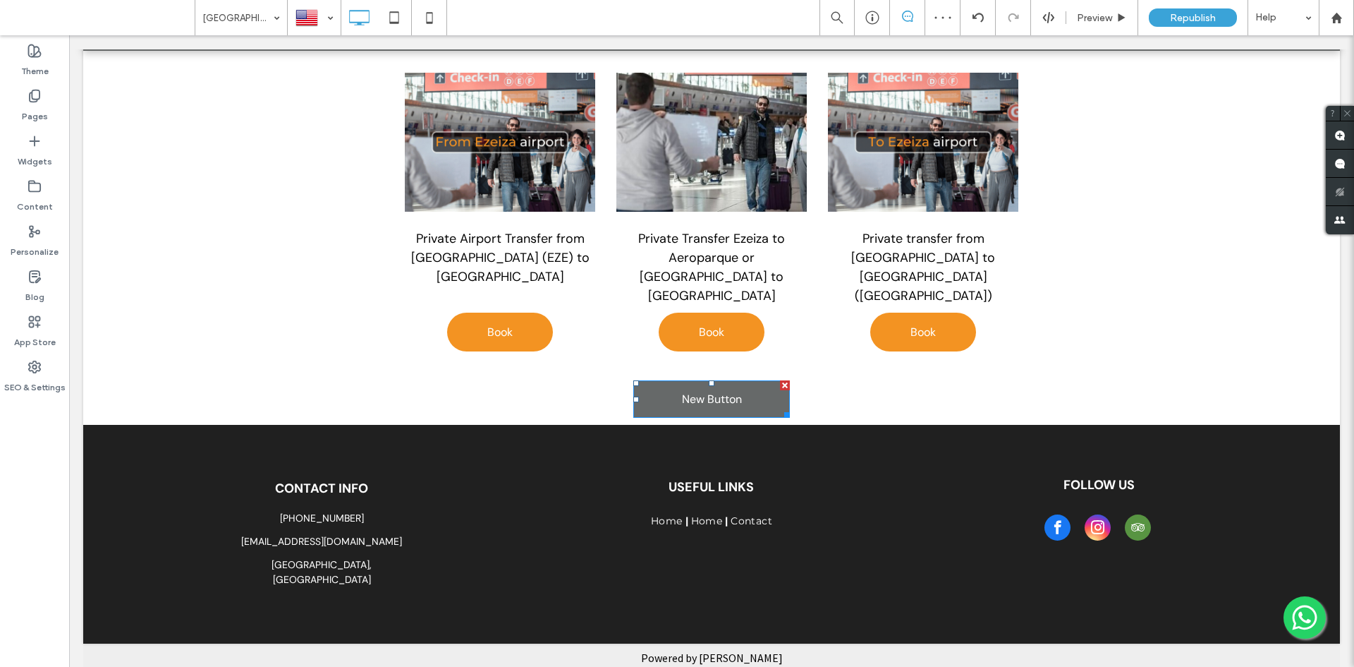
scroll to position [42, 0]
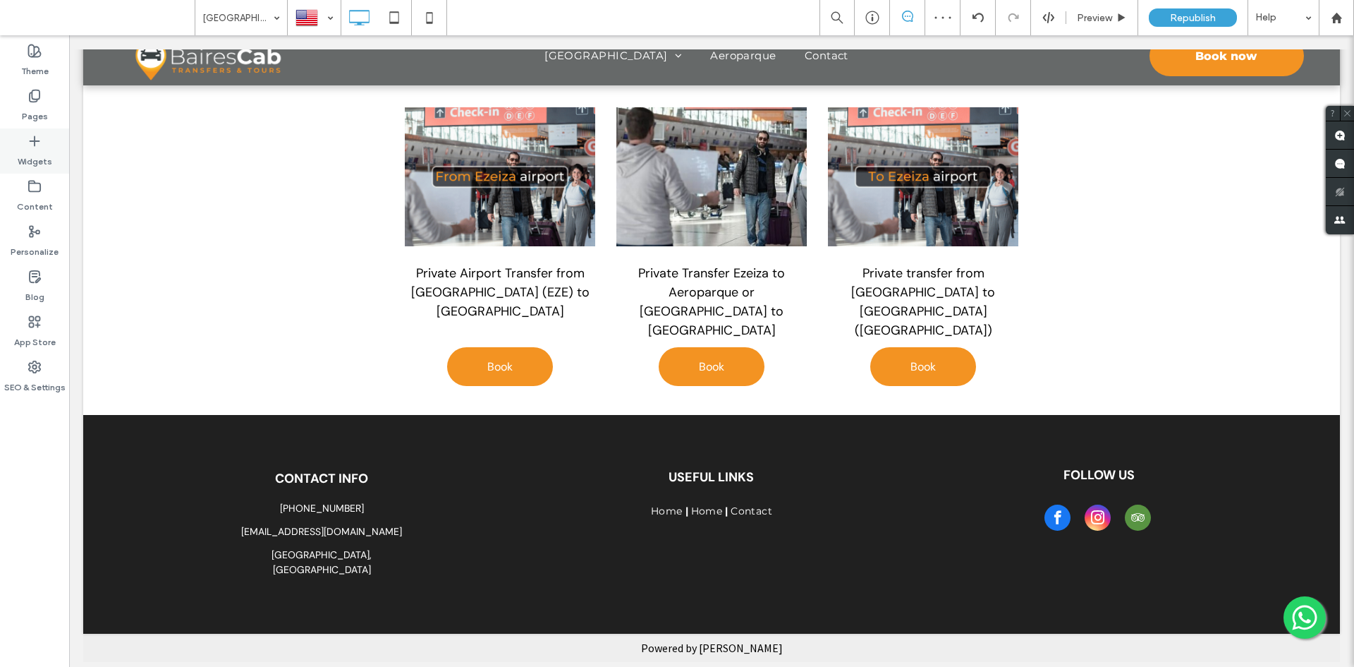
click at [28, 154] on label "Widgets" at bounding box center [35, 158] width 35 height 20
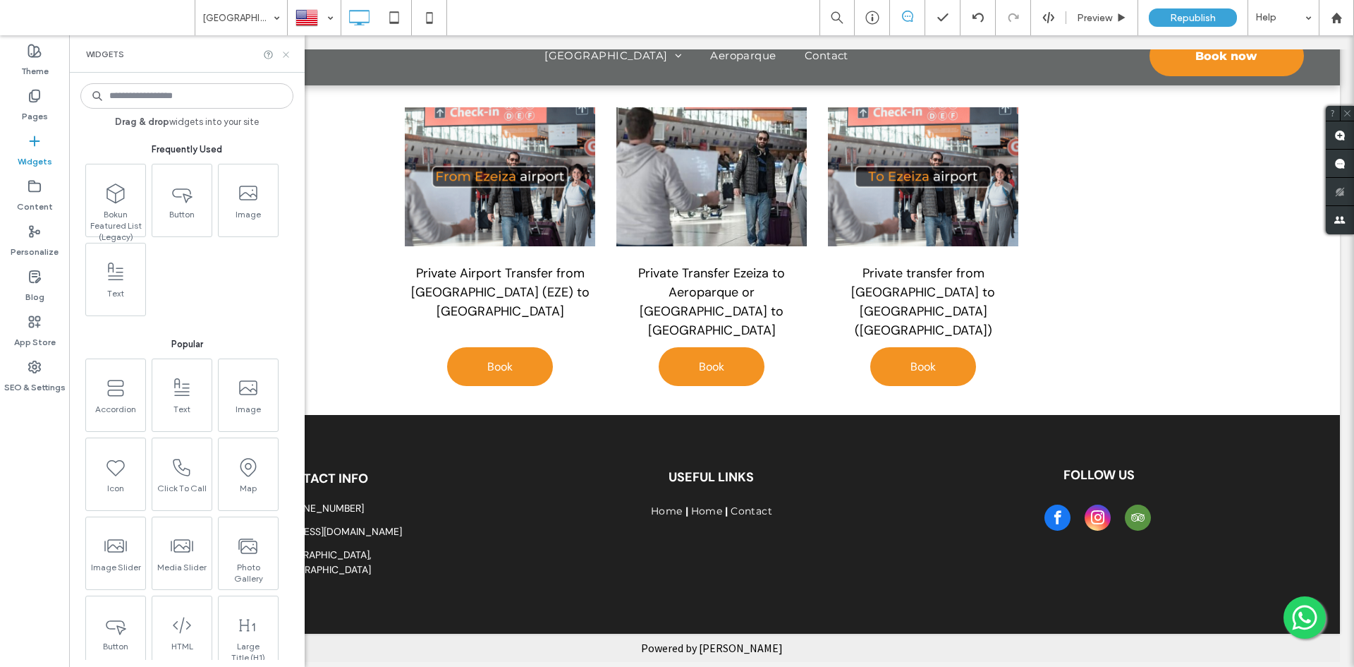
click at [289, 53] on icon at bounding box center [286, 54] width 11 height 11
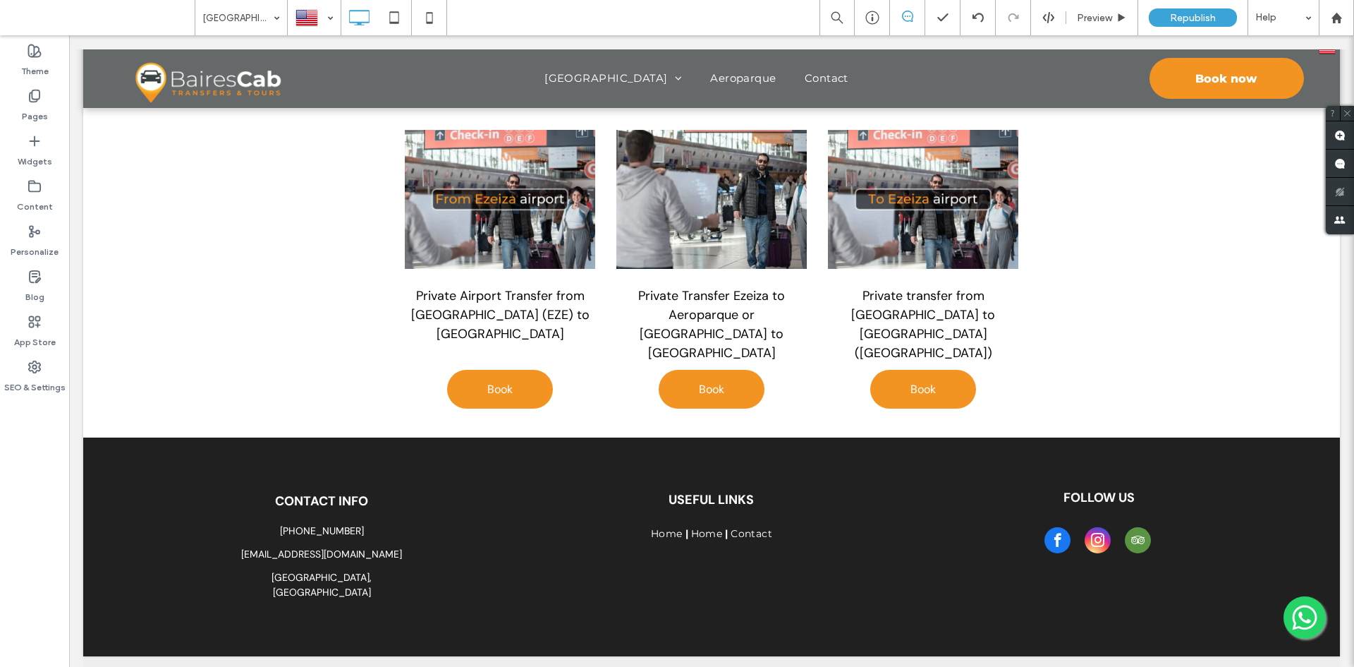
scroll to position [0, 0]
